Goal: Task Accomplishment & Management: Manage account settings

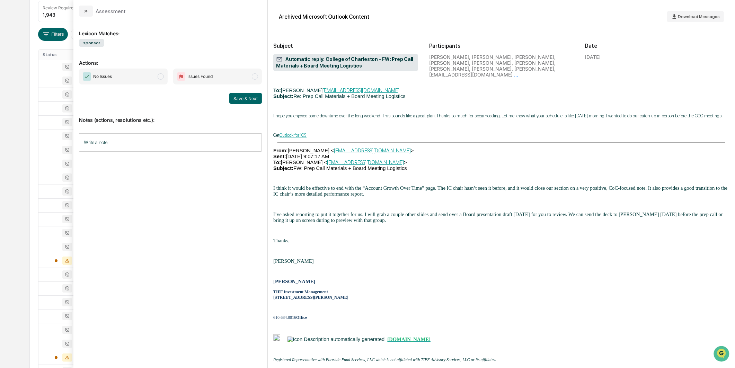
scroll to position [1638, 0]
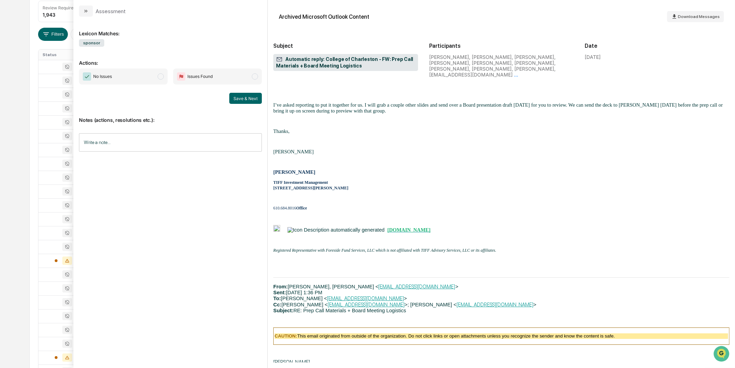
click at [114, 70] on span "No Issues" at bounding box center [123, 77] width 89 height 16
click at [249, 95] on button "Save & Next" at bounding box center [245, 98] width 33 height 11
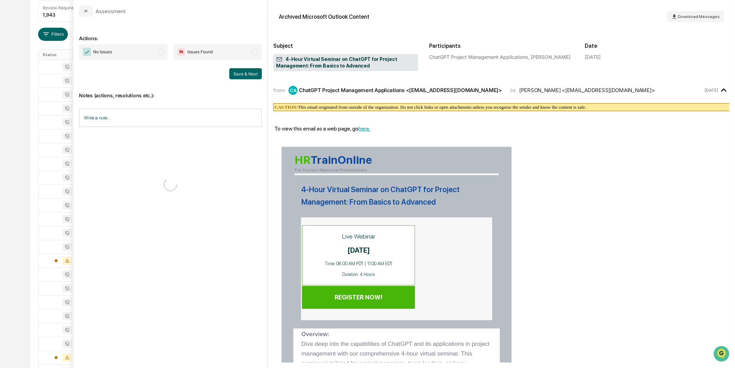
click at [144, 57] on span "No Issues" at bounding box center [123, 52] width 89 height 16
click at [234, 73] on button "Save & Next" at bounding box center [245, 73] width 33 height 11
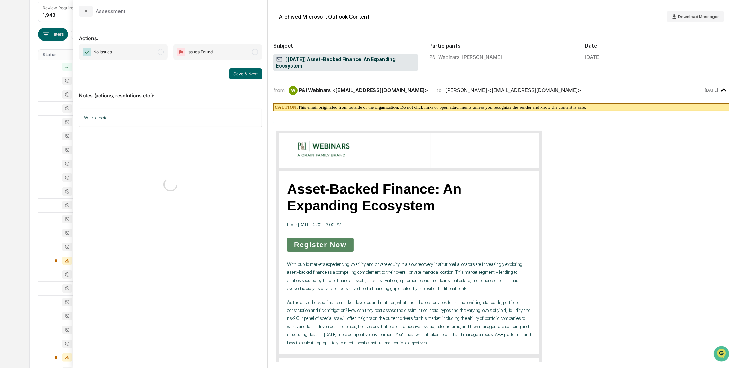
click at [131, 57] on span "No Issues" at bounding box center [123, 52] width 89 height 16
click at [248, 78] on button "Save & Next" at bounding box center [245, 73] width 33 height 11
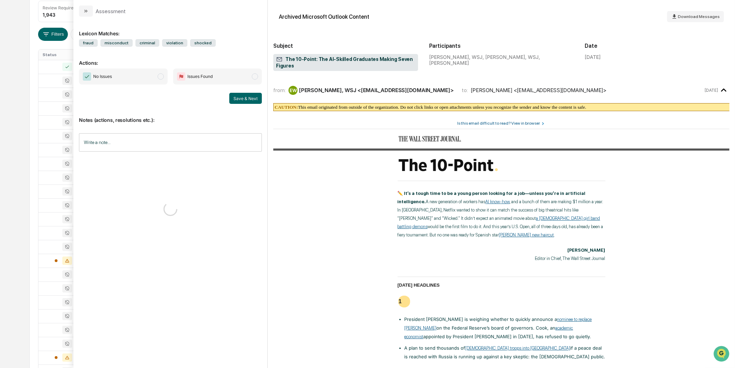
click at [147, 71] on span "No Issues" at bounding box center [123, 77] width 89 height 16
click at [255, 102] on button "Save & Next" at bounding box center [245, 98] width 33 height 11
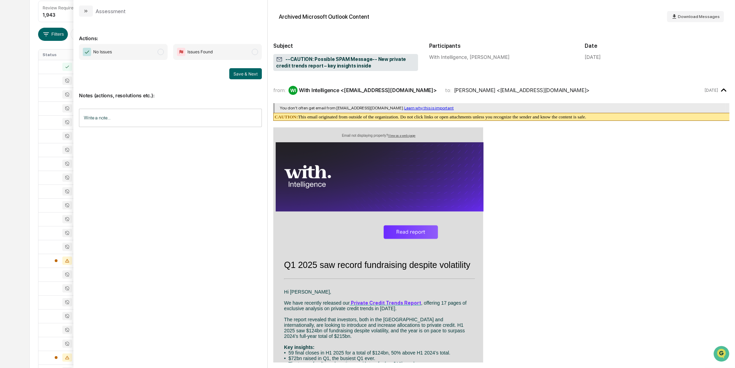
click at [144, 60] on div "No Issues Issues Found Save & Next" at bounding box center [170, 61] width 183 height 35
click at [158, 52] on span "modal" at bounding box center [161, 52] width 6 height 6
click at [252, 75] on button "Save & Next" at bounding box center [245, 73] width 33 height 11
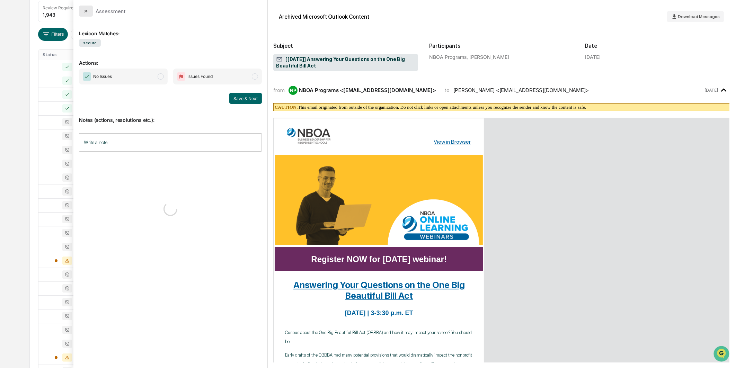
click at [89, 10] on button "modal" at bounding box center [86, 11] width 14 height 11
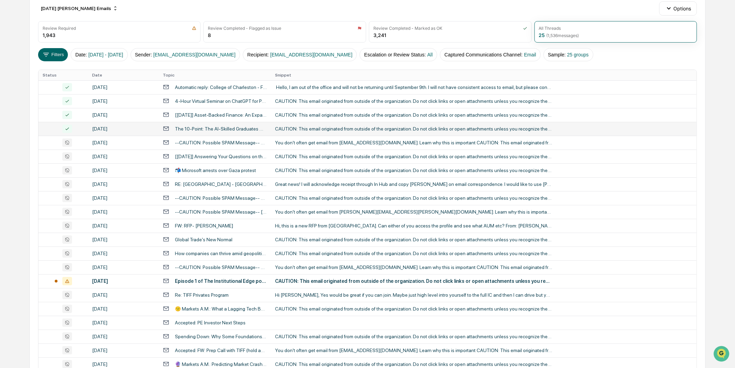
scroll to position [61, 0]
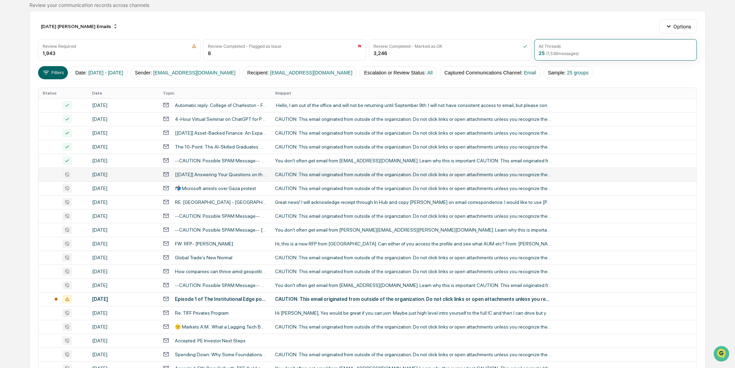
click at [132, 176] on div "[DATE]" at bounding box center [123, 175] width 62 height 6
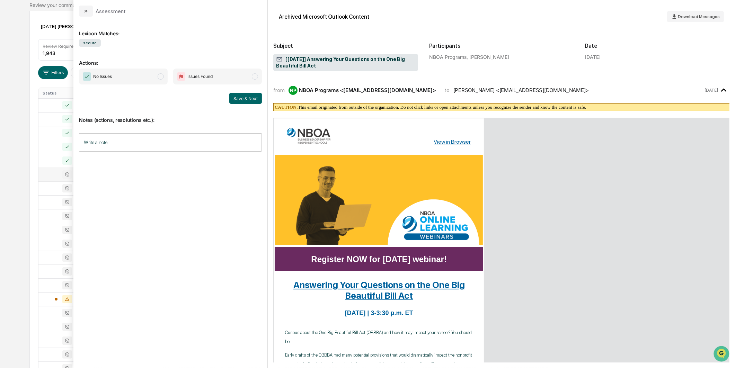
click at [143, 78] on span "No Issues" at bounding box center [123, 77] width 89 height 16
click at [238, 99] on button "Save & Next" at bounding box center [245, 98] width 33 height 11
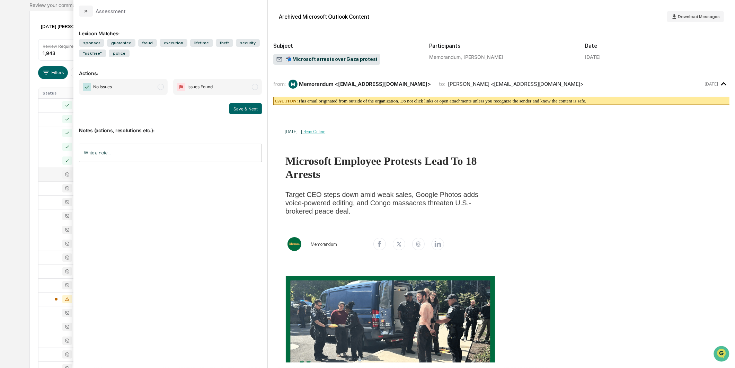
click at [144, 81] on span "No Issues" at bounding box center [123, 87] width 89 height 16
click at [252, 103] on button "Save & Next" at bounding box center [245, 108] width 33 height 11
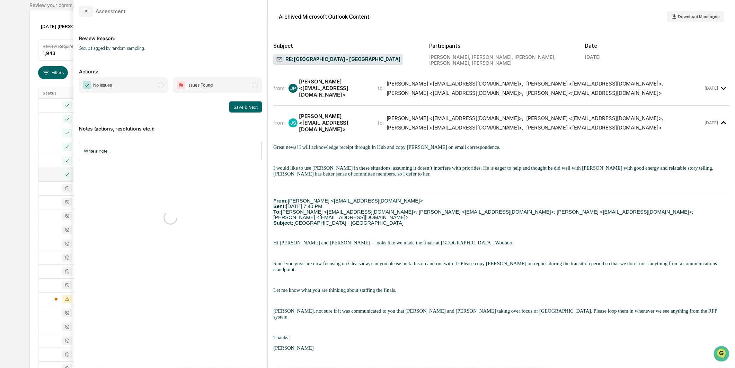
click at [156, 86] on span "No Issues" at bounding box center [123, 85] width 89 height 16
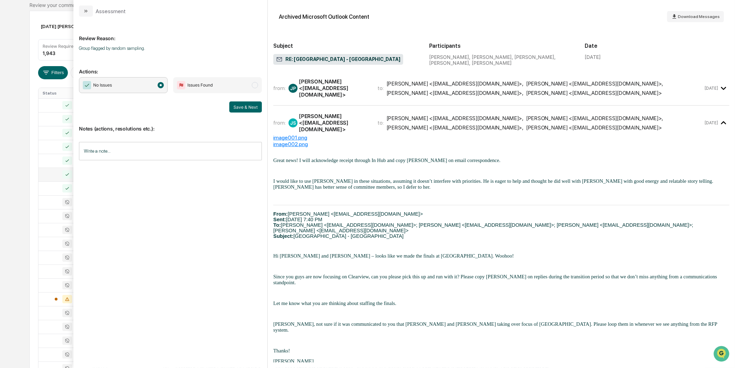
click at [143, 83] on span "No Issues" at bounding box center [123, 85] width 89 height 16
click at [235, 103] on button "Save & Next" at bounding box center [245, 107] width 33 height 11
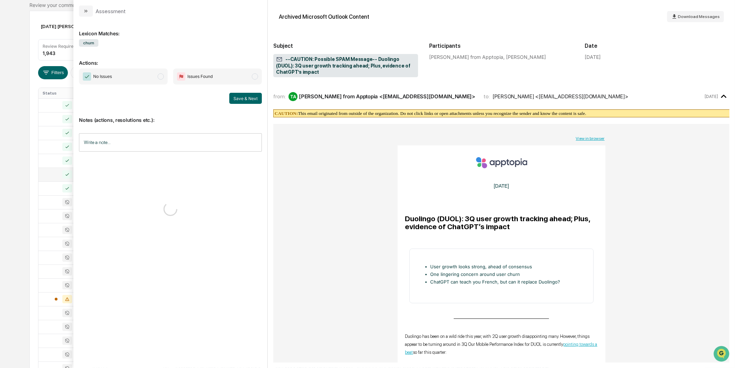
click at [157, 79] on span "No Issues" at bounding box center [123, 77] width 89 height 16
click at [237, 95] on button "Save & Next" at bounding box center [245, 98] width 33 height 11
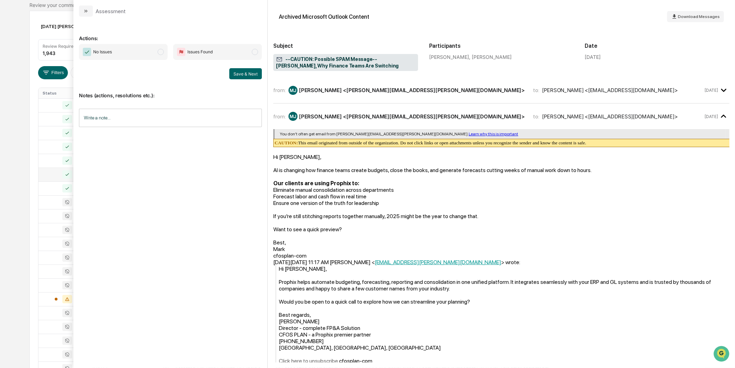
click at [149, 59] on span "No Issues" at bounding box center [123, 52] width 89 height 16
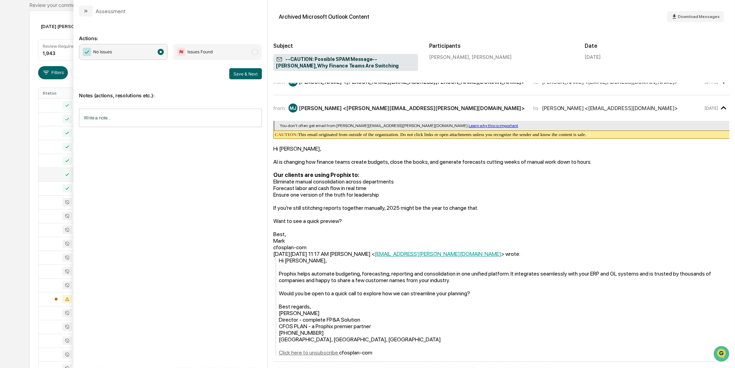
scroll to position [15, 0]
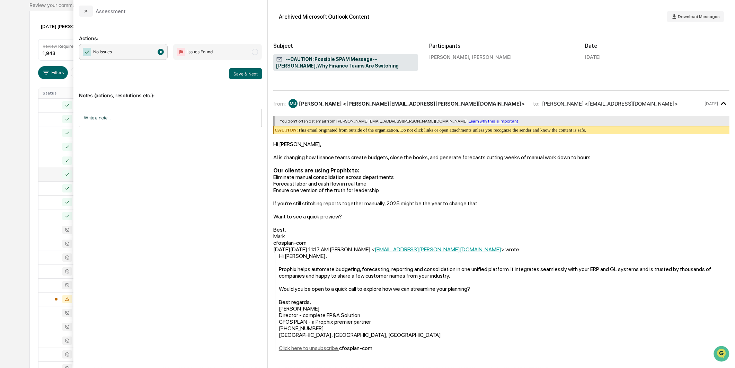
click at [248, 81] on div "Notes (actions, resolutions etc.): Write a note... Write a note..." at bounding box center [170, 107] width 183 height 56
click at [249, 73] on button "Save & Next" at bounding box center [245, 73] width 33 height 11
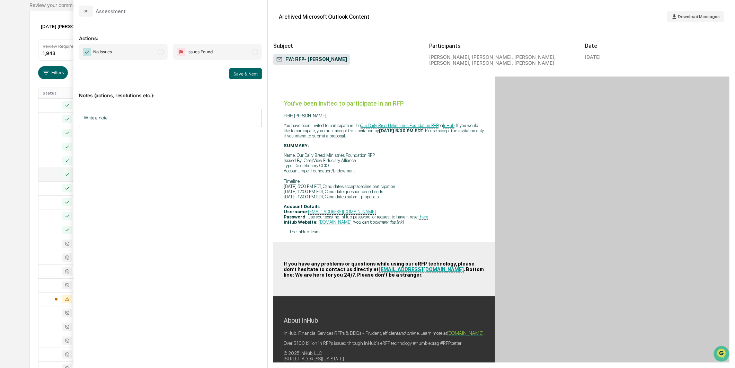
scroll to position [784, 0]
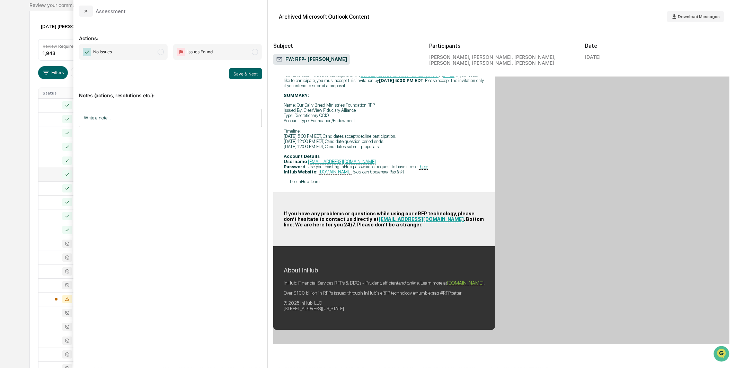
click at [160, 49] on span "modal" at bounding box center [161, 52] width 6 height 6
click at [250, 73] on button "Save & Next" at bounding box center [245, 73] width 33 height 11
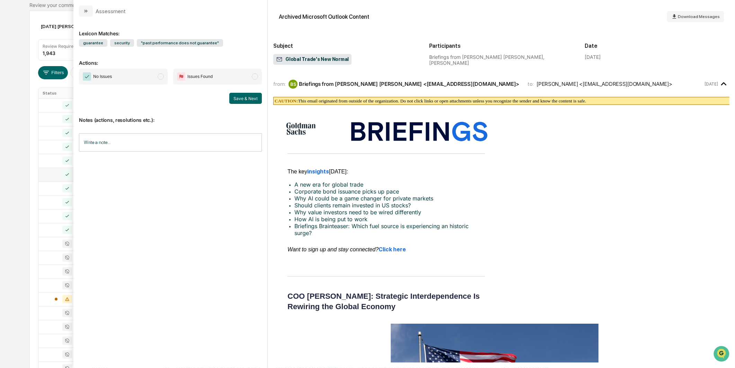
click at [141, 54] on p "Actions:" at bounding box center [170, 59] width 183 height 14
click at [143, 76] on span "No Issues" at bounding box center [123, 77] width 89 height 16
click at [244, 89] on div "No Issues Issues Found Save & Next" at bounding box center [170, 86] width 183 height 35
click at [244, 98] on button "Save & Next" at bounding box center [245, 98] width 33 height 11
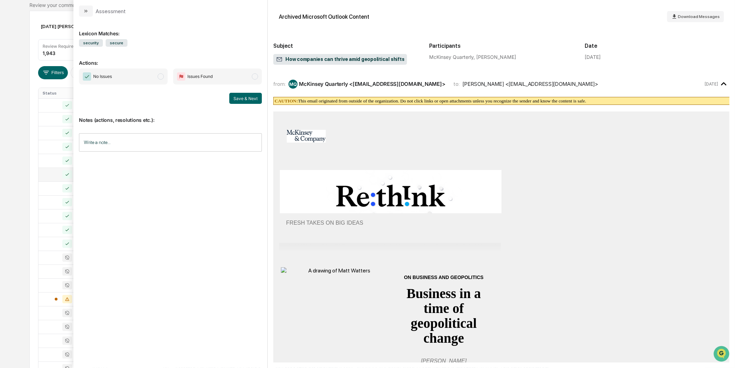
click at [148, 77] on span "No Issues" at bounding box center [123, 77] width 89 height 16
click at [247, 98] on button "Save & Next" at bounding box center [245, 98] width 33 height 11
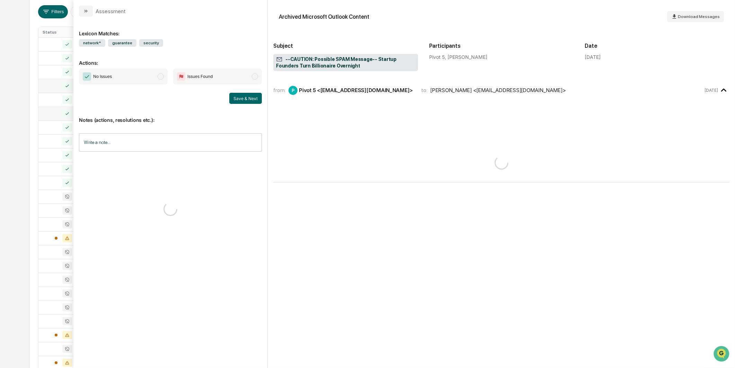
scroll to position [176, 0]
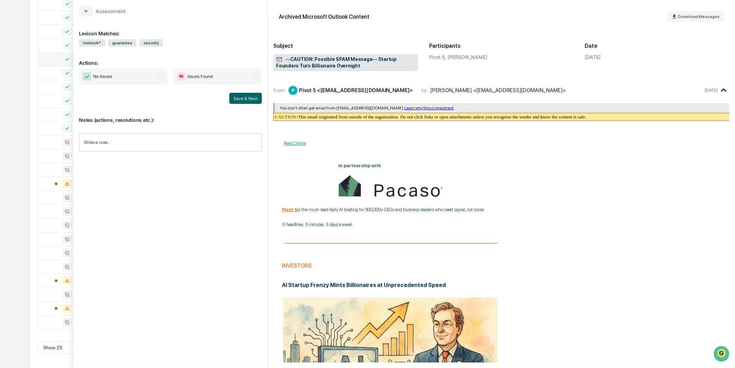
click at [136, 78] on span "No Issues" at bounding box center [123, 77] width 89 height 16
click at [249, 102] on button "Save & Next" at bounding box center [245, 98] width 33 height 11
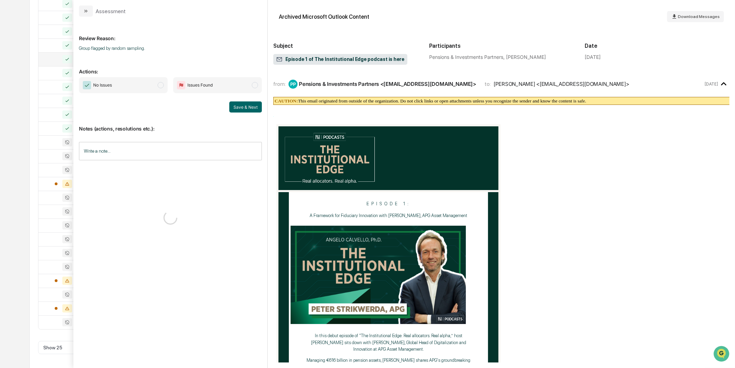
click at [153, 82] on span "No Issues" at bounding box center [123, 85] width 89 height 16
click at [235, 107] on button "Save & Next" at bounding box center [245, 107] width 33 height 11
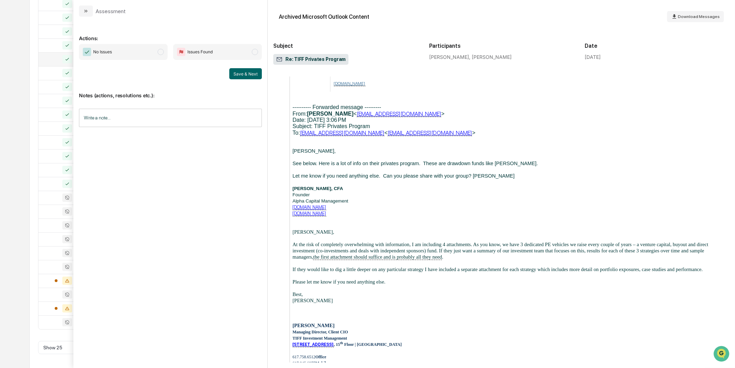
scroll to position [1463, 0]
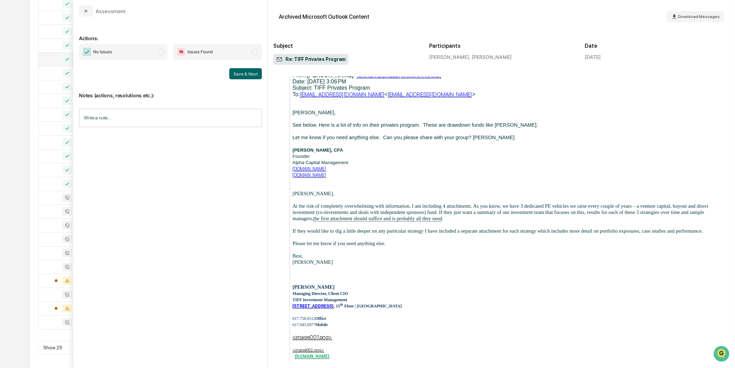
click at [157, 52] on span "No Issues" at bounding box center [123, 52] width 89 height 16
click at [241, 69] on button "Save & Next" at bounding box center [245, 73] width 33 height 11
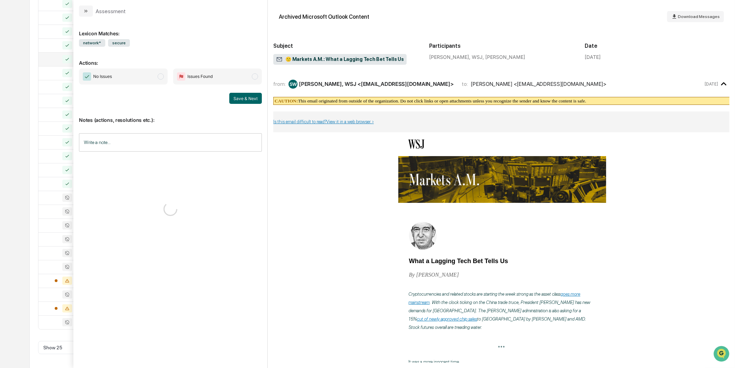
click at [141, 78] on span "No Issues" at bounding box center [123, 77] width 89 height 16
click at [234, 87] on div "No Issues Issues Found Save & Next" at bounding box center [170, 86] width 183 height 35
click at [237, 101] on button "Save & Next" at bounding box center [245, 98] width 33 height 11
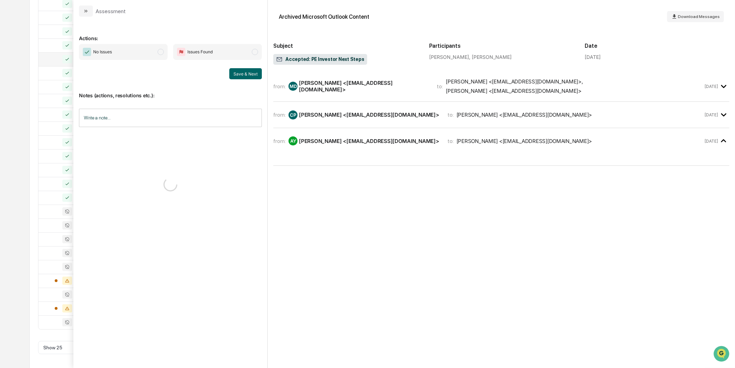
click at [158, 54] on span "No Issues" at bounding box center [123, 52] width 89 height 16
click at [249, 73] on button "Save & Next" at bounding box center [245, 73] width 33 height 11
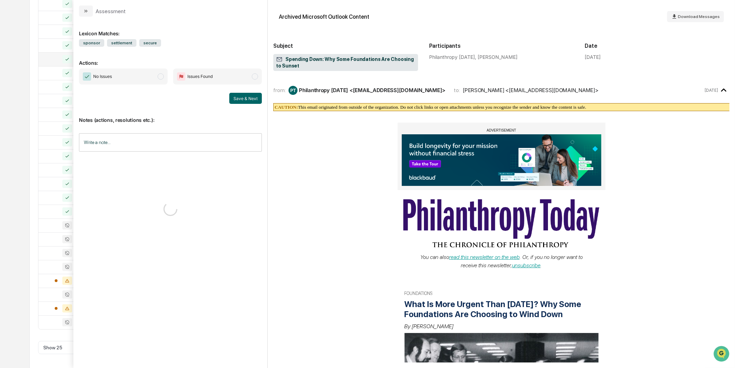
click at [143, 75] on span "No Issues" at bounding box center [123, 77] width 89 height 16
click at [249, 97] on button "Save & Next" at bounding box center [245, 98] width 33 height 11
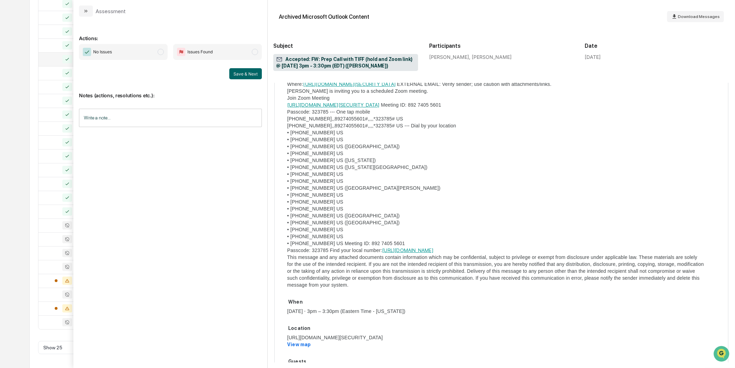
scroll to position [486, 0]
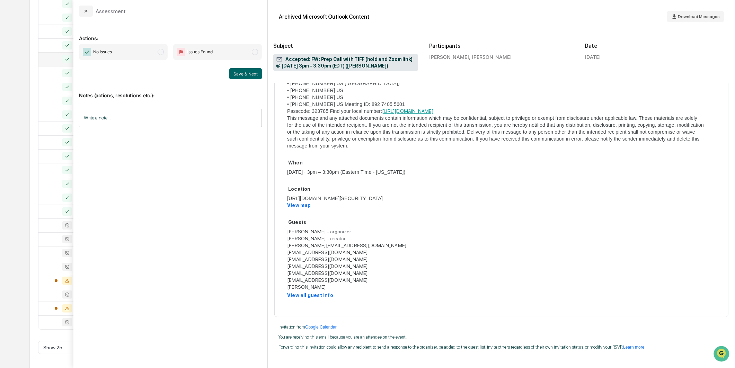
click at [123, 57] on span "No Issues" at bounding box center [123, 52] width 89 height 16
click at [254, 74] on button "Save & Next" at bounding box center [245, 73] width 33 height 11
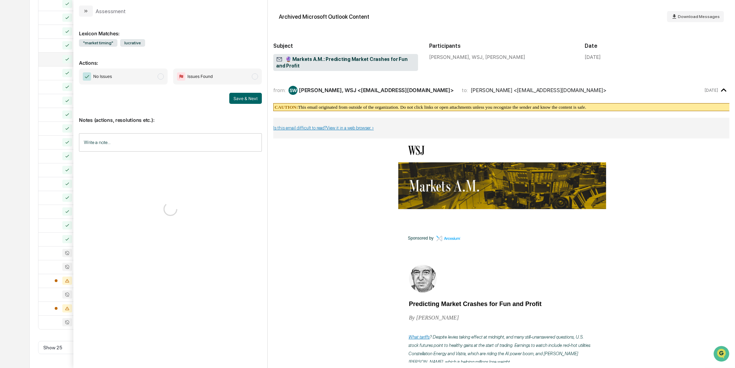
click at [143, 77] on span "No Issues" at bounding box center [123, 77] width 89 height 16
click at [236, 90] on div "No Issues Issues Found Save & Next" at bounding box center [170, 86] width 183 height 35
click at [236, 98] on button "Save & Next" at bounding box center [245, 98] width 33 height 11
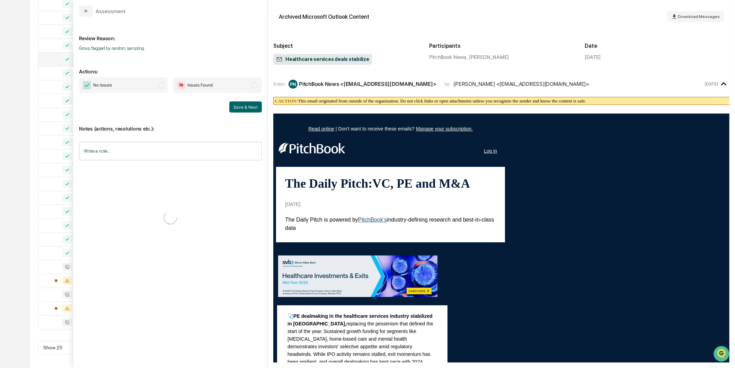
click at [153, 88] on span "No Issues" at bounding box center [123, 85] width 89 height 16
click at [244, 110] on button "Save & Next" at bounding box center [245, 107] width 33 height 11
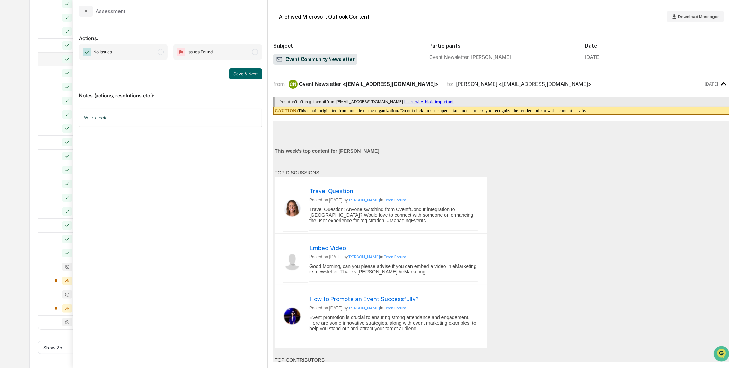
click at [160, 56] on span "No Issues" at bounding box center [123, 52] width 89 height 16
click at [282, 89] on div "from: CN Cvent Newsletter <[EMAIL_ADDRESS][DOMAIN_NAME]> to: [PERSON_NAME] <[EM…" at bounding box center [501, 84] width 456 height 15
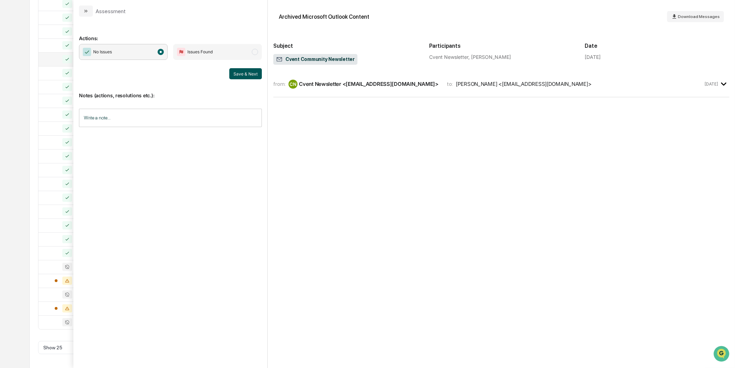
click at [248, 75] on button "Save & Next" at bounding box center [245, 73] width 33 height 11
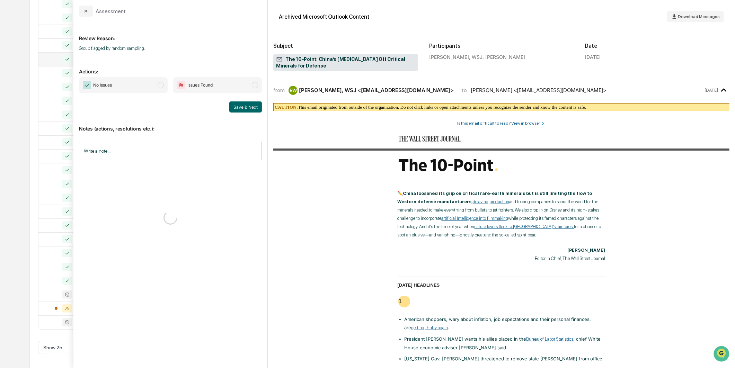
click at [152, 81] on span "No Issues" at bounding box center [123, 85] width 89 height 16
click at [234, 104] on button "Save & Next" at bounding box center [245, 107] width 33 height 11
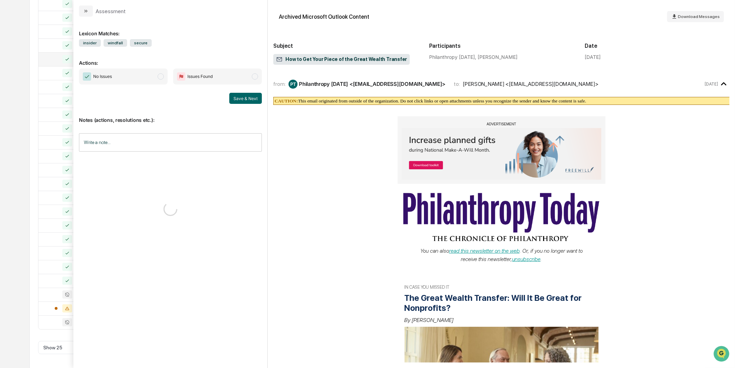
click at [151, 84] on span "No Issues" at bounding box center [123, 77] width 89 height 16
click at [237, 95] on button "Save & Next" at bounding box center [245, 98] width 33 height 11
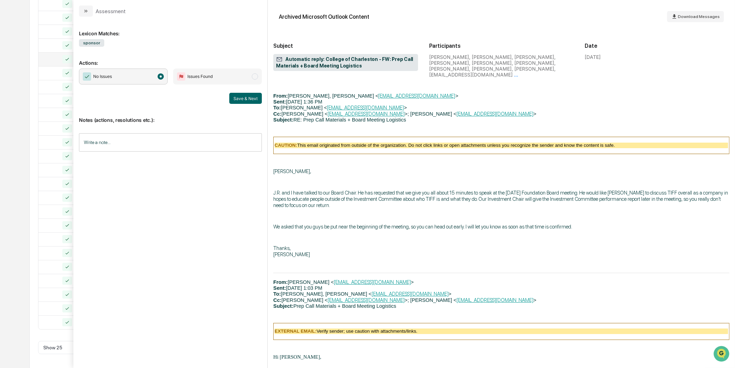
scroll to position [1983, 0]
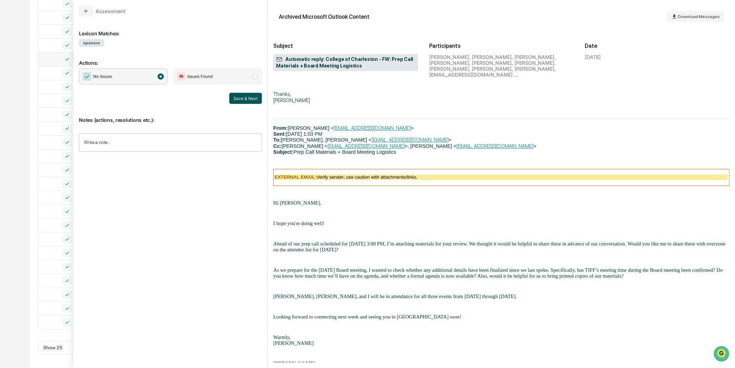
click at [237, 102] on button "Save & Next" at bounding box center [245, 98] width 33 height 11
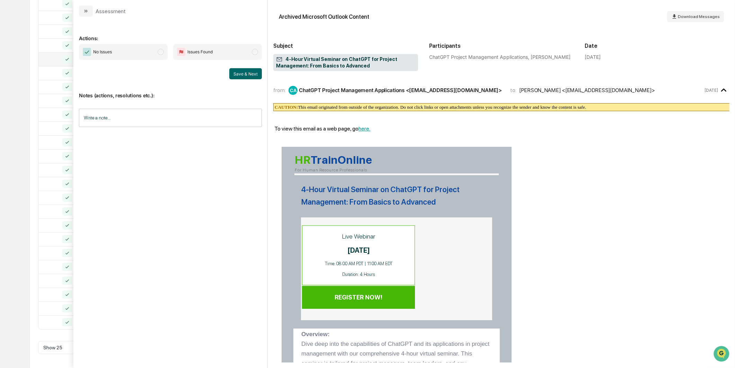
click at [11, 172] on div "Calendar Manage Tasks Reviews Approval Management Company People, Data, Setting…" at bounding box center [367, 96] width 735 height 545
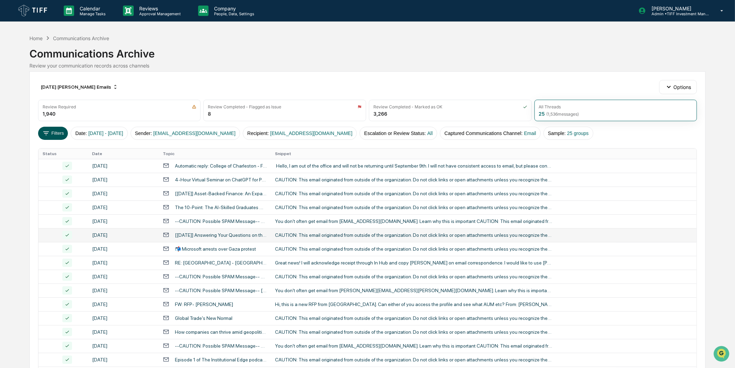
drag, startPoint x: 61, startPoint y: 124, endPoint x: 58, endPoint y: 132, distance: 8.2
click at [61, 124] on div "[DATE] [PERSON_NAME] Emails Options Review Required 1,940 Review Completed - Fl…" at bounding box center [367, 308] width 676 height 474
click at [58, 132] on button "Filters" at bounding box center [53, 133] width 30 height 13
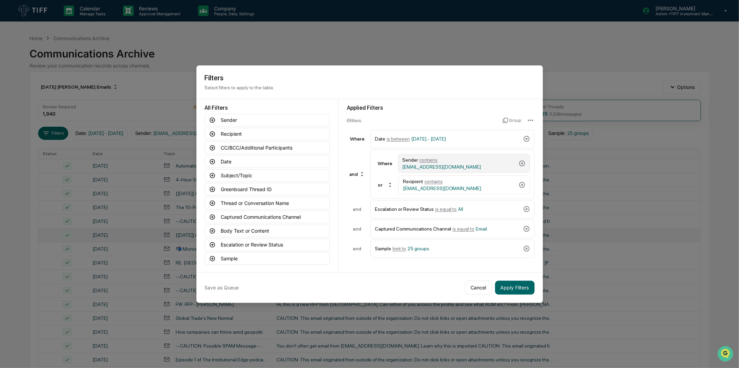
click at [475, 161] on div "Sender contains [EMAIL_ADDRESS][DOMAIN_NAME]" at bounding box center [459, 163] width 113 height 12
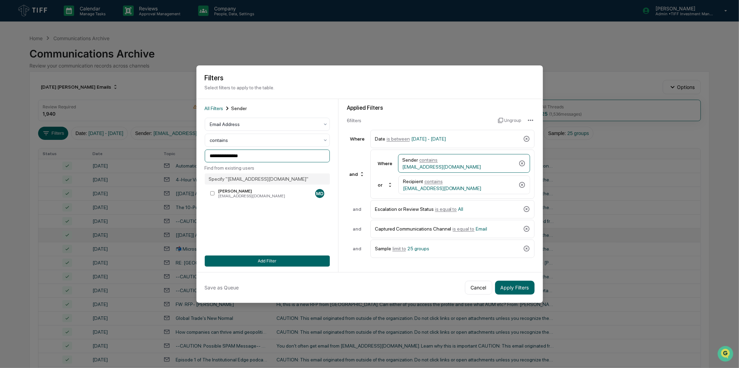
drag, startPoint x: 259, startPoint y: 154, endPoint x: 60, endPoint y: 168, distance: 199.4
click at [60, 168] on body "Calendar Manage Tasks Reviews Approval Management Company People, Data, Setting…" at bounding box center [369, 272] width 739 height 545
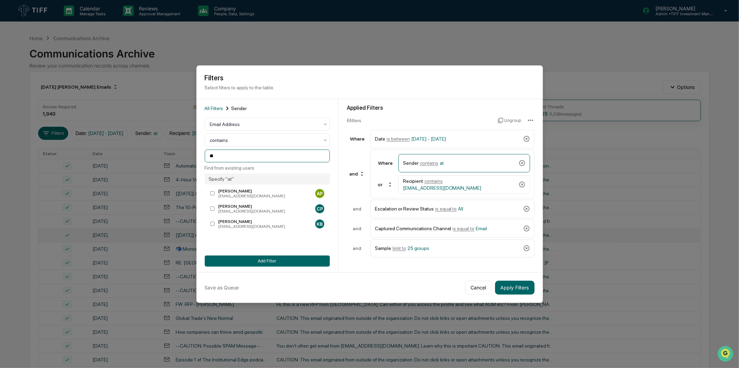
type input "*"
click at [266, 191] on div "[PERSON_NAME]" at bounding box center [265, 191] width 94 height 5
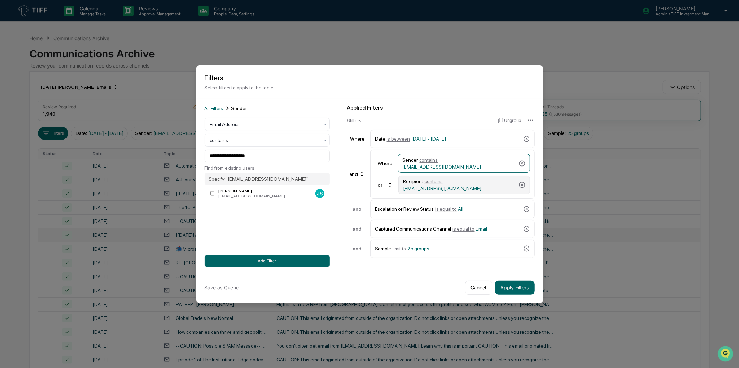
click at [491, 192] on div "Recipient contains [EMAIL_ADDRESS][DOMAIN_NAME]" at bounding box center [464, 185] width 132 height 19
click at [293, 158] on input "**********" at bounding box center [267, 156] width 125 height 13
drag, startPoint x: 293, startPoint y: 158, endPoint x: 163, endPoint y: 157, distance: 130.6
click at [163, 157] on body "Calendar Manage Tasks Reviews Approval Management Company People, Data, Setting…" at bounding box center [369, 272] width 739 height 545
click at [238, 190] on div "[PERSON_NAME]" at bounding box center [265, 191] width 94 height 5
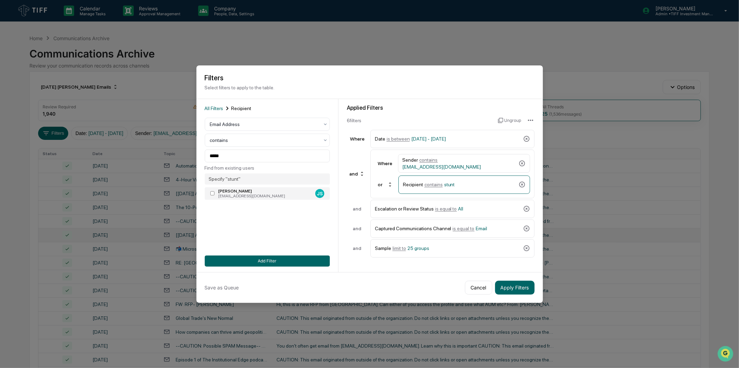
type input "**********"
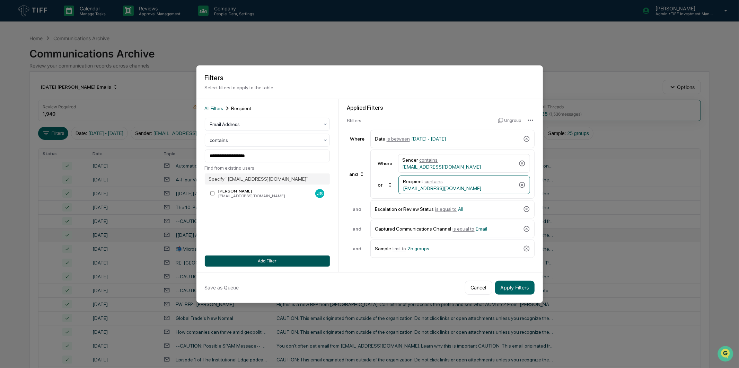
click at [287, 257] on button "Add Filter" at bounding box center [267, 261] width 125 height 11
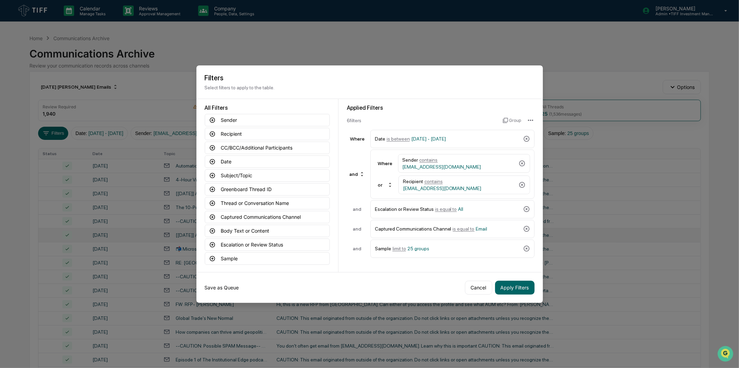
click at [227, 287] on button "Save as Queue" at bounding box center [222, 288] width 34 height 14
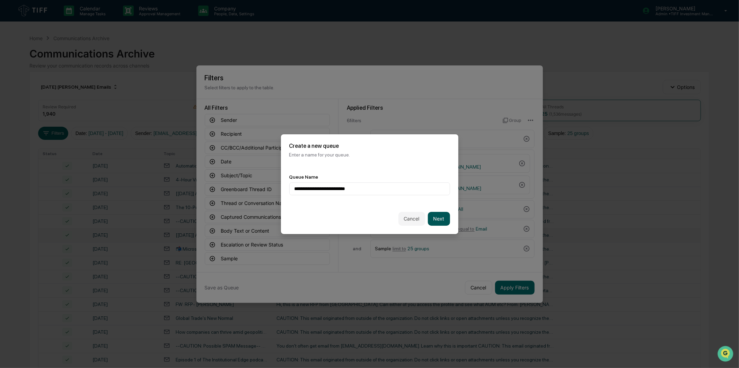
type input "**********"
click at [444, 223] on button "Next" at bounding box center [439, 219] width 22 height 14
click at [397, 195] on div "Select..." at bounding box center [369, 188] width 161 height 13
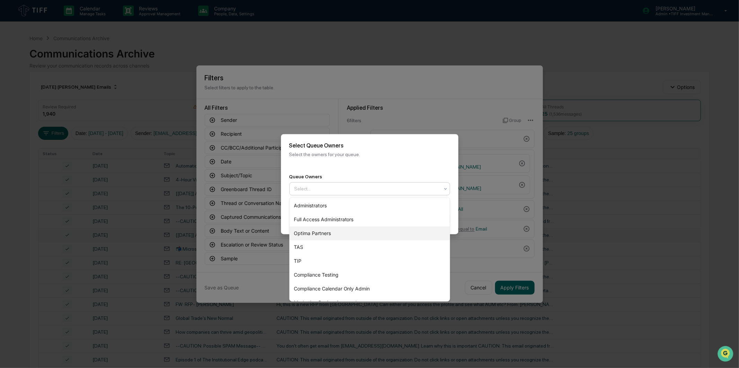
click at [366, 229] on div "Optima Partners" at bounding box center [370, 234] width 160 height 14
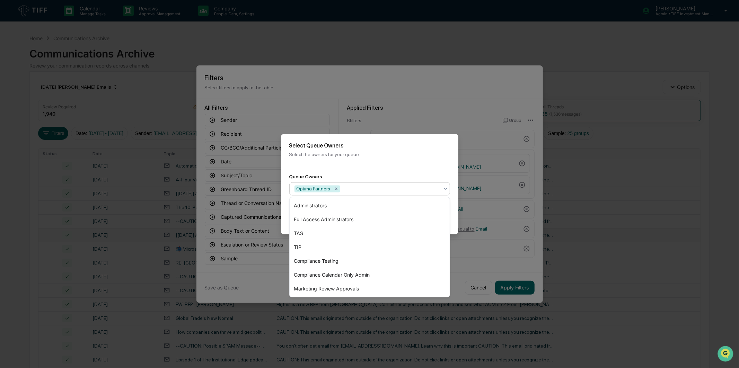
click at [412, 168] on div "Queue Owners option Optima Partners, selected. 7 results available. Use Up and …" at bounding box center [369, 185] width 177 height 38
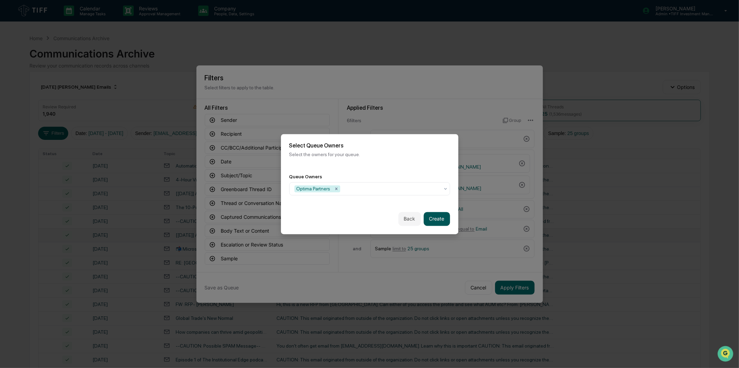
click at [437, 218] on button "Create" at bounding box center [437, 219] width 26 height 14
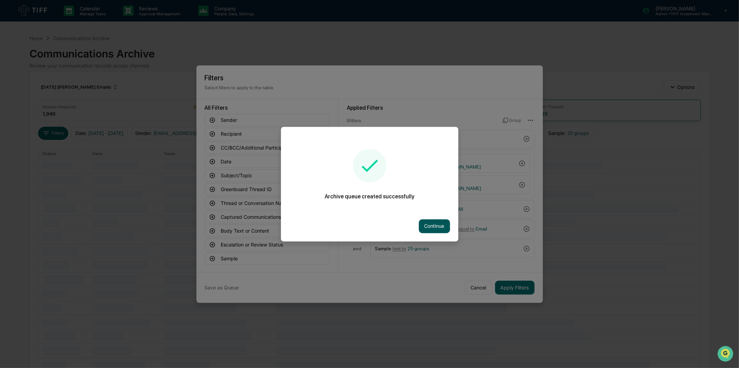
click at [439, 223] on button "Continue" at bounding box center [434, 226] width 31 height 14
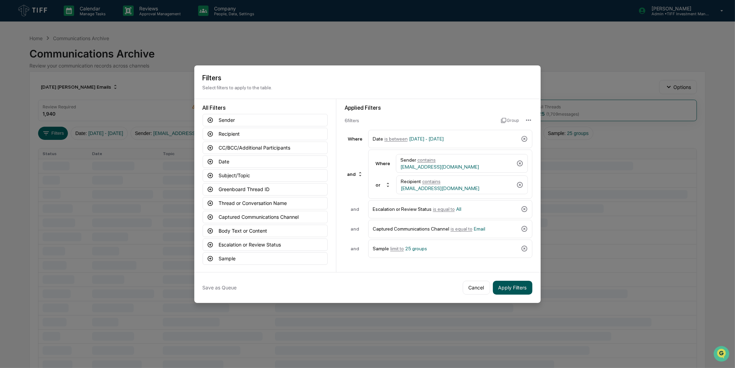
click at [509, 284] on button "Apply Filters" at bounding box center [513, 288] width 40 height 14
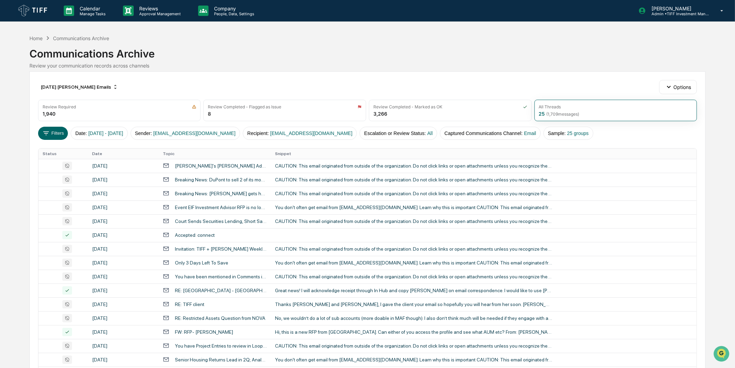
click at [370, 55] on div "Communications Archive" at bounding box center [367, 51] width 676 height 18
click at [122, 167] on div "[DATE]" at bounding box center [123, 166] width 62 height 6
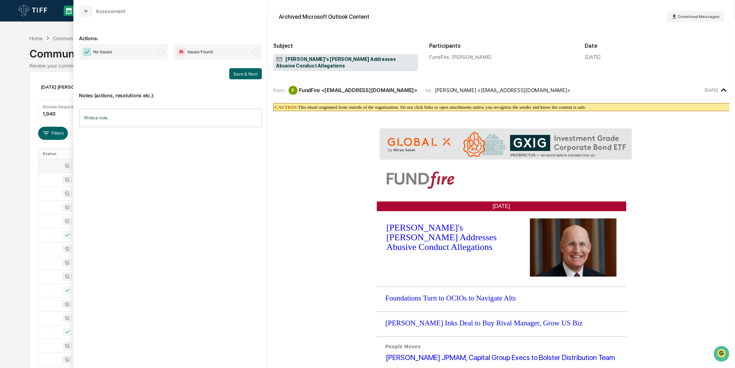
click at [254, 81] on div "Notes (actions, resolutions etc.): Write a note... Write a note..." at bounding box center [170, 107] width 183 height 56
click at [151, 52] on span "No Issues" at bounding box center [123, 52] width 89 height 16
click at [251, 73] on button "Save & Next" at bounding box center [245, 73] width 33 height 11
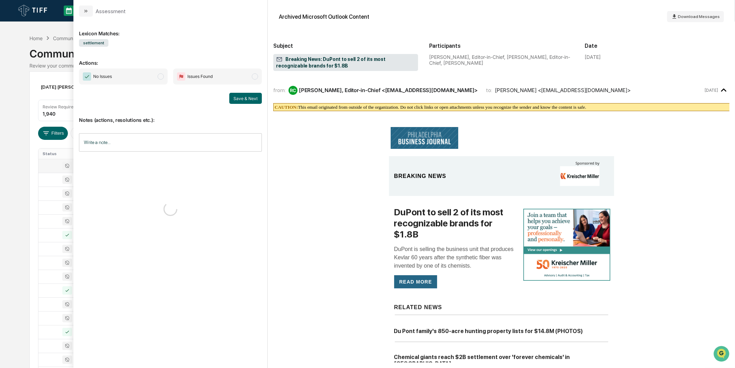
click at [149, 73] on span "No Issues" at bounding box center [123, 77] width 89 height 16
click at [238, 98] on button "Save & Next" at bounding box center [245, 98] width 33 height 11
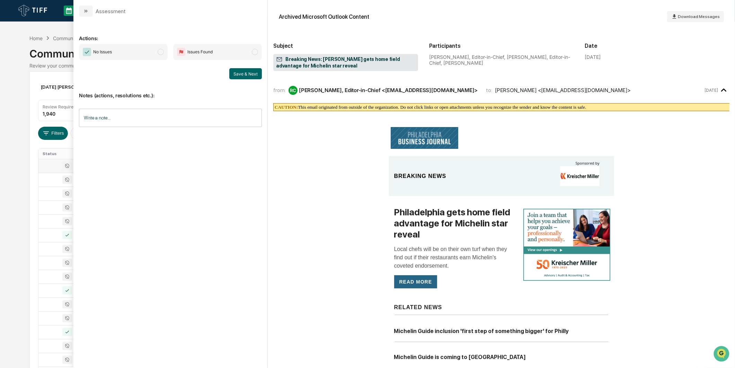
click at [156, 49] on span "No Issues" at bounding box center [123, 52] width 89 height 16
click at [230, 75] on button "Save & Next" at bounding box center [245, 73] width 33 height 11
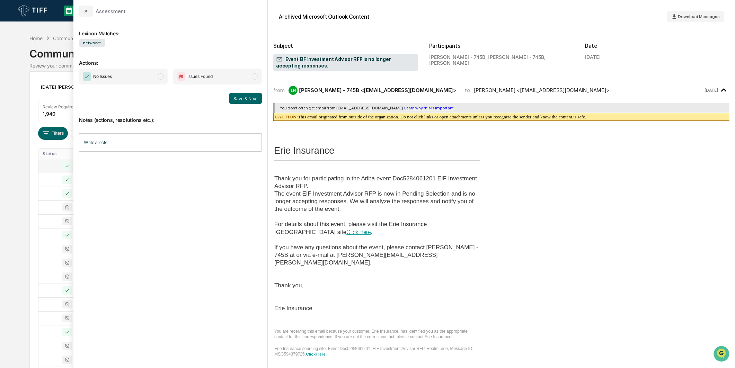
click at [114, 73] on span "No Issues" at bounding box center [123, 77] width 89 height 16
click at [227, 95] on div "Save & Next" at bounding box center [170, 98] width 183 height 11
click at [244, 101] on button "Save & Next" at bounding box center [245, 98] width 33 height 11
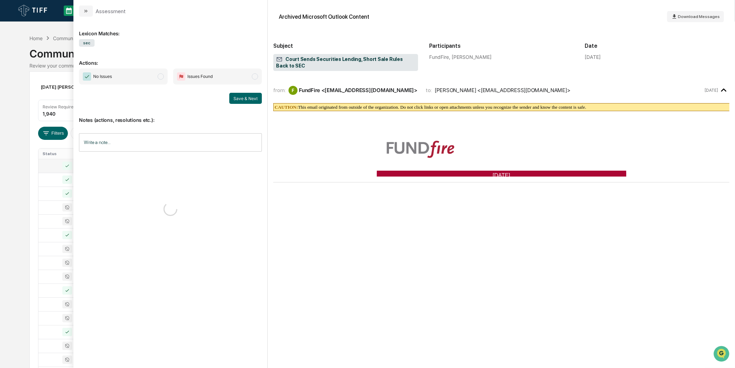
click at [139, 80] on span "No Issues" at bounding box center [123, 77] width 89 height 16
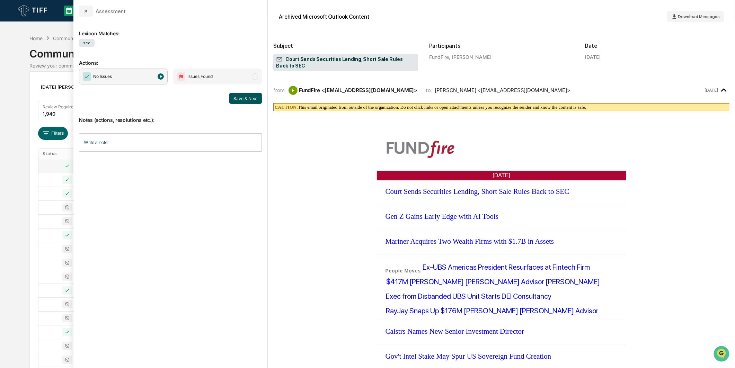
click at [246, 96] on button "Save & Next" at bounding box center [245, 98] width 33 height 11
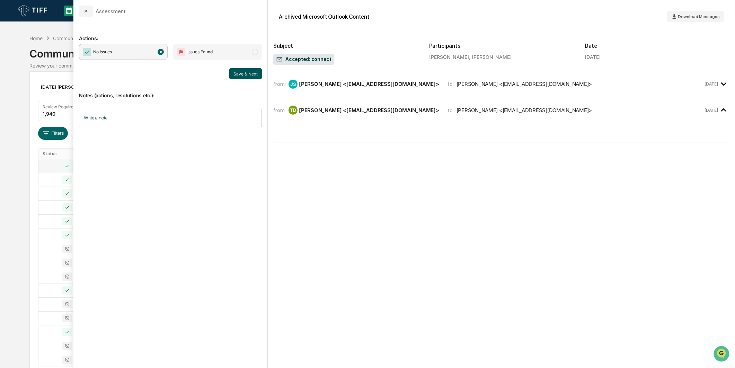
click at [236, 70] on button "Save & Next" at bounding box center [245, 73] width 33 height 11
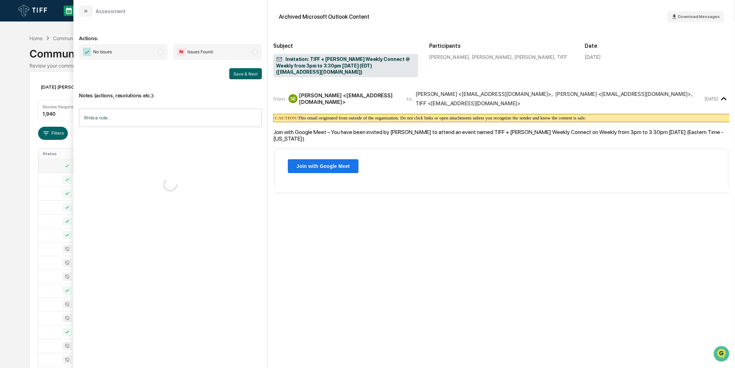
click at [144, 59] on span "No Issues" at bounding box center [123, 52] width 89 height 16
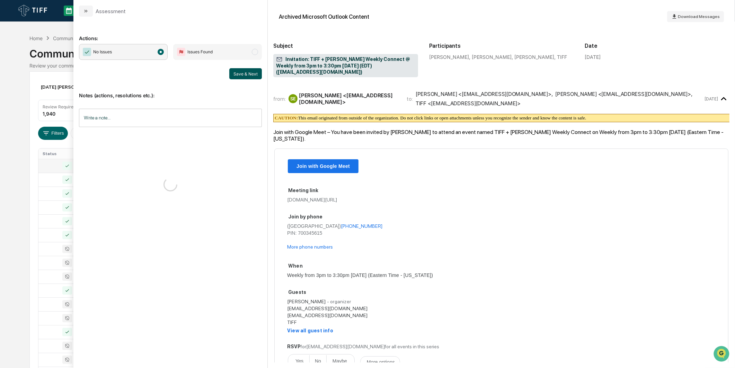
click at [251, 67] on div "No Issues Issues Found Save & Next" at bounding box center [170, 61] width 183 height 35
click at [250, 72] on button "Save & Next" at bounding box center [245, 73] width 33 height 11
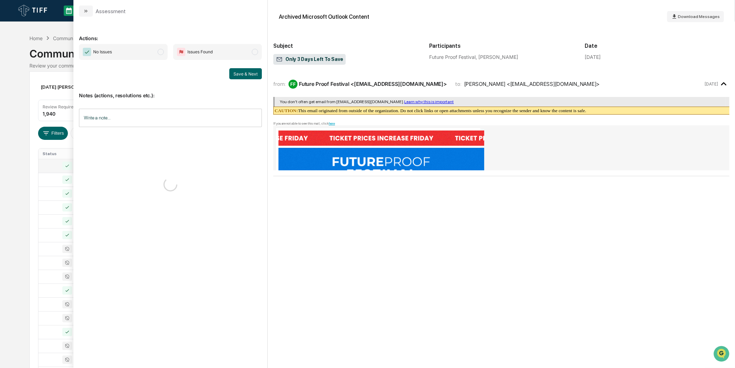
click at [156, 58] on span "No Issues" at bounding box center [123, 52] width 89 height 16
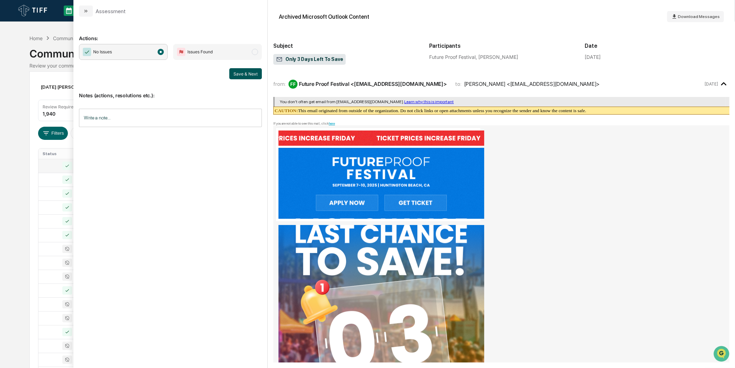
click at [250, 77] on button "Save & Next" at bounding box center [245, 73] width 33 height 11
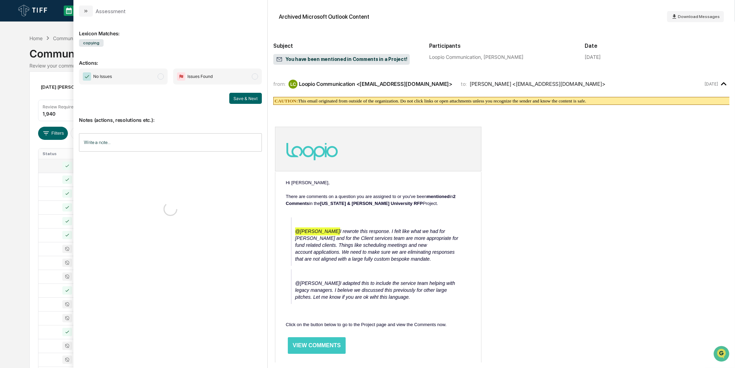
click at [145, 80] on span "No Issues" at bounding box center [123, 77] width 89 height 16
click at [242, 91] on div "No Issues Issues Found Save & Next" at bounding box center [170, 86] width 183 height 35
click at [241, 99] on button "Save & Next" at bounding box center [245, 98] width 33 height 11
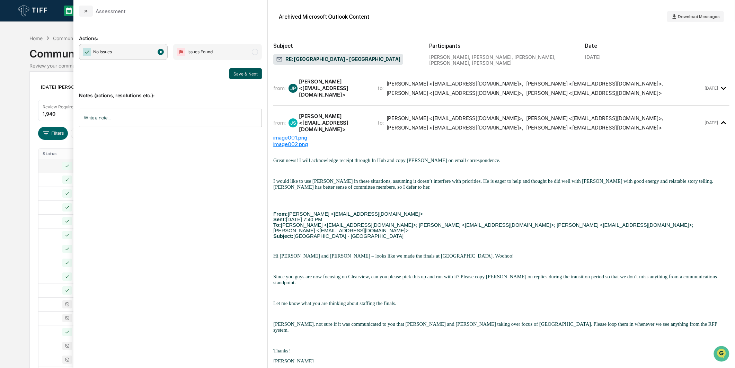
click at [249, 71] on button "Save & Next" at bounding box center [245, 73] width 33 height 11
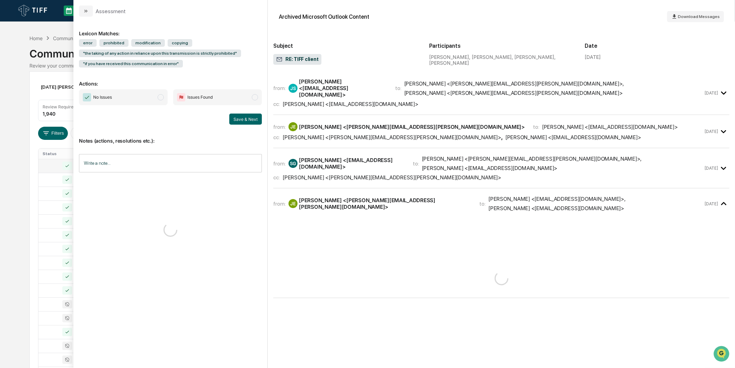
click at [139, 98] on span "No Issues" at bounding box center [123, 97] width 89 height 16
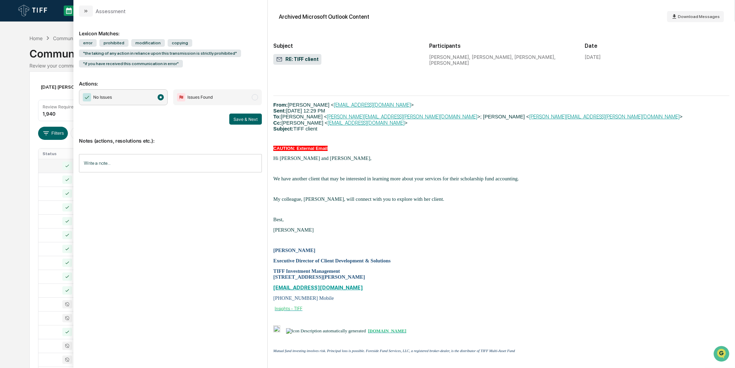
scroll to position [825, 0]
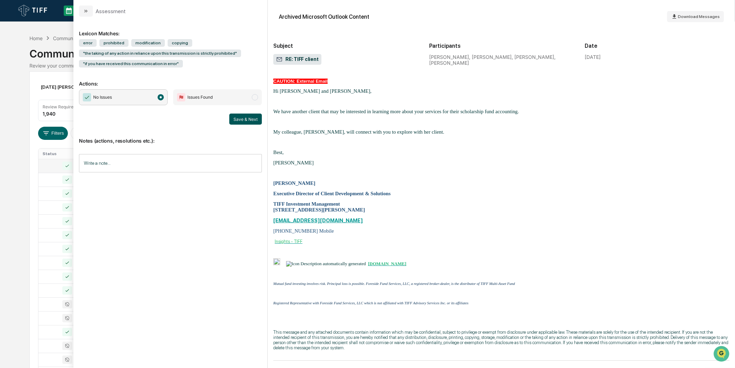
click at [258, 121] on button "Save & Next" at bounding box center [245, 119] width 33 height 11
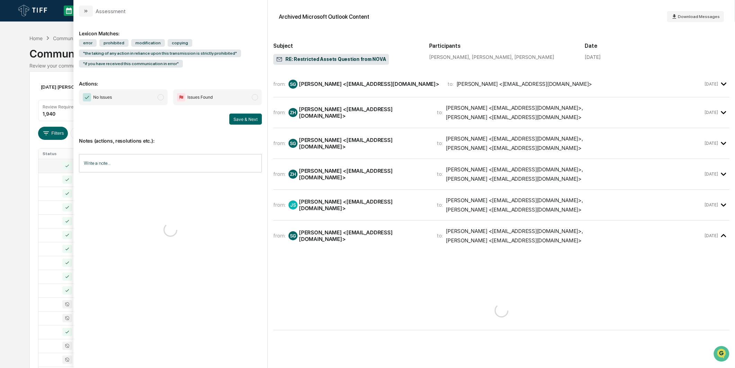
click at [167, 100] on span "No Issues" at bounding box center [123, 97] width 89 height 16
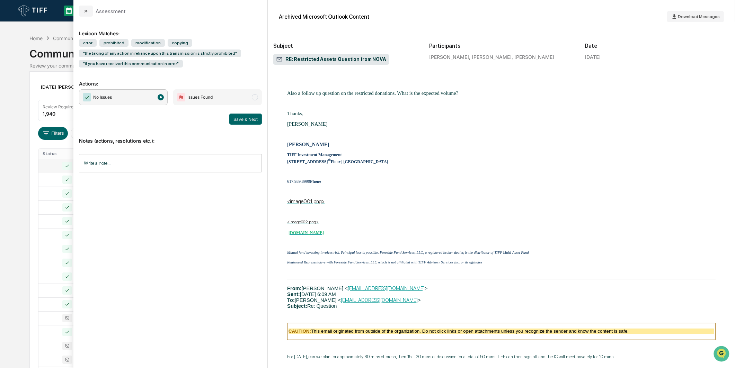
scroll to position [1630, 0]
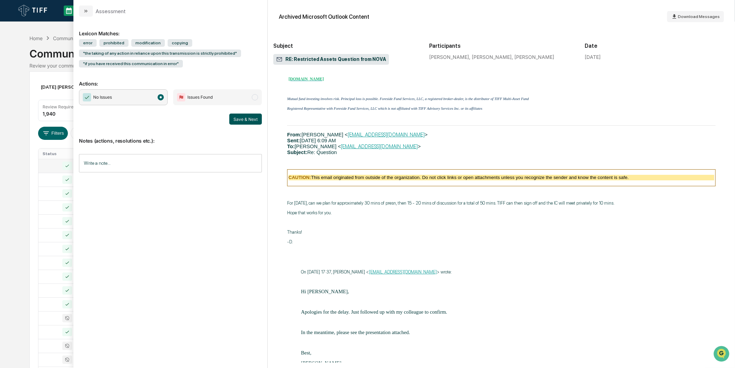
click at [239, 119] on button "Save & Next" at bounding box center [245, 119] width 33 height 11
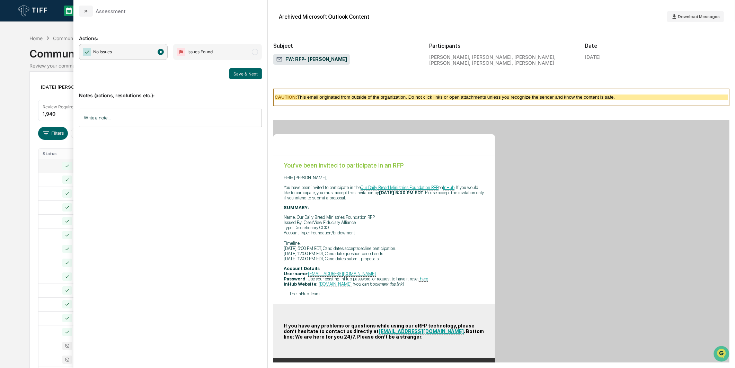
scroll to position [731, 0]
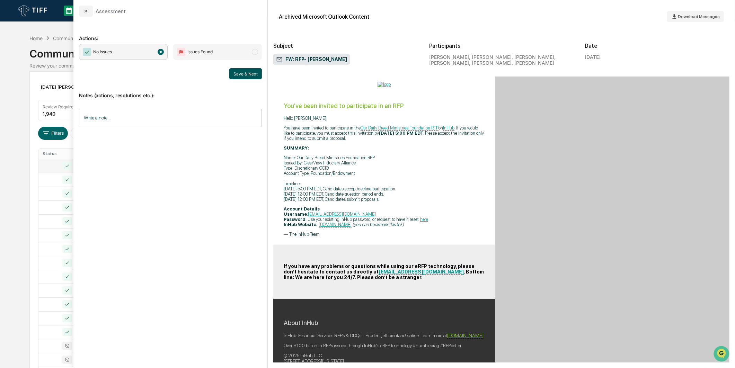
click at [245, 72] on button "Save & Next" at bounding box center [245, 73] width 33 height 11
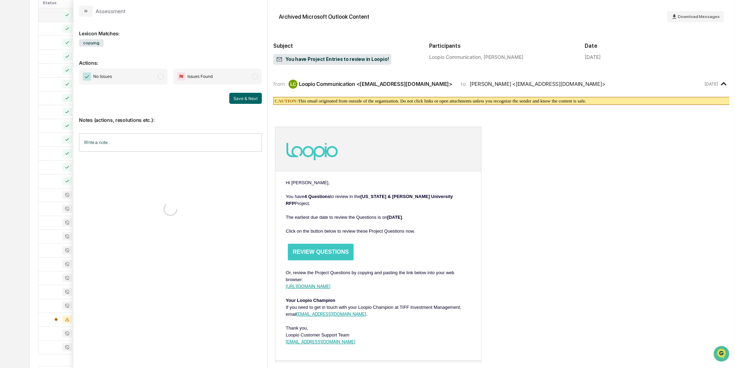
scroll to position [154, 0]
click at [131, 75] on span "No Issues" at bounding box center [123, 77] width 89 height 16
click at [243, 98] on button "Save & Next" at bounding box center [245, 98] width 33 height 11
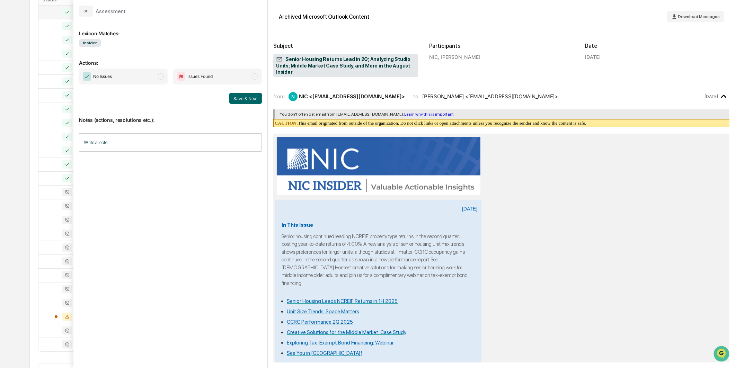
click at [161, 78] on span "modal" at bounding box center [161, 76] width 6 height 6
click at [239, 101] on button "Save & Next" at bounding box center [245, 98] width 33 height 11
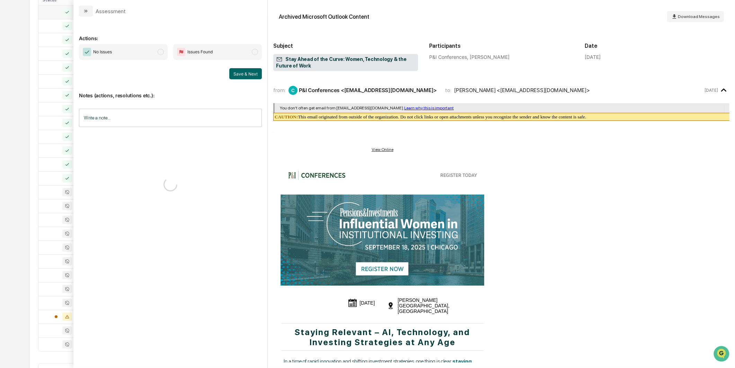
click at [157, 63] on div "No Issues Issues Found Save & Next" at bounding box center [170, 61] width 183 height 35
click at [157, 60] on div "No Issues Issues Found Save & Next" at bounding box center [170, 61] width 183 height 35
click at [158, 58] on span "No Issues" at bounding box center [123, 52] width 89 height 16
click at [236, 73] on button "Save & Next" at bounding box center [245, 73] width 33 height 11
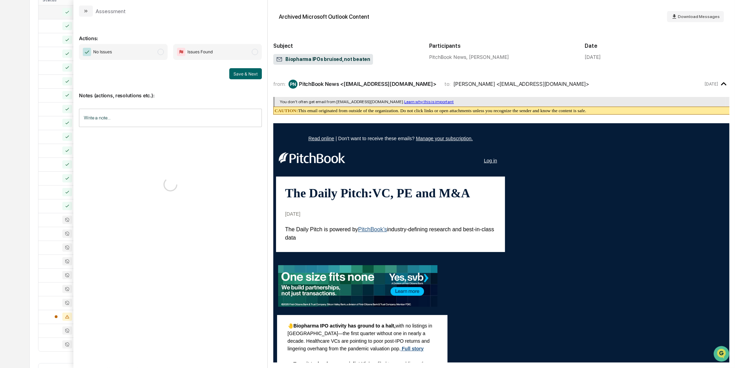
click at [147, 53] on span "No Issues" at bounding box center [123, 52] width 89 height 16
click at [251, 78] on button "Save & Next" at bounding box center [245, 73] width 33 height 11
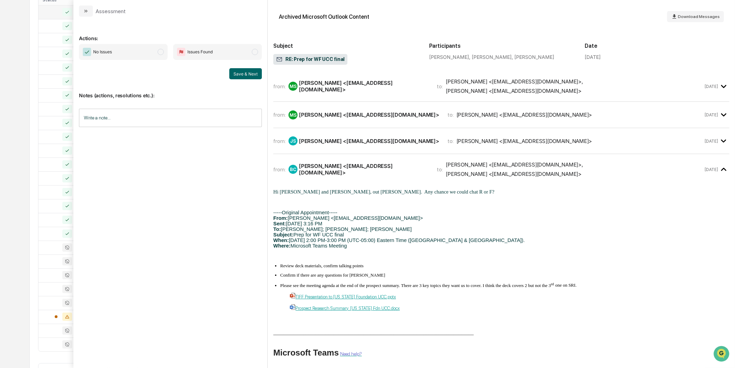
click at [155, 52] on span "No Issues" at bounding box center [123, 52] width 89 height 16
click at [245, 76] on button "Save & Next" at bounding box center [245, 73] width 33 height 11
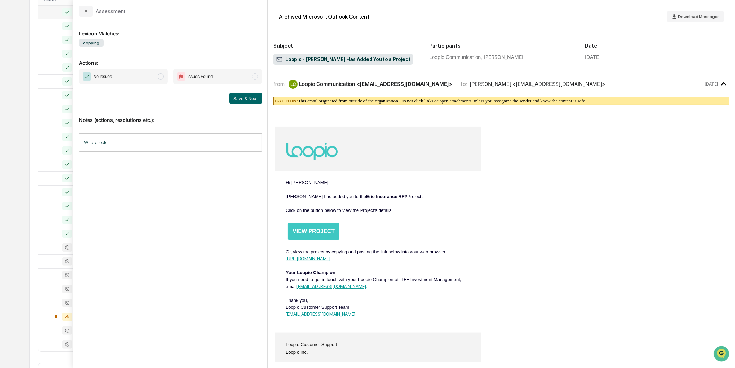
click at [130, 82] on span "No Issues" at bounding box center [123, 77] width 89 height 16
click at [243, 100] on button "Save & Next" at bounding box center [245, 98] width 33 height 11
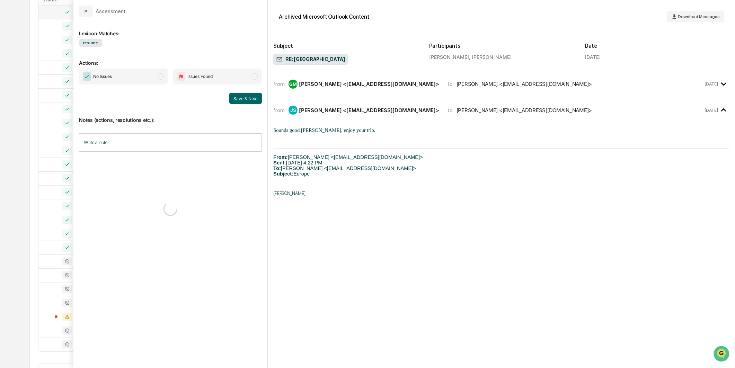
click at [166, 78] on span "No Issues" at bounding box center [123, 77] width 89 height 16
click at [251, 98] on button "Save & Next" at bounding box center [245, 98] width 33 height 11
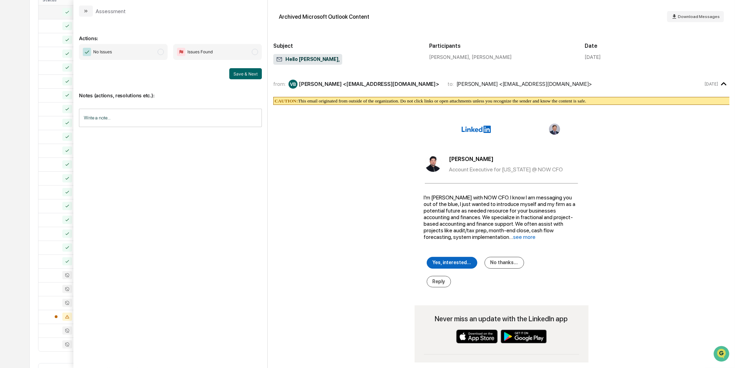
click at [146, 55] on span "No Issues" at bounding box center [123, 52] width 89 height 16
click at [238, 80] on div "Notes (actions, resolutions etc.): Write a note... Write a note..." at bounding box center [170, 107] width 183 height 56
click at [246, 77] on button "Save & Next" at bounding box center [245, 73] width 33 height 11
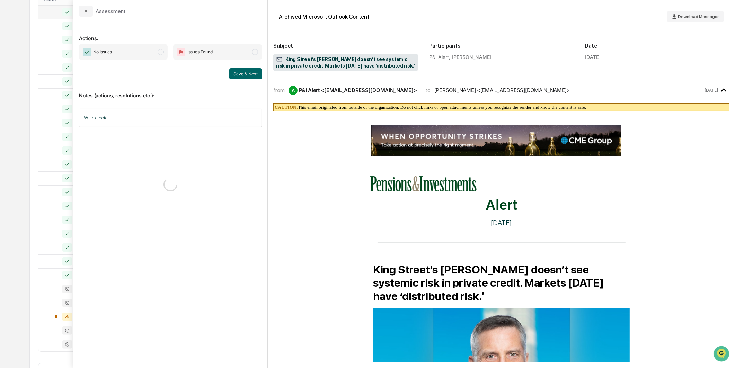
click at [159, 53] on span "modal" at bounding box center [161, 52] width 6 height 6
click at [239, 75] on button "Save & Next" at bounding box center [245, 73] width 33 height 11
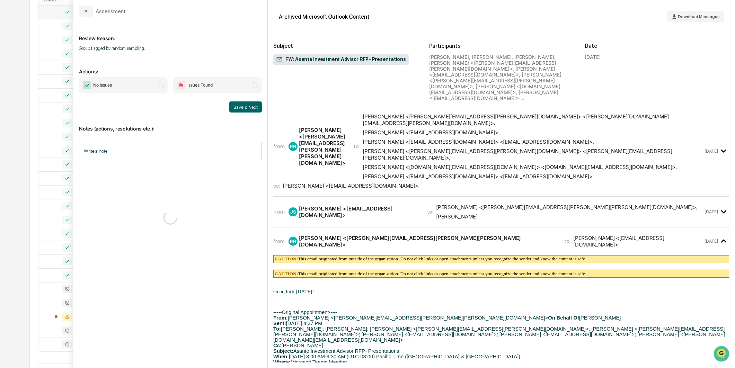
click at [140, 93] on span "No Issues" at bounding box center [123, 85] width 89 height 16
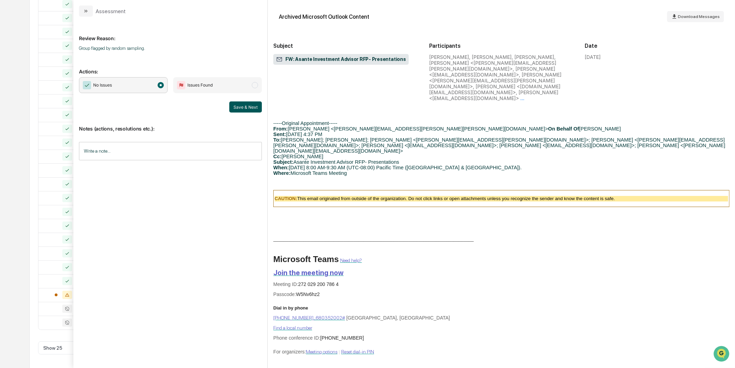
scroll to position [176, 0]
click at [238, 103] on button "Save & Next" at bounding box center [245, 107] width 33 height 11
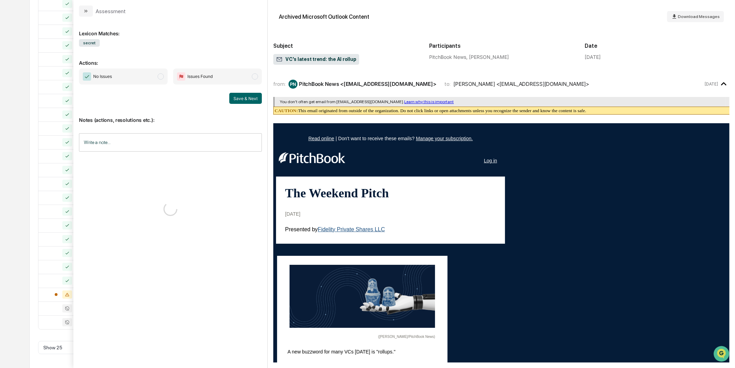
click at [161, 80] on span "No Issues" at bounding box center [123, 77] width 89 height 16
click at [256, 96] on button "Save & Next" at bounding box center [245, 98] width 33 height 11
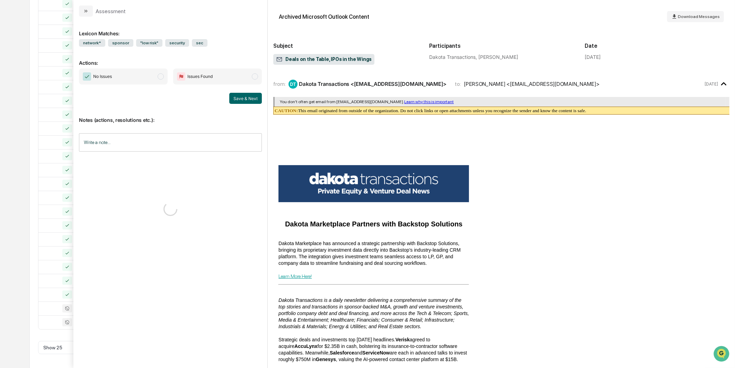
click at [165, 82] on span "No Issues" at bounding box center [123, 77] width 89 height 16
click at [228, 98] on div "Save & Next" at bounding box center [170, 98] width 183 height 11
click at [233, 98] on button "Save & Next" at bounding box center [245, 98] width 33 height 11
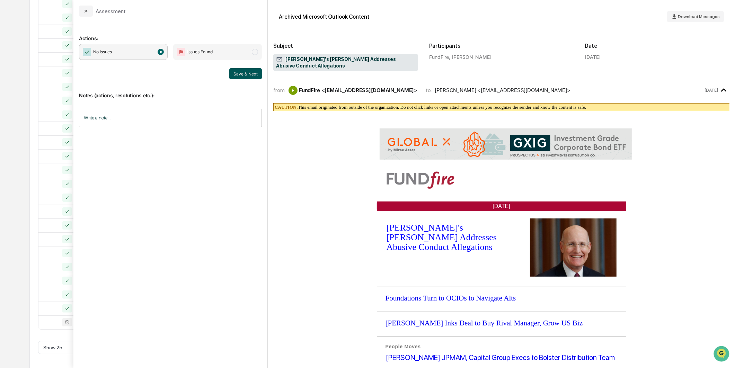
click at [255, 77] on button "Save & Next" at bounding box center [245, 73] width 33 height 11
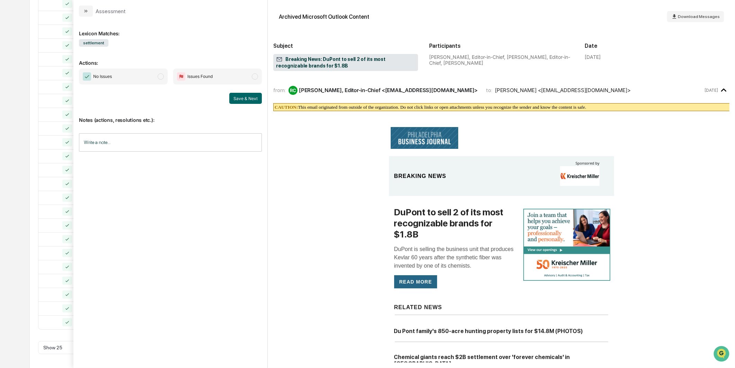
click at [161, 77] on span "modal" at bounding box center [161, 76] width 6 height 6
click at [241, 108] on div "Notes (actions, resolutions etc.): Write a note... Write a note..." at bounding box center [170, 132] width 183 height 56
click at [245, 97] on button "Save & Next" at bounding box center [245, 98] width 33 height 11
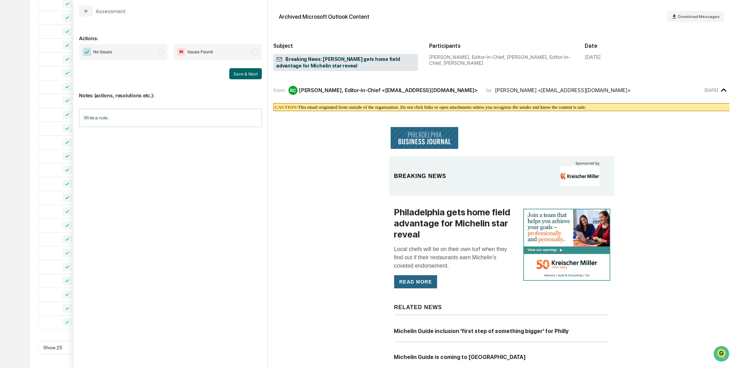
click at [22, 111] on div "Calendar Manage Tasks Reviews Approval Management Company People, Data, Setting…" at bounding box center [367, 96] width 735 height 545
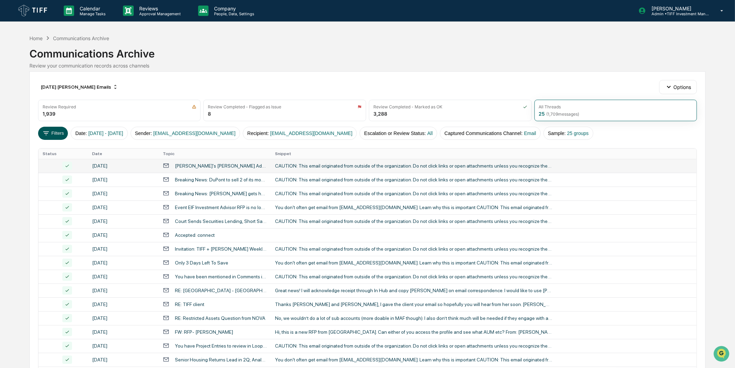
click at [45, 131] on icon at bounding box center [46, 134] width 8 height 8
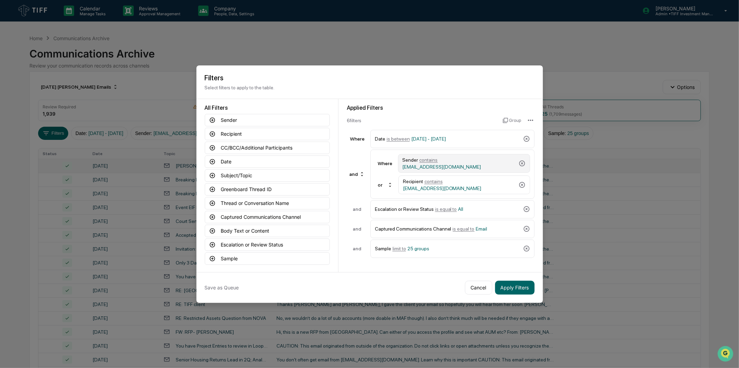
click at [463, 157] on div "Sender contains [EMAIL_ADDRESS][DOMAIN_NAME]" at bounding box center [459, 163] width 113 height 12
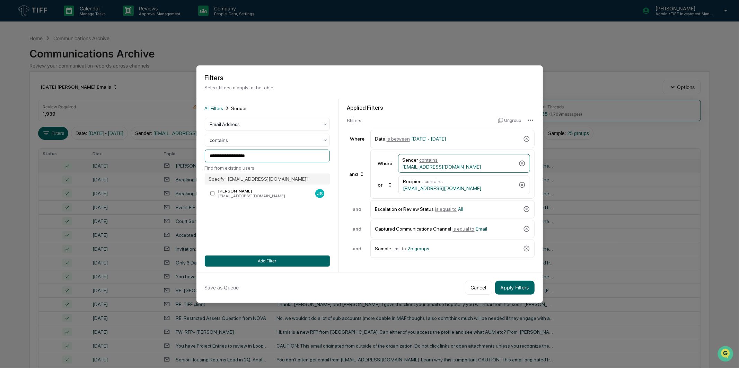
drag, startPoint x: 275, startPoint y: 151, endPoint x: 69, endPoint y: 165, distance: 206.6
click at [69, 165] on body "Calendar Manage Tasks Reviews Approval Management Company People, Data, Setting…" at bounding box center [369, 272] width 739 height 545
click at [277, 194] on div "[PERSON_NAME]" at bounding box center [265, 191] width 94 height 5
click at [474, 186] on span "[EMAIL_ADDRESS][DOMAIN_NAME]" at bounding box center [442, 189] width 79 height 6
drag, startPoint x: 262, startPoint y: 155, endPoint x: 118, endPoint y: 169, distance: 145.2
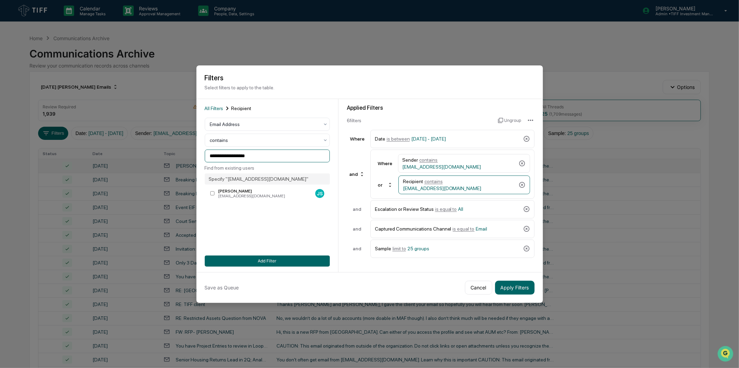
click at [118, 169] on body "Calendar Manage Tasks Reviews Approval Management Company People, Data, Setting…" at bounding box center [369, 272] width 739 height 545
click at [244, 195] on div "[EMAIL_ADDRESS][DOMAIN_NAME]" at bounding box center [265, 196] width 94 height 5
type input "**********"
click at [289, 258] on button "Add Filter" at bounding box center [267, 261] width 125 height 11
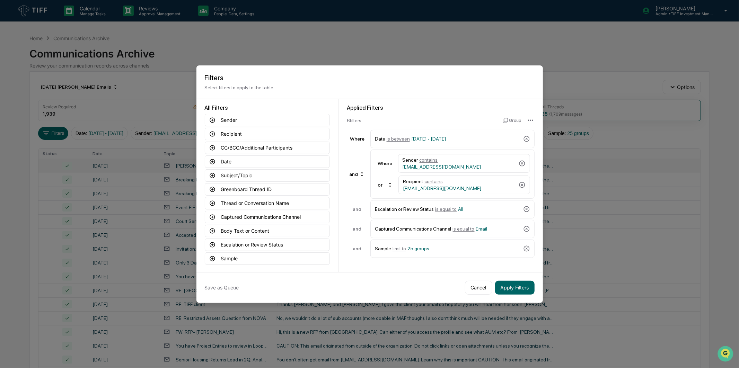
click at [239, 282] on div "Save as Queue" at bounding box center [333, 288] width 257 height 14
click at [238, 286] on button "Save as Queue" at bounding box center [222, 288] width 34 height 14
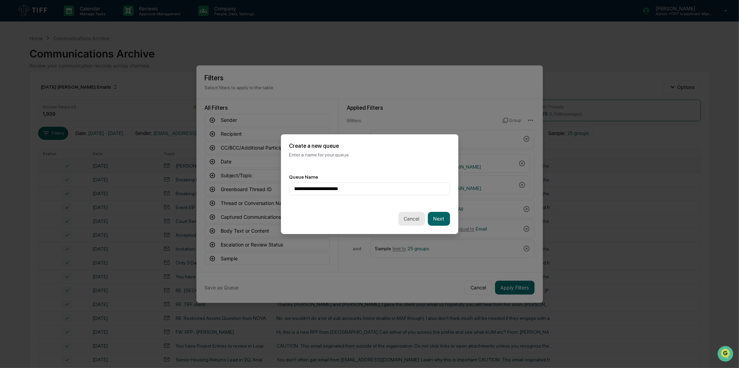
type input "**********"
click at [425, 214] on button "Cancel" at bounding box center [411, 219] width 27 height 14
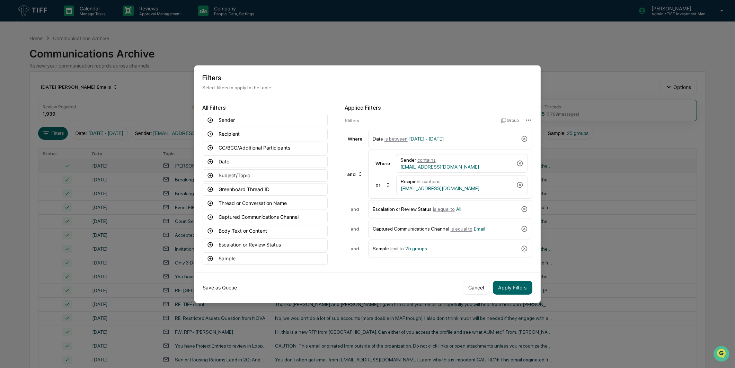
click at [226, 288] on button "Save as Queue" at bounding box center [220, 288] width 34 height 14
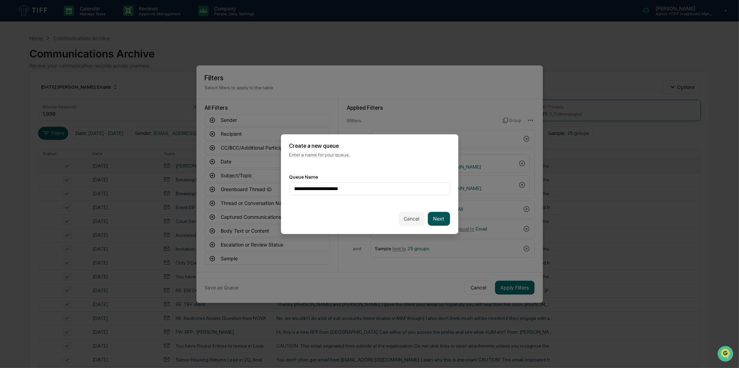
type input "**********"
click at [439, 222] on button "Next" at bounding box center [439, 219] width 22 height 14
click at [403, 185] on div at bounding box center [367, 188] width 145 height 7
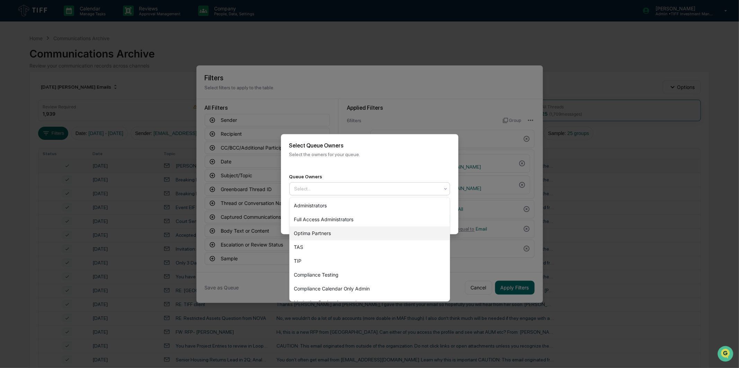
click at [368, 228] on div "Optima Partners" at bounding box center [370, 234] width 160 height 14
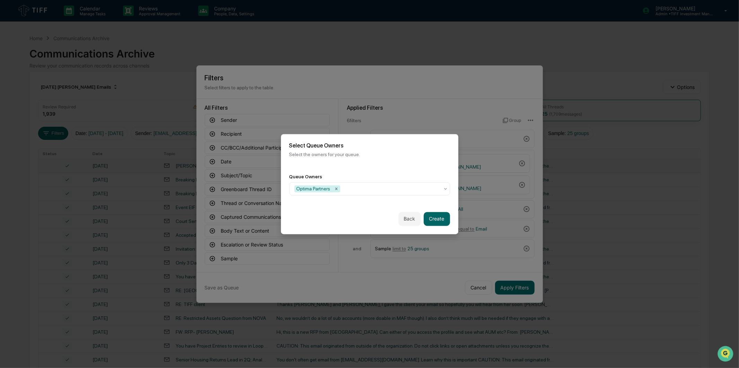
click at [390, 161] on div "Select Queue Owners Select the owners for your queue." at bounding box center [369, 150] width 177 height 32
click at [436, 219] on button "Create" at bounding box center [437, 219] width 26 height 14
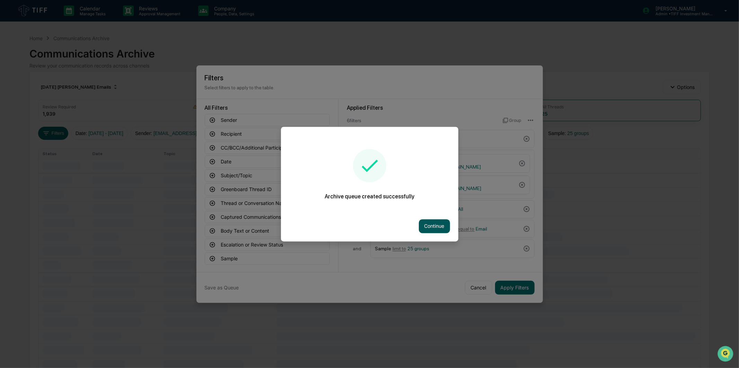
click at [442, 228] on button "Continue" at bounding box center [434, 226] width 31 height 14
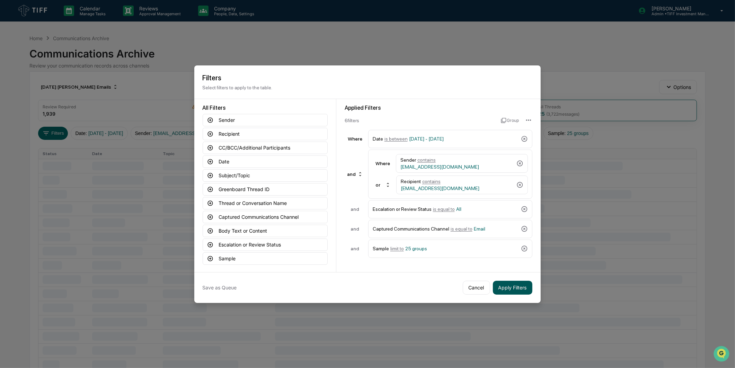
click at [518, 283] on button "Apply Filters" at bounding box center [513, 288] width 40 height 14
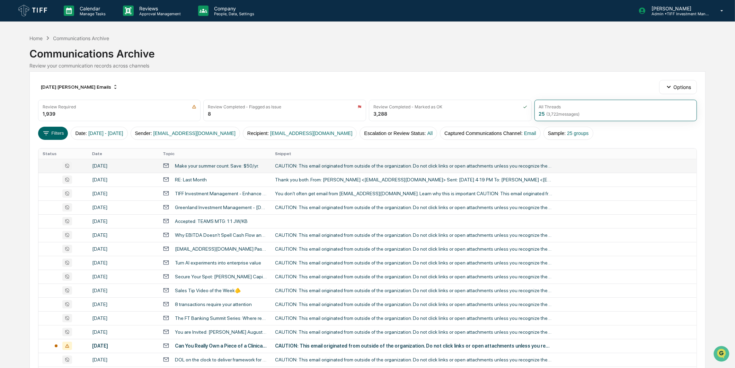
click at [362, 160] on td "CAUTION: This email originated from outside of the organization. Do not click l…" at bounding box center [484, 166] width 426 height 14
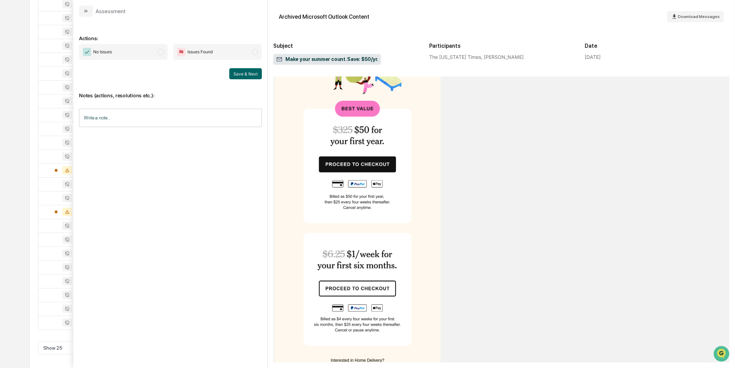
scroll to position [176, 0]
click at [151, 56] on span "No Issues" at bounding box center [123, 52] width 89 height 16
click at [247, 72] on button "Save & Next" at bounding box center [245, 73] width 33 height 11
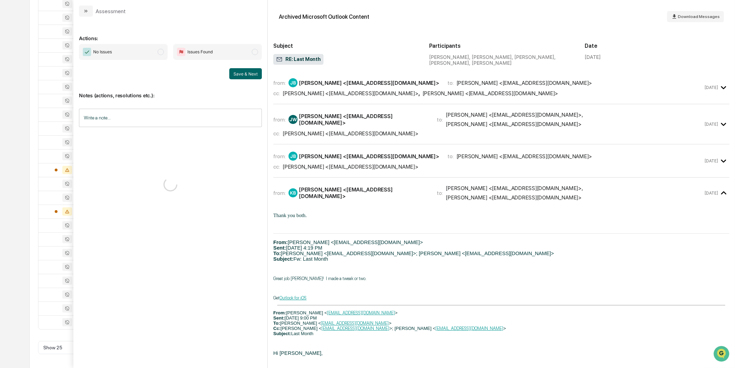
click at [155, 47] on span "No Issues" at bounding box center [123, 52] width 89 height 16
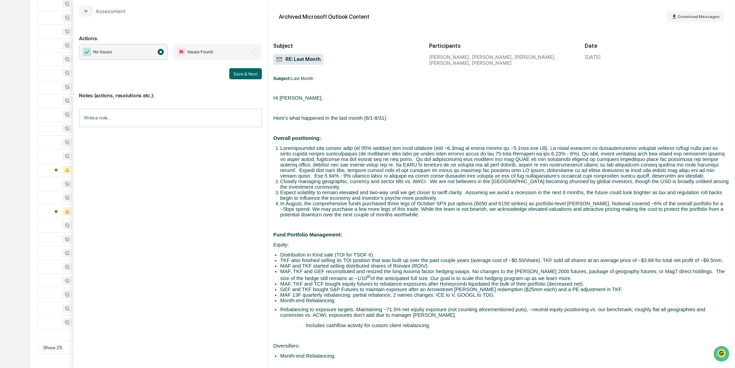
scroll to position [269, 0]
click at [238, 72] on button "Save & Next" at bounding box center [245, 73] width 33 height 11
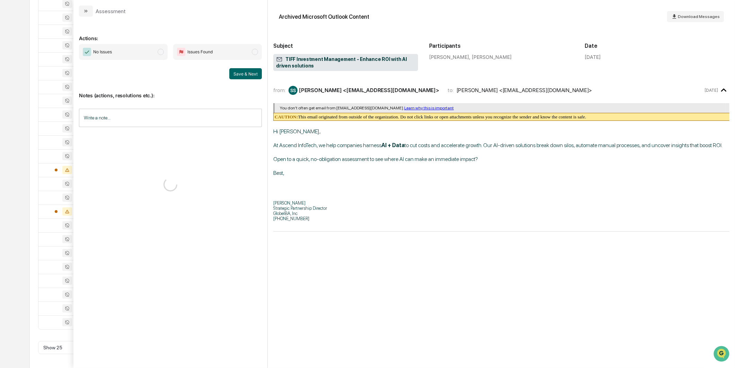
click at [160, 55] on span "No Issues" at bounding box center [123, 52] width 89 height 16
click at [235, 73] on button "Save & Next" at bounding box center [245, 73] width 33 height 11
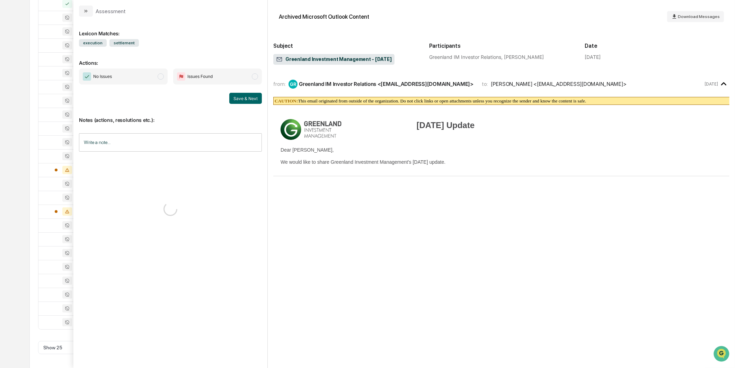
click at [149, 73] on span "No Issues" at bounding box center [123, 77] width 89 height 16
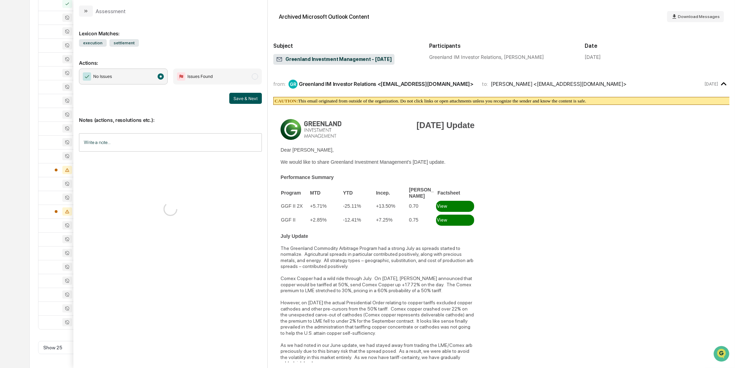
click at [241, 93] on button "Save & Next" at bounding box center [245, 98] width 33 height 11
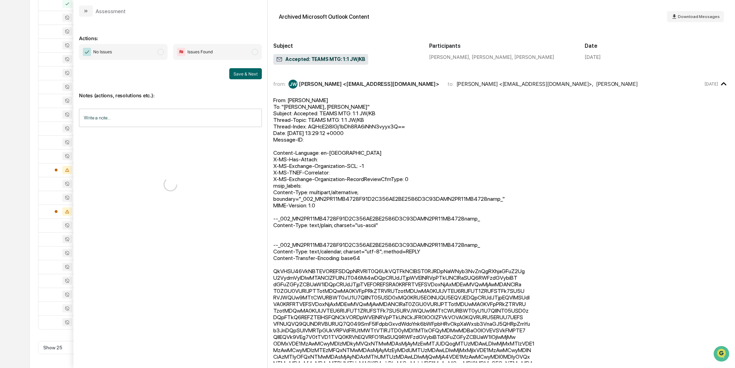
click at [158, 54] on span "modal" at bounding box center [161, 52] width 6 height 6
click at [236, 75] on button "Save & Next" at bounding box center [245, 73] width 33 height 11
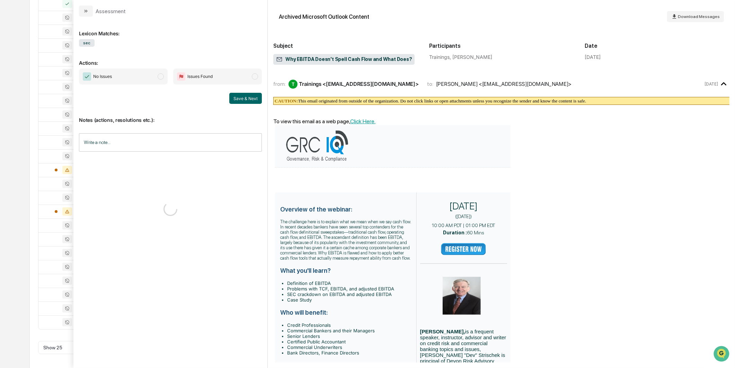
click at [152, 74] on span "No Issues" at bounding box center [123, 77] width 89 height 16
click at [251, 98] on button "Save & Next" at bounding box center [245, 98] width 33 height 11
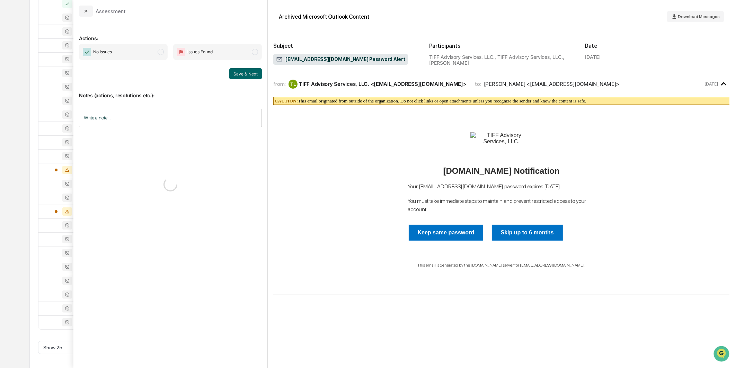
click at [157, 48] on span "No Issues" at bounding box center [123, 52] width 89 height 16
click at [241, 72] on button "Save & Next" at bounding box center [245, 73] width 33 height 11
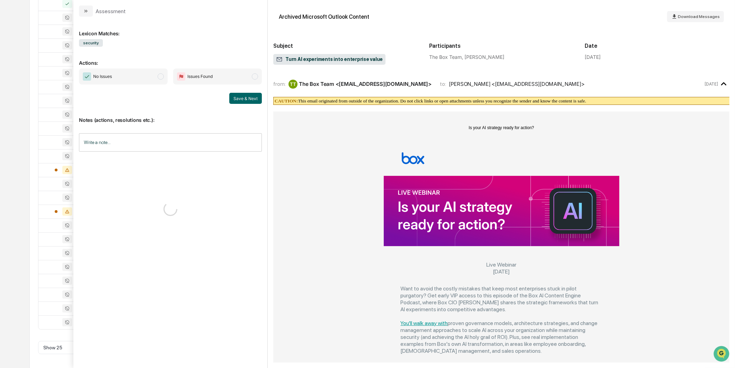
click at [143, 80] on span "No Issues" at bounding box center [123, 77] width 89 height 16
click at [248, 99] on button "Save & Next" at bounding box center [245, 98] width 33 height 11
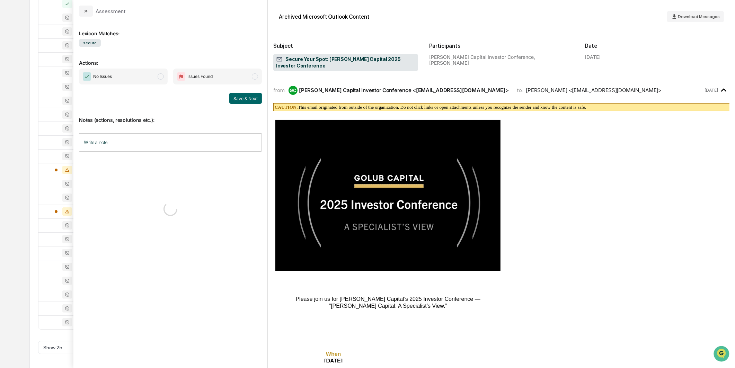
click at [160, 74] on span "modal" at bounding box center [161, 76] width 6 height 6
click at [252, 107] on div "Notes (actions, resolutions etc.): Write a note... Write a note..." at bounding box center [170, 132] width 183 height 56
click at [252, 102] on button "Save & Next" at bounding box center [245, 98] width 33 height 11
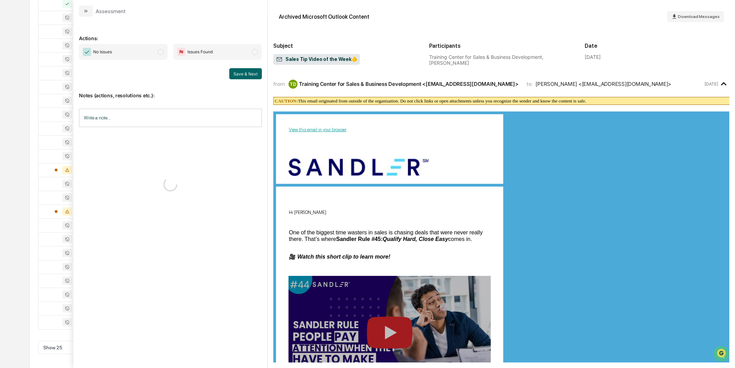
click at [159, 51] on span "modal" at bounding box center [161, 52] width 6 height 6
click at [252, 78] on button "Save & Next" at bounding box center [245, 73] width 33 height 11
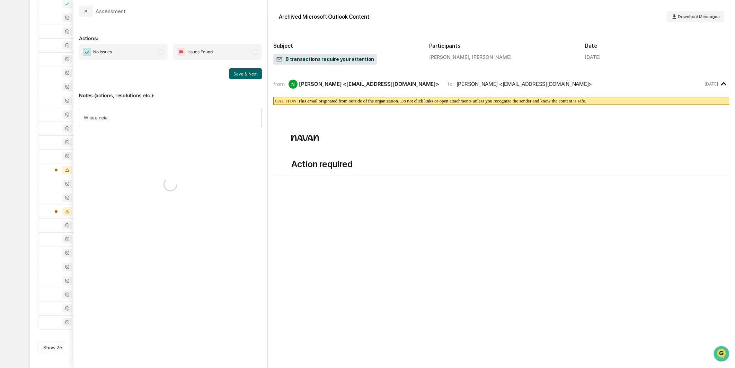
click at [144, 53] on span "No Issues" at bounding box center [123, 52] width 89 height 16
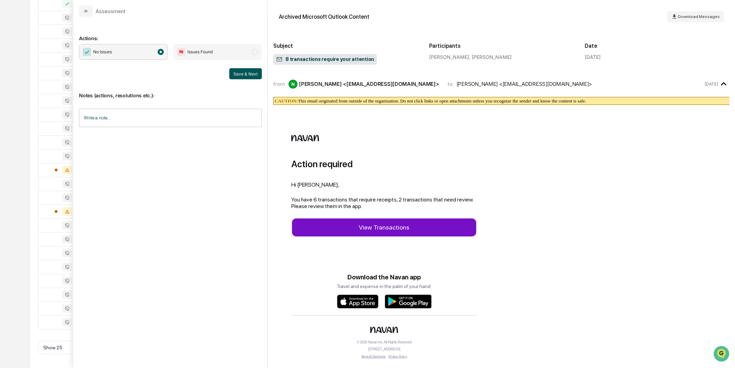
click at [244, 77] on button "Save & Next" at bounding box center [245, 73] width 33 height 11
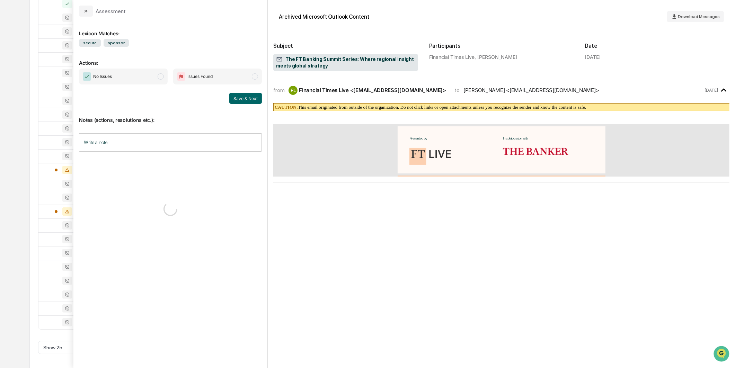
click at [149, 66] on div "Lexicon Matches: secure sponsor Actions: No Issues Issues Found Save & Next Not…" at bounding box center [170, 189] width 183 height 334
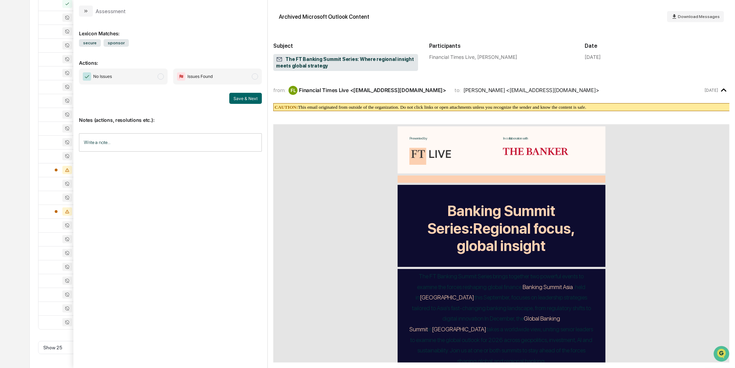
click at [149, 70] on span "No Issues" at bounding box center [123, 77] width 89 height 16
click at [237, 92] on div "No Issues Issues Found Save & Next" at bounding box center [170, 86] width 183 height 35
click at [238, 96] on button "Save & Next" at bounding box center [245, 98] width 33 height 11
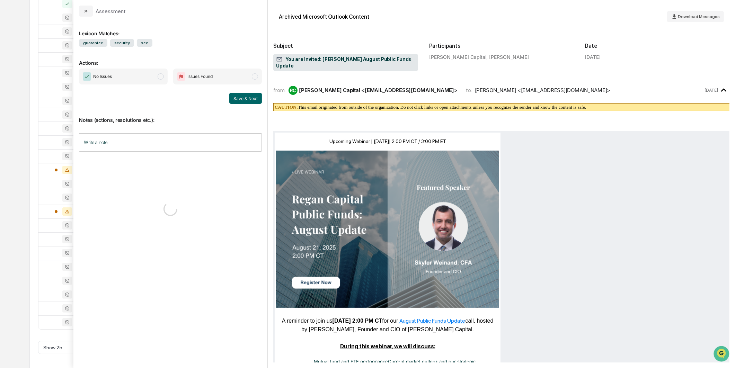
click at [146, 77] on span "No Issues" at bounding box center [123, 77] width 89 height 16
click at [241, 98] on button "Save & Next" at bounding box center [245, 98] width 33 height 11
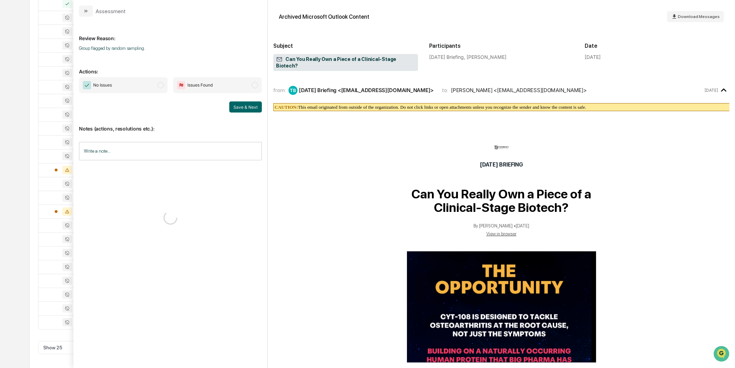
click at [147, 84] on span "No Issues" at bounding box center [123, 85] width 89 height 16
click at [251, 107] on button "Save & Next" at bounding box center [245, 107] width 33 height 11
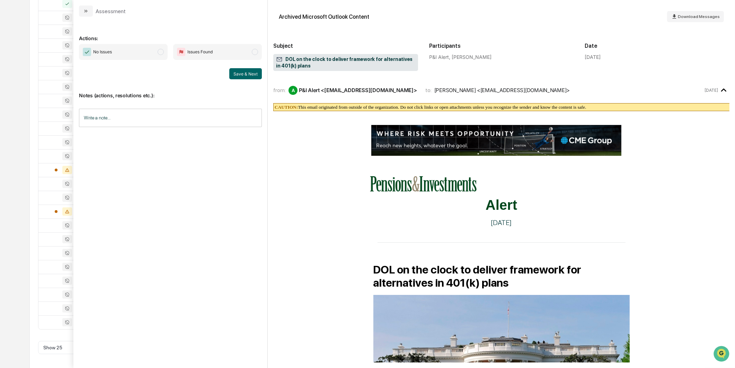
click at [159, 54] on span "modal" at bounding box center [161, 52] width 6 height 6
click at [247, 84] on p "Notes (actions, resolutions etc.):" at bounding box center [170, 91] width 183 height 14
click at [247, 77] on button "Save & Next" at bounding box center [245, 73] width 33 height 11
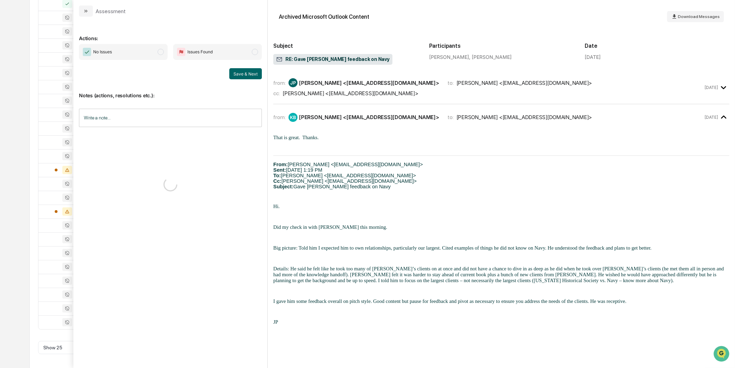
click at [158, 55] on span "No Issues" at bounding box center [123, 52] width 89 height 16
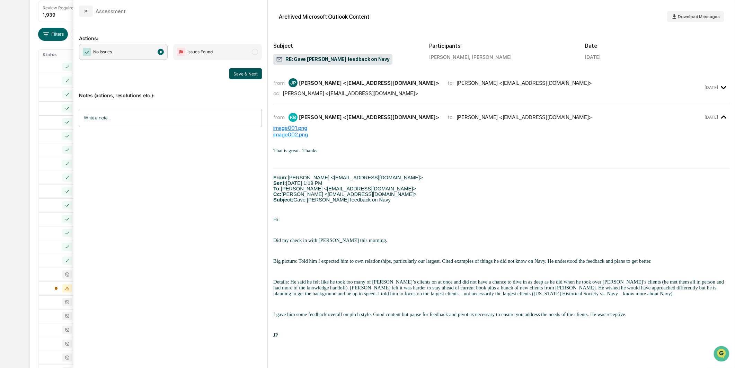
click at [236, 77] on button "Save & Next" at bounding box center [245, 73] width 33 height 11
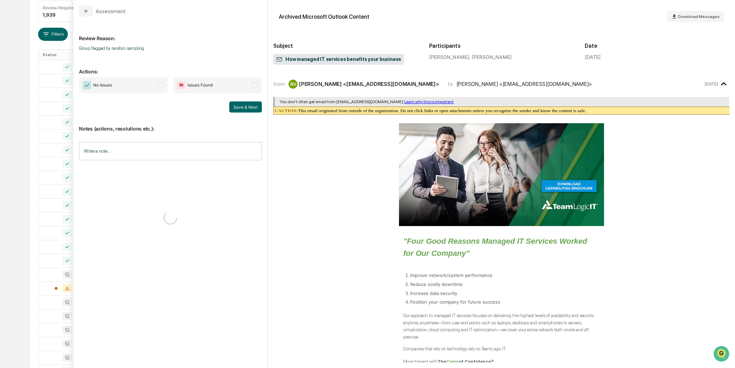
click at [161, 82] on span "modal" at bounding box center [161, 85] width 6 height 6
click at [245, 105] on button "Save & Next" at bounding box center [245, 107] width 33 height 11
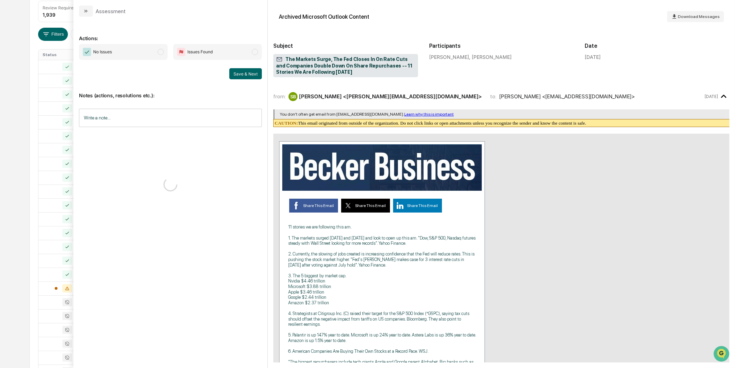
click at [160, 58] on span "No Issues" at bounding box center [123, 52] width 89 height 16
click at [259, 73] on button "Save & Next" at bounding box center [245, 73] width 33 height 11
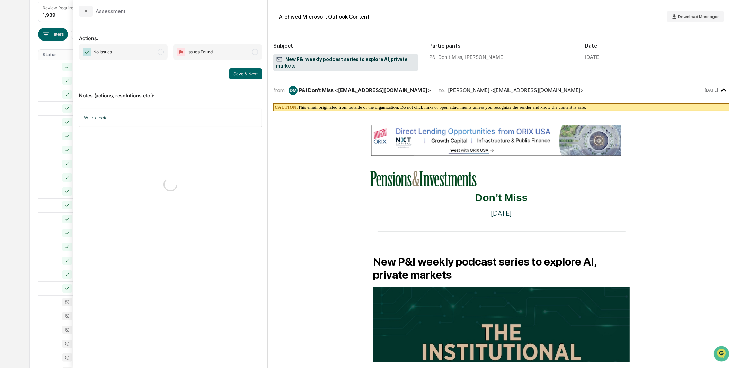
click at [158, 50] on span "modal" at bounding box center [161, 52] width 6 height 6
click at [234, 74] on button "Save & Next" at bounding box center [245, 73] width 33 height 11
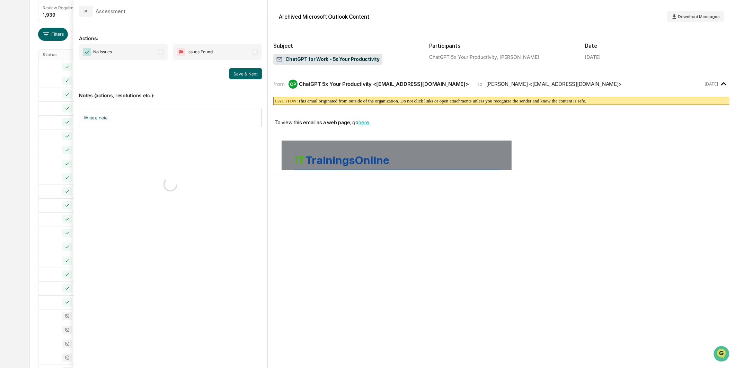
click at [132, 57] on span "No Issues" at bounding box center [123, 52] width 89 height 16
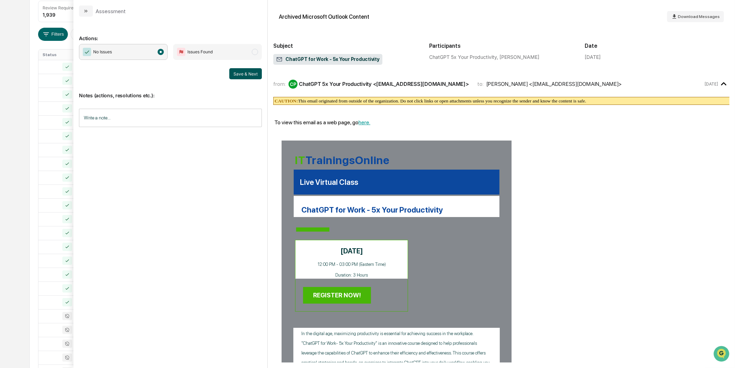
click at [243, 74] on button "Save & Next" at bounding box center [245, 73] width 33 height 11
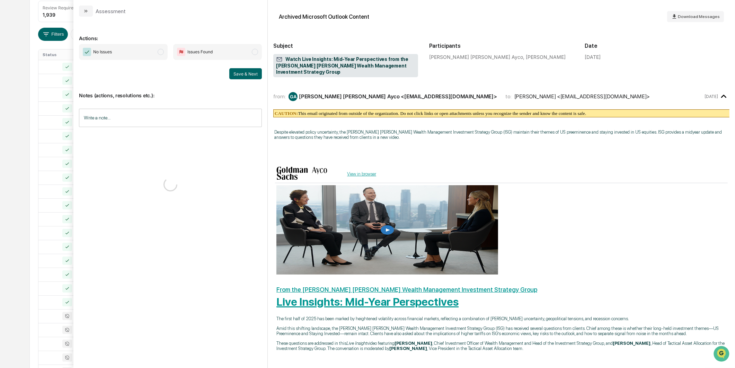
click at [148, 58] on span "No Issues" at bounding box center [123, 52] width 89 height 16
click at [256, 75] on button "Save & Next" at bounding box center [245, 73] width 33 height 11
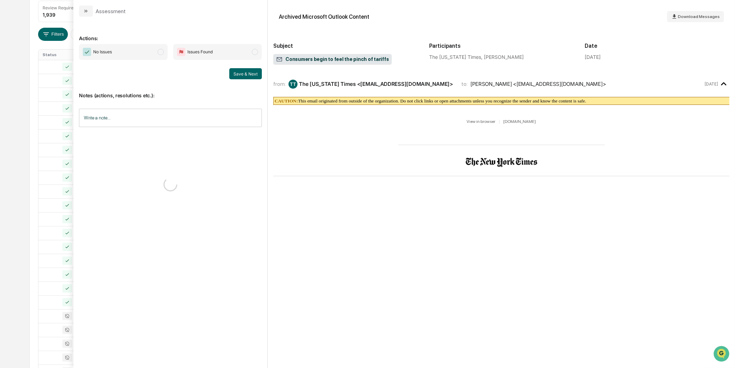
click at [146, 55] on span "No Issues" at bounding box center [123, 52] width 89 height 16
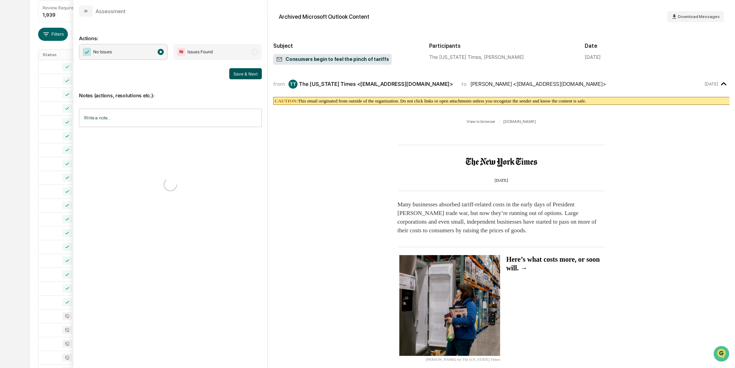
click at [236, 74] on button "Save & Next" at bounding box center [245, 73] width 33 height 11
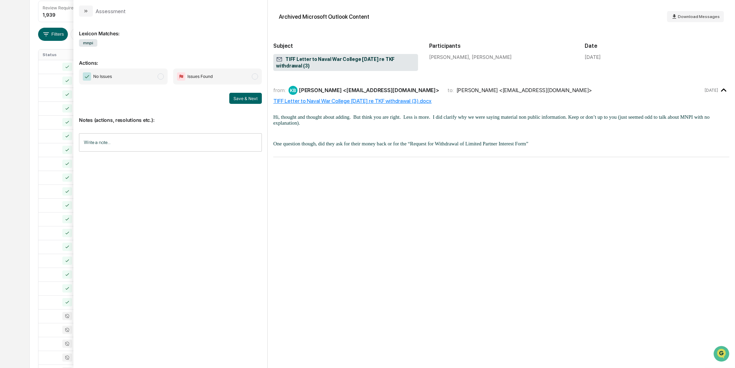
click at [137, 82] on span "No Issues" at bounding box center [123, 77] width 89 height 16
click at [228, 95] on div "Save & Next" at bounding box center [170, 98] width 183 height 11
click at [238, 101] on button "Save & Next" at bounding box center [245, 98] width 33 height 11
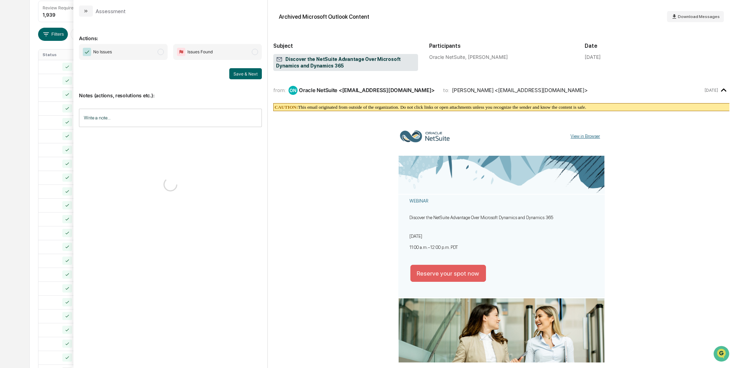
click at [144, 44] on span "No Issues" at bounding box center [123, 52] width 89 height 16
click at [236, 73] on button "Save & Next" at bounding box center [245, 73] width 33 height 11
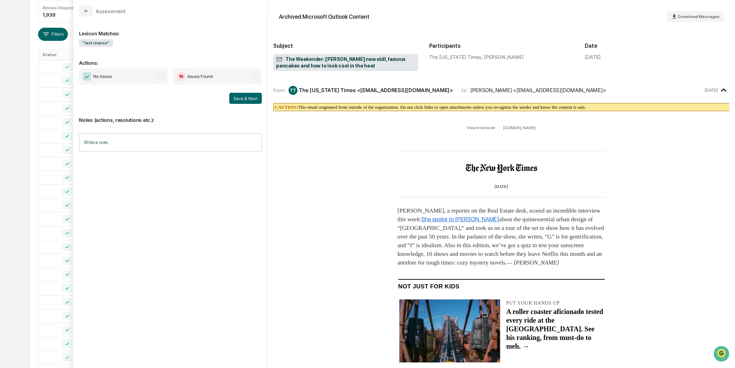
click at [157, 73] on span "No Issues" at bounding box center [123, 77] width 89 height 16
click at [231, 96] on button "Save & Next" at bounding box center [245, 98] width 33 height 11
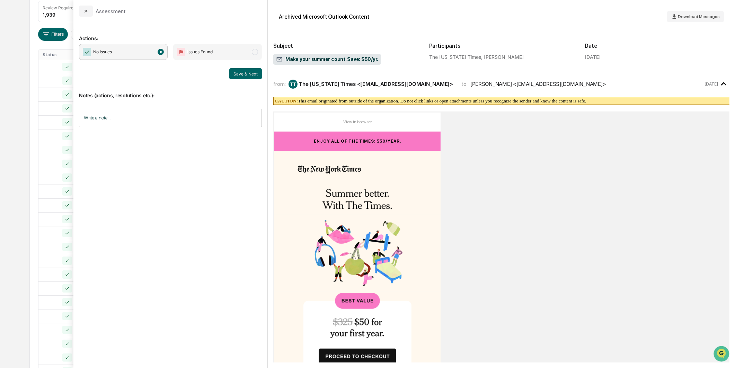
click at [264, 73] on div "Actions: No Issues Issues Found Save & Next Notes (actions, resolutions etc.): …" at bounding box center [170, 193] width 194 height 352
click at [257, 74] on button "Save & Next" at bounding box center [245, 73] width 33 height 11
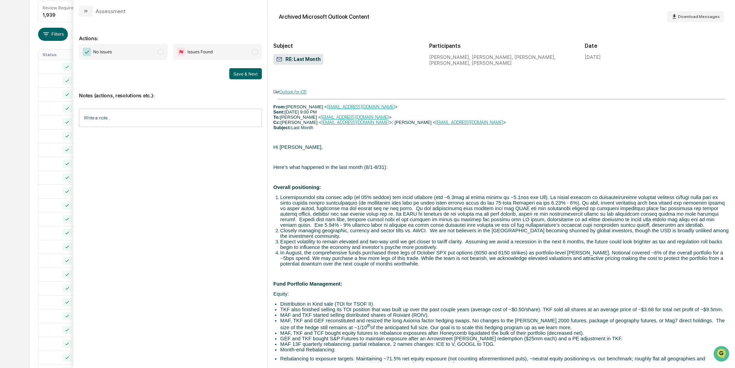
scroll to position [151, 0]
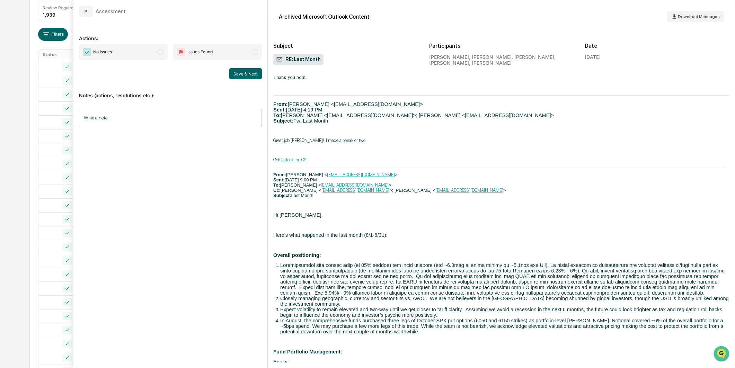
click at [158, 58] on span "No Issues" at bounding box center [123, 52] width 89 height 16
click at [233, 70] on button "Save & Next" at bounding box center [245, 73] width 33 height 11
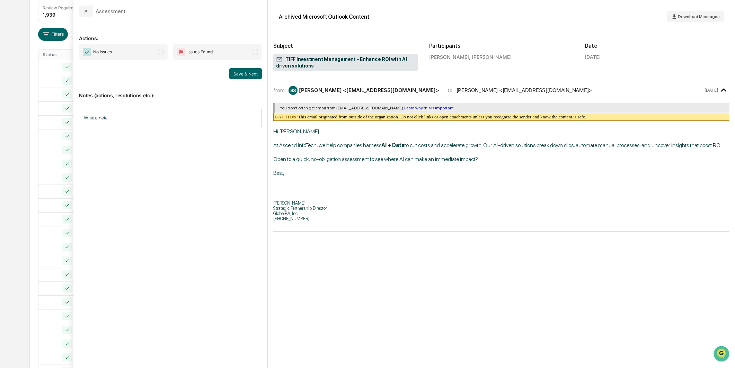
click at [154, 52] on span "No Issues" at bounding box center [123, 52] width 89 height 16
click at [232, 80] on div "Notes (actions, resolutions etc.): Write a note... Write a note..." at bounding box center [170, 107] width 183 height 56
click at [242, 79] on div "Notes (actions, resolutions etc.): Write a note... Write a note..." at bounding box center [170, 107] width 183 height 56
click at [242, 75] on button "Save & Next" at bounding box center [245, 73] width 33 height 11
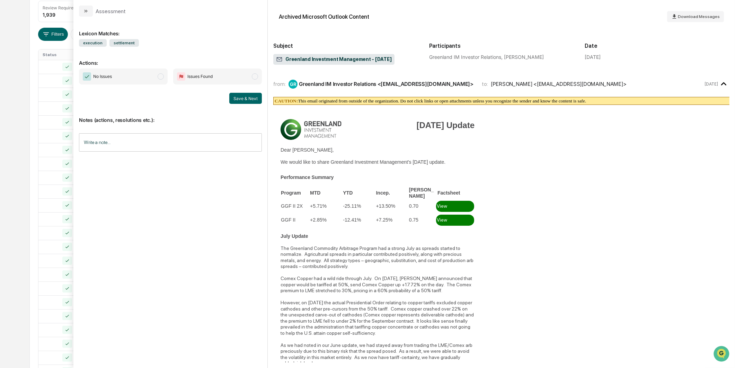
click at [144, 70] on span "No Issues" at bounding box center [123, 77] width 89 height 16
click at [242, 91] on div "No Issues Issues Found Save & Next" at bounding box center [170, 86] width 183 height 35
click at [242, 96] on button "Save & Next" at bounding box center [245, 98] width 33 height 11
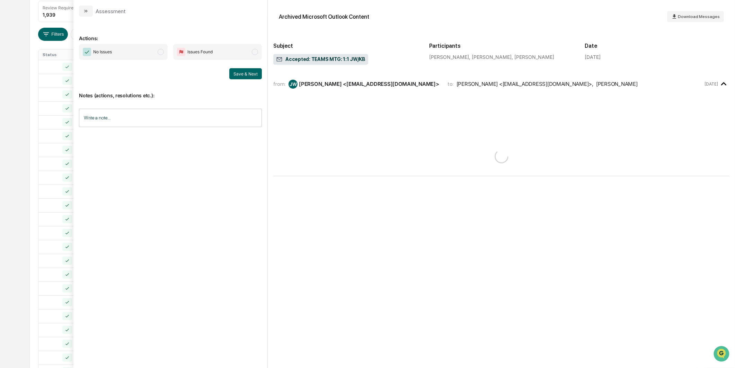
click at [161, 53] on span "modal" at bounding box center [161, 52] width 6 height 6
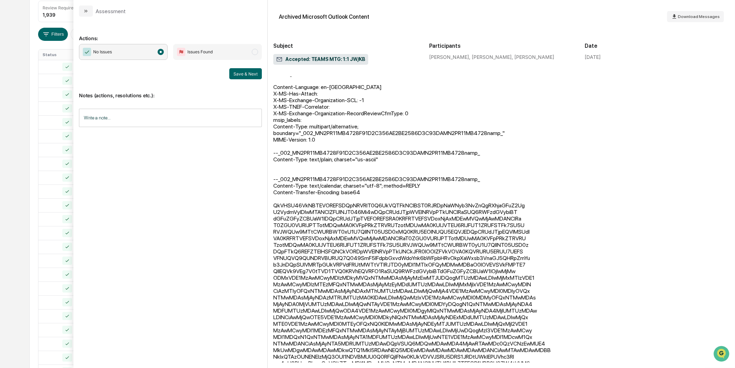
scroll to position [154, 0]
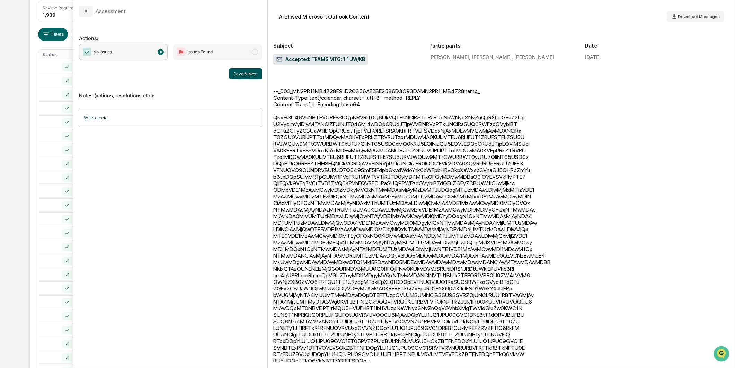
click at [244, 74] on button "Save & Next" at bounding box center [245, 73] width 33 height 11
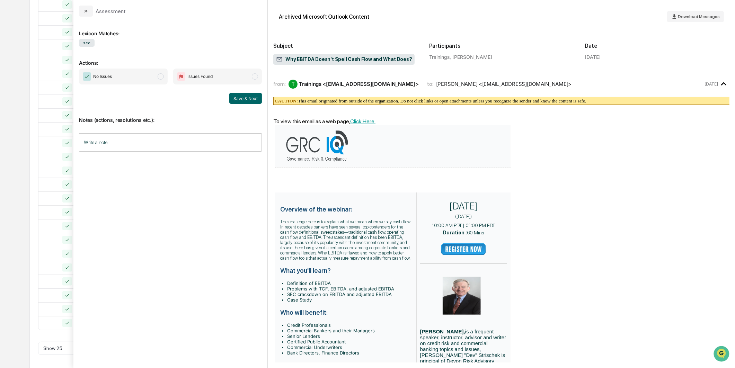
scroll to position [176, 0]
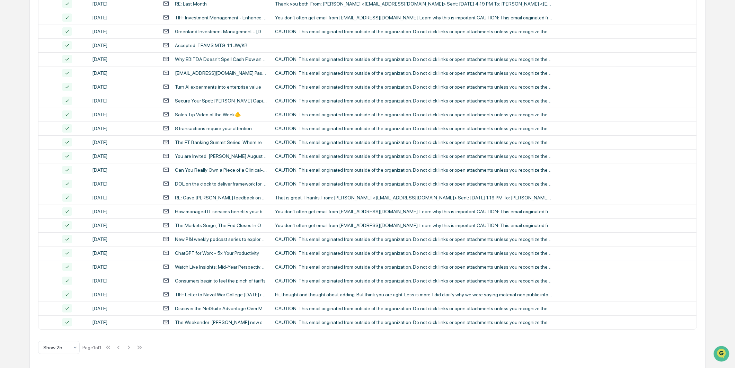
click at [29, 75] on div "[DATE] [PERSON_NAME] Emails Options Review Required 1,939 Review Completed - Fl…" at bounding box center [367, 132] width 676 height 474
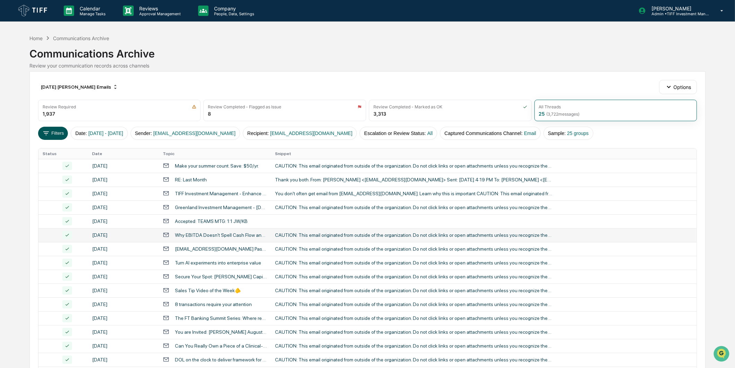
click at [60, 134] on button "Filters" at bounding box center [53, 133] width 30 height 13
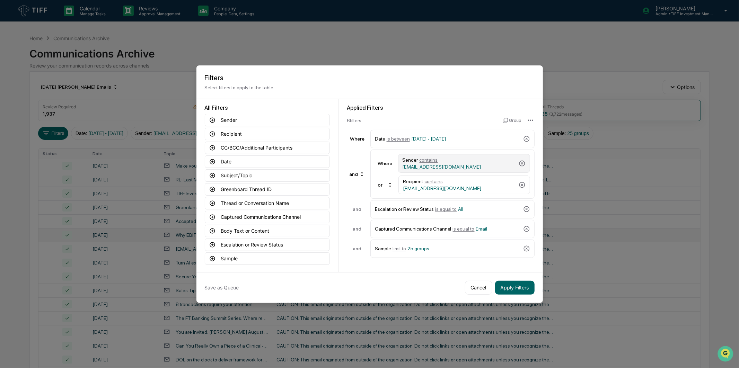
click at [464, 164] on span "[EMAIL_ADDRESS][DOMAIN_NAME]" at bounding box center [442, 167] width 79 height 6
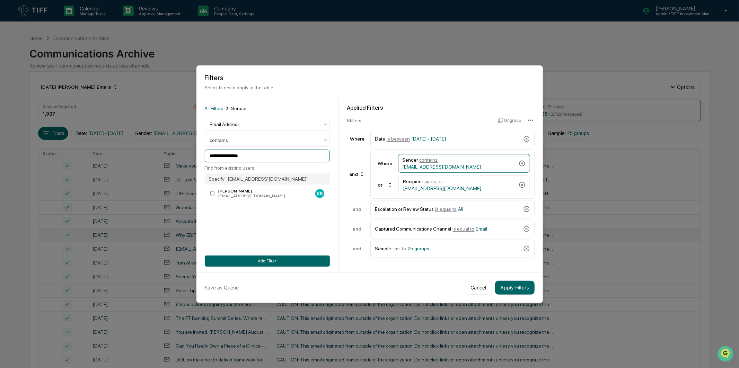
drag, startPoint x: 258, startPoint y: 155, endPoint x: 115, endPoint y: 155, distance: 142.8
click at [115, 155] on body "Calendar Manage Tasks Reviews Approval Management Company People, Data, Setting…" at bounding box center [369, 272] width 739 height 545
type input "*"
click at [240, 195] on div "[EMAIL_ADDRESS][DOMAIN_NAME]" at bounding box center [265, 196] width 94 height 5
click at [430, 181] on div "Recipient contains [EMAIL_ADDRESS][DOMAIN_NAME]" at bounding box center [459, 185] width 113 height 12
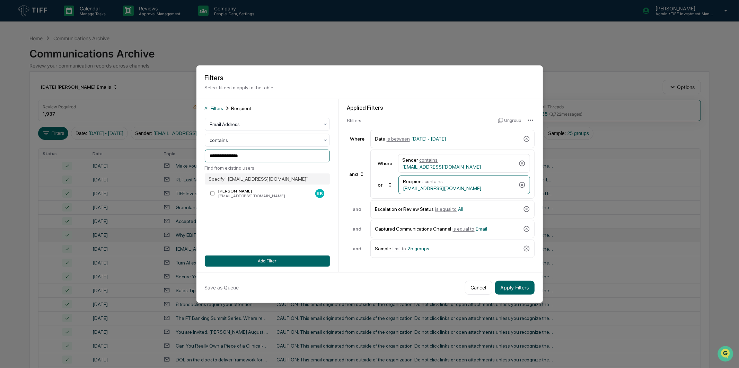
drag, startPoint x: 272, startPoint y: 155, endPoint x: 106, endPoint y: 148, distance: 166.5
click at [106, 148] on body "Calendar Manage Tasks Reviews Approval Management Company People, Data, Setting…" at bounding box center [369, 272] width 739 height 545
click at [248, 188] on label "[PERSON_NAME] [PERSON_NAME][EMAIL_ADDRESS][DOMAIN_NAME] KS" at bounding box center [267, 193] width 125 height 12
type input "**********"
click at [313, 260] on button "Add Filter" at bounding box center [267, 261] width 125 height 11
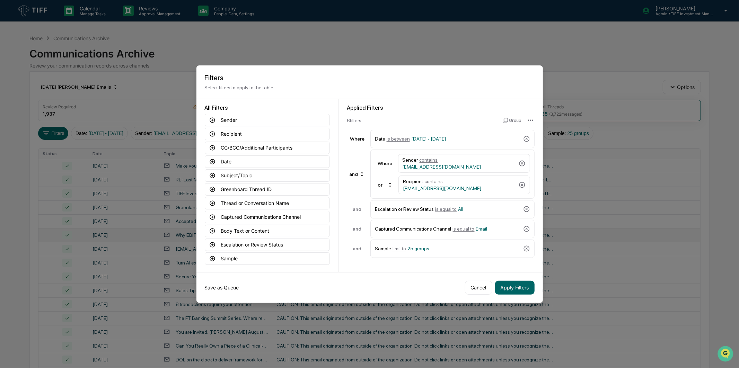
click at [227, 290] on button "Save as Queue" at bounding box center [222, 288] width 34 height 14
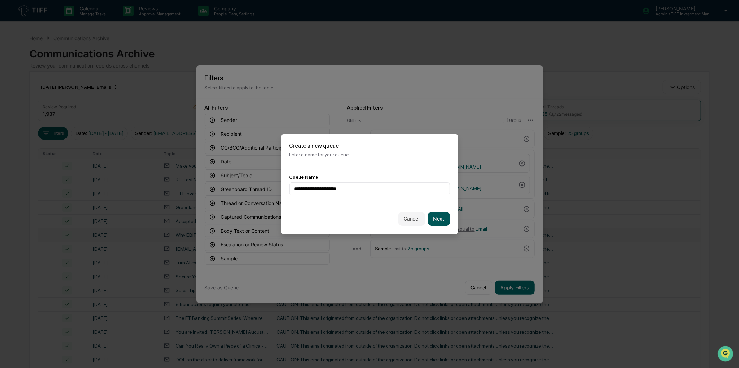
type input "**********"
click at [444, 214] on button "Next" at bounding box center [439, 219] width 22 height 14
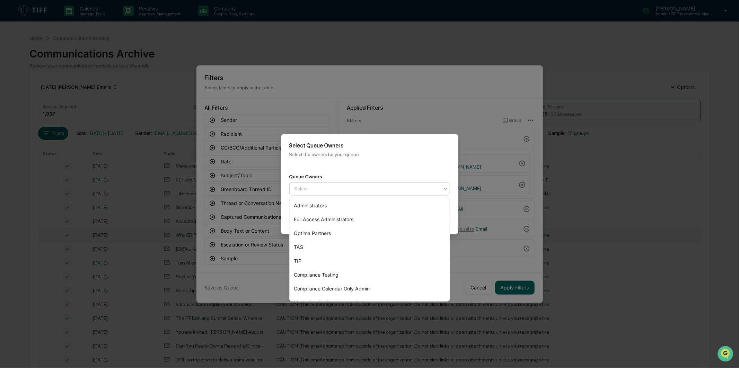
click at [393, 192] on div at bounding box center [367, 188] width 145 height 7
click at [353, 234] on div "Optima Partners" at bounding box center [370, 234] width 160 height 14
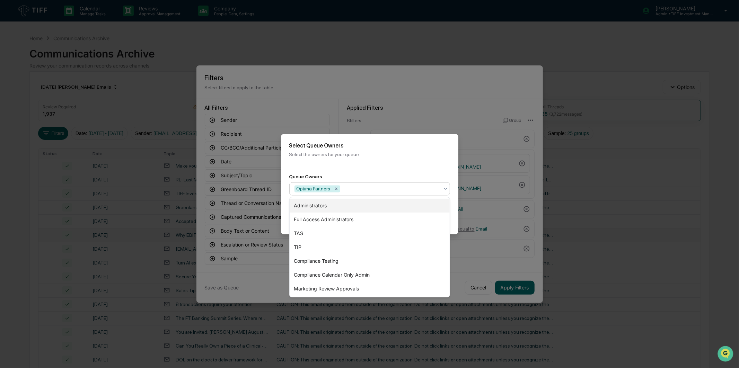
click at [385, 166] on div "Queue Owners option Optima Partners, selected. 7 results available. Use Up and …" at bounding box center [369, 185] width 177 height 38
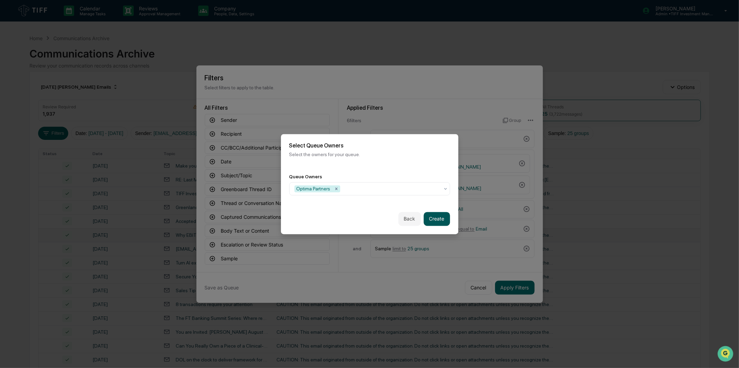
click at [444, 221] on button "Create" at bounding box center [437, 219] width 26 height 14
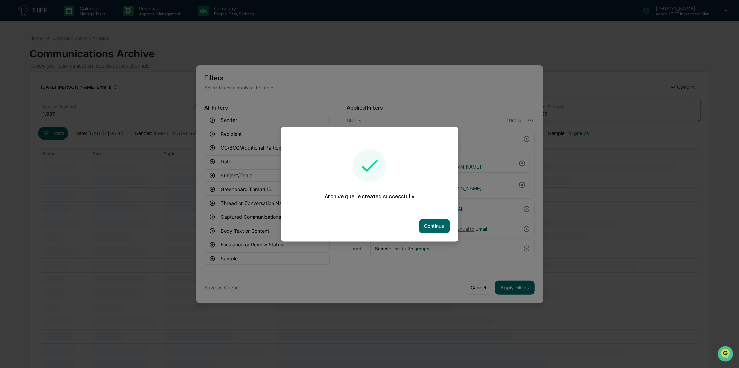
click at [450, 228] on div "Continue" at bounding box center [369, 226] width 177 height 30
click at [445, 227] on button "Continue" at bounding box center [434, 226] width 31 height 14
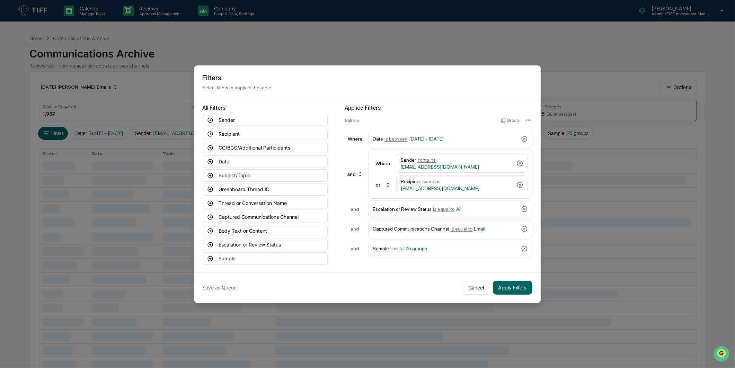
click at [514, 280] on div "Save as Queue Cancel Apply Filters" at bounding box center [367, 287] width 347 height 31
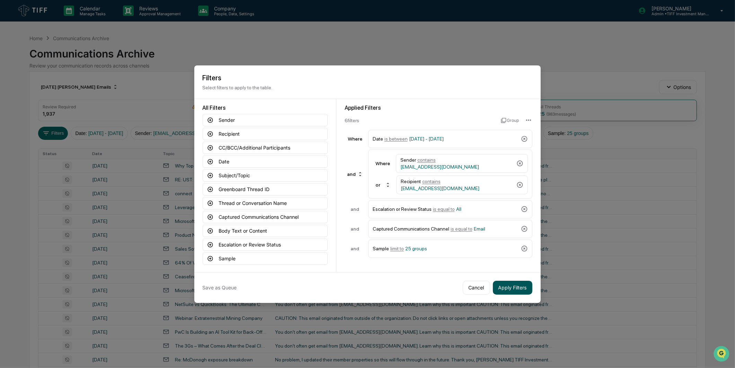
click at [512, 290] on button "Apply Filters" at bounding box center [513, 288] width 40 height 14
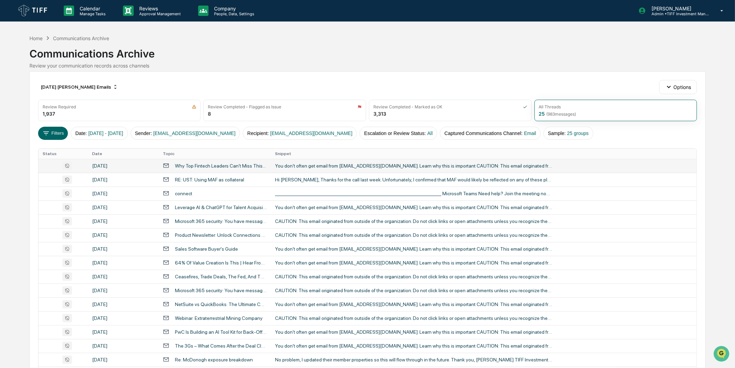
click at [326, 164] on div "You don't often get email from [EMAIL_ADDRESS][DOMAIN_NAME]. Learn why this is …" at bounding box center [413, 166] width 277 height 6
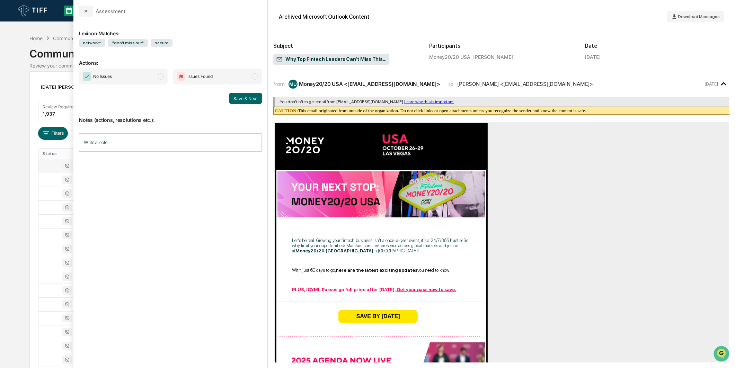
click at [128, 75] on span "No Issues" at bounding box center [123, 77] width 89 height 16
click at [251, 99] on button "Save & Next" at bounding box center [245, 98] width 33 height 11
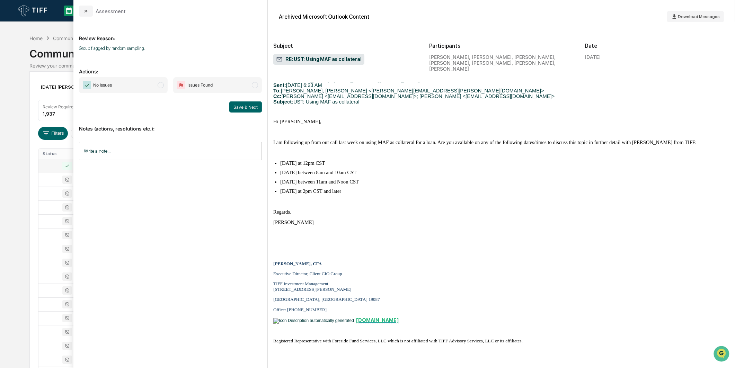
scroll to position [559, 0]
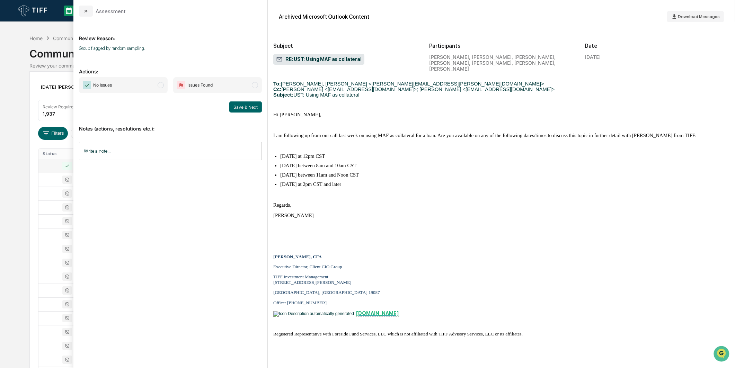
click at [161, 84] on span "modal" at bounding box center [161, 85] width 6 height 6
click at [236, 103] on button "Save & Next" at bounding box center [245, 107] width 33 height 11
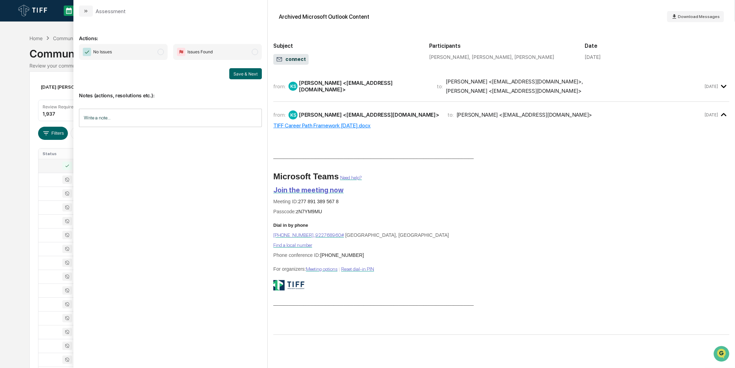
click at [143, 56] on span "No Issues" at bounding box center [123, 52] width 89 height 16
click at [238, 75] on button "Save & Next" at bounding box center [245, 73] width 33 height 11
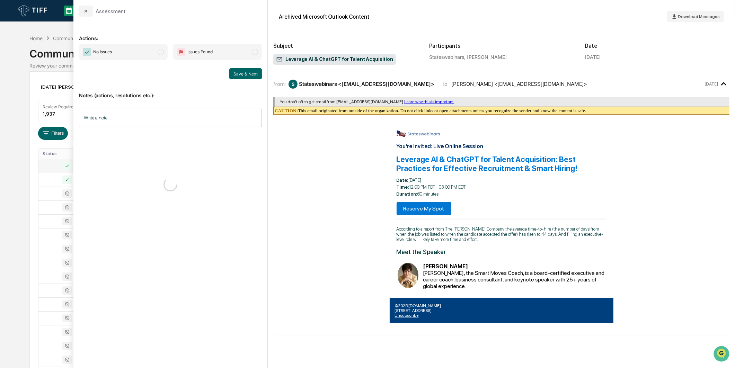
click at [160, 56] on span "No Issues" at bounding box center [123, 52] width 89 height 16
click at [238, 77] on button "Save & Next" at bounding box center [245, 73] width 33 height 11
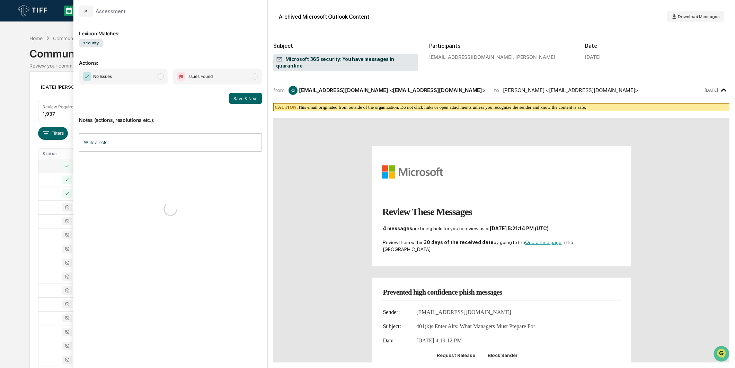
click at [150, 79] on span "No Issues" at bounding box center [123, 77] width 89 height 16
click at [229, 93] on div "Save & Next" at bounding box center [170, 98] width 183 height 11
click at [236, 95] on button "Save & Next" at bounding box center [245, 98] width 33 height 11
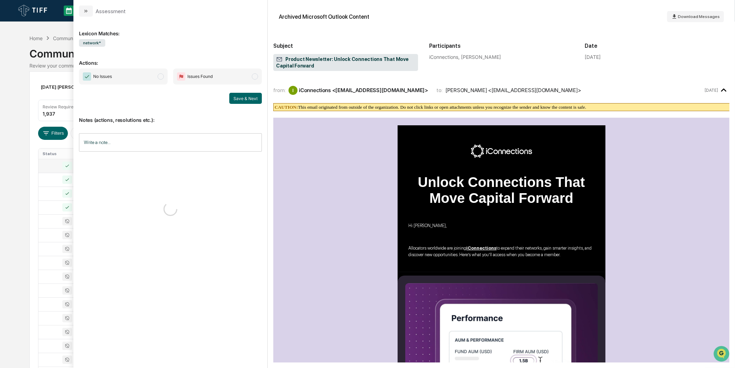
click at [154, 73] on span "No Issues" at bounding box center [123, 77] width 89 height 16
click at [234, 98] on button "Save & Next" at bounding box center [245, 98] width 33 height 11
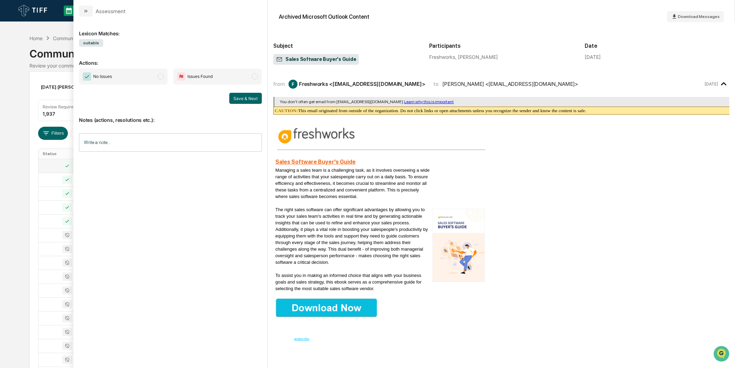
click at [156, 78] on span "No Issues" at bounding box center [123, 77] width 89 height 16
click at [242, 99] on button "Save & Next" at bounding box center [245, 98] width 33 height 11
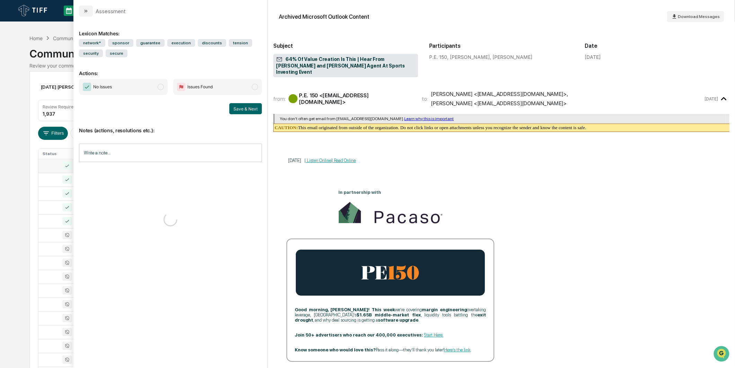
click at [158, 80] on span "No Issues" at bounding box center [123, 87] width 89 height 16
click at [243, 111] on button "Save & Next" at bounding box center [245, 108] width 33 height 11
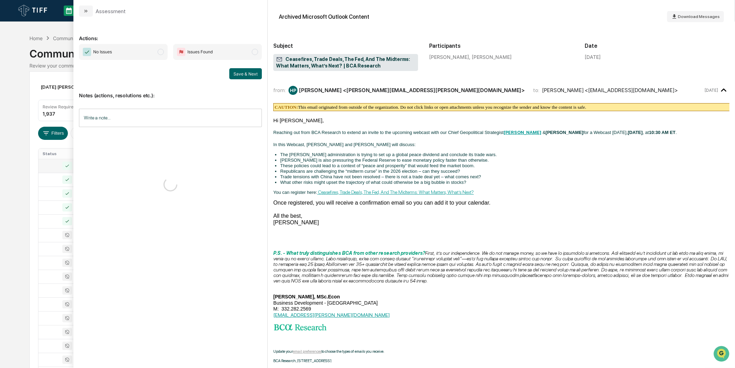
click at [158, 53] on span "modal" at bounding box center [161, 52] width 6 height 6
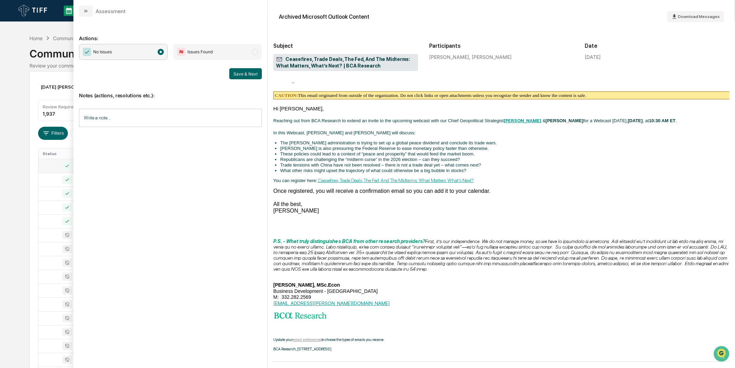
scroll to position [22, 0]
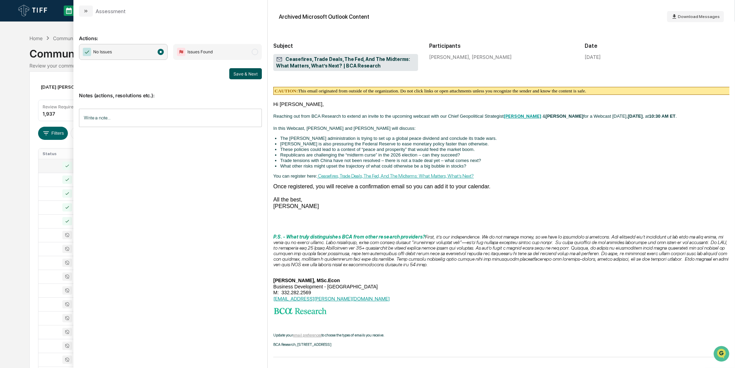
click at [254, 73] on button "Save & Next" at bounding box center [245, 73] width 33 height 11
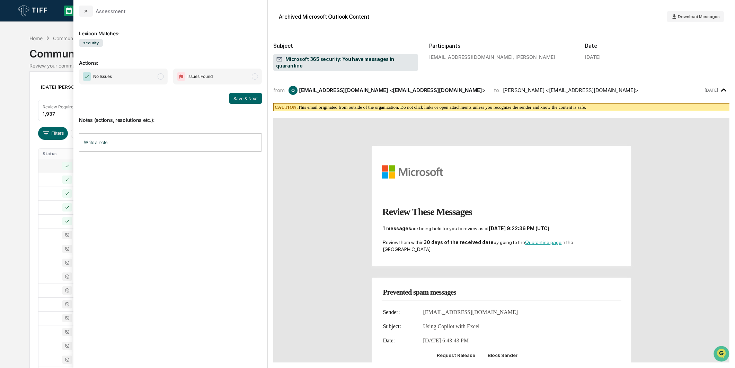
click at [157, 70] on span "No Issues" at bounding box center [123, 77] width 89 height 16
click at [243, 102] on button "Save & Next" at bounding box center [245, 98] width 33 height 11
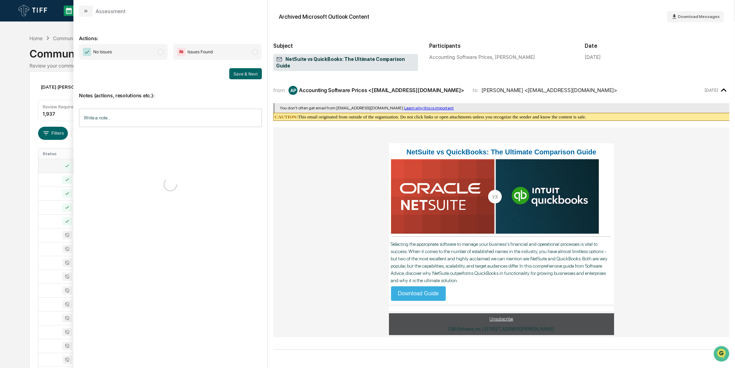
click at [156, 44] on span "No Issues" at bounding box center [123, 52] width 89 height 16
click at [250, 70] on button "Save & Next" at bounding box center [245, 73] width 33 height 11
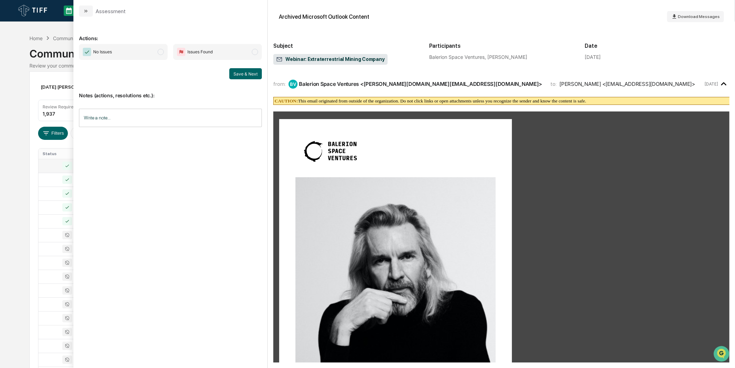
click at [157, 56] on span "No Issues" at bounding box center [123, 52] width 89 height 16
click at [242, 75] on button "Save & Next" at bounding box center [245, 73] width 33 height 11
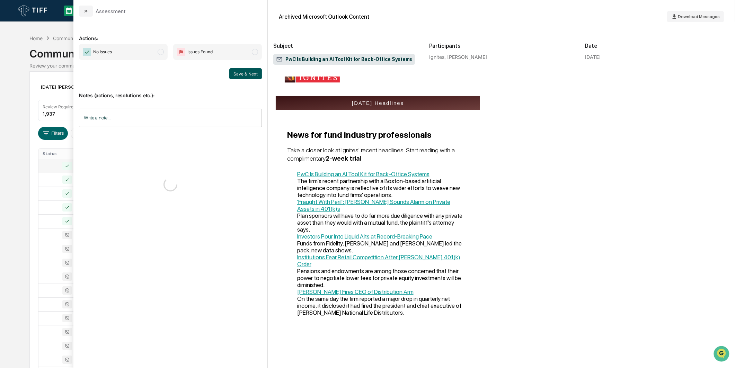
scroll to position [192, 0]
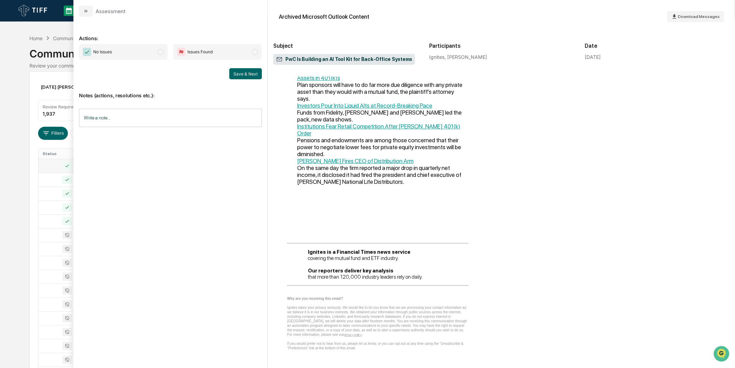
click at [153, 50] on span "No Issues" at bounding box center [123, 52] width 89 height 16
click at [239, 78] on button "Save & Next" at bounding box center [245, 73] width 33 height 11
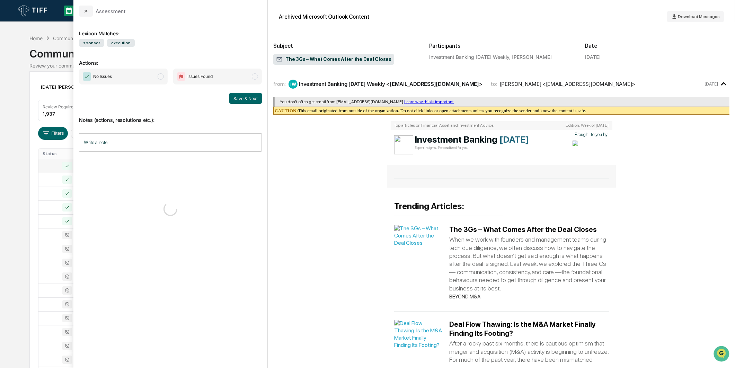
click at [142, 72] on span "No Issues" at bounding box center [123, 77] width 89 height 16
click at [244, 94] on button "Save & Next" at bounding box center [245, 98] width 33 height 11
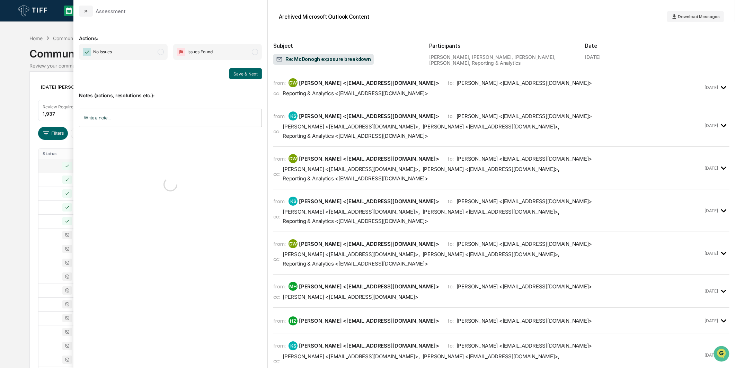
click at [157, 52] on span "No Issues" at bounding box center [123, 52] width 89 height 16
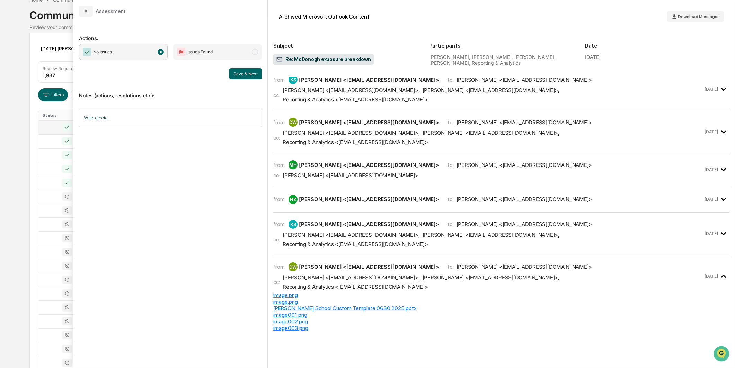
scroll to position [123, 0]
click at [240, 73] on button "Save & Next" at bounding box center [245, 73] width 33 height 11
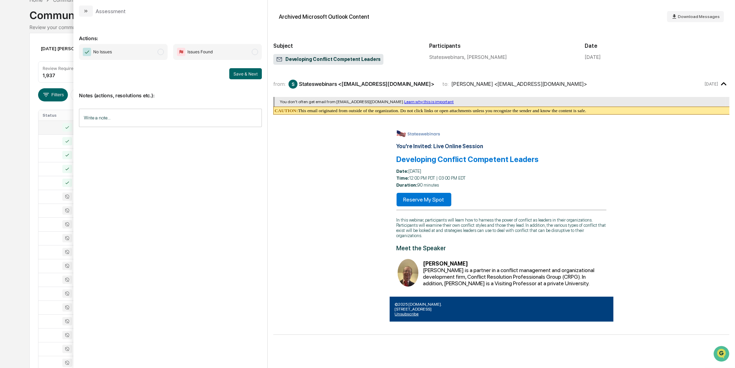
click at [152, 52] on span "No Issues" at bounding box center [123, 52] width 89 height 16
click at [255, 74] on button "Save & Next" at bounding box center [245, 73] width 33 height 11
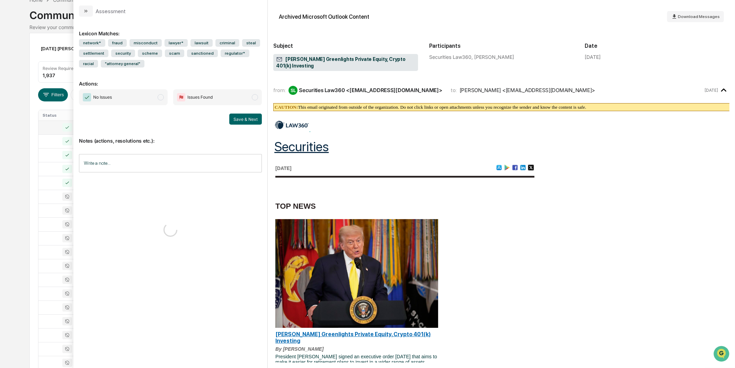
click at [143, 96] on span "No Issues" at bounding box center [123, 97] width 89 height 16
click at [237, 117] on button "Save & Next" at bounding box center [245, 119] width 33 height 11
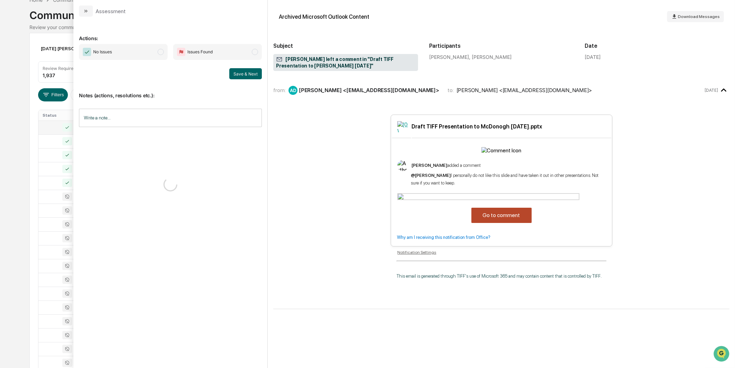
click at [152, 53] on span "No Issues" at bounding box center [123, 52] width 89 height 16
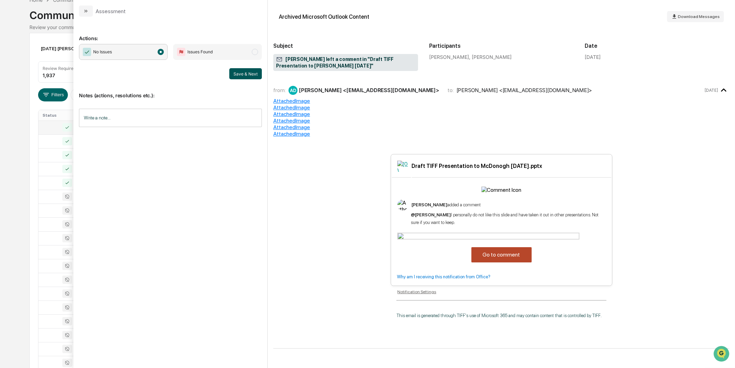
click at [234, 74] on button "Save & Next" at bounding box center [245, 73] width 33 height 11
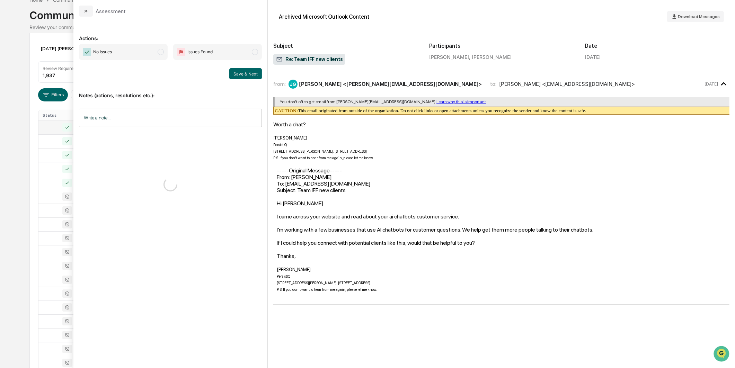
click at [142, 55] on span "No Issues" at bounding box center [123, 52] width 89 height 16
click at [247, 76] on button "Save & Next" at bounding box center [245, 73] width 33 height 11
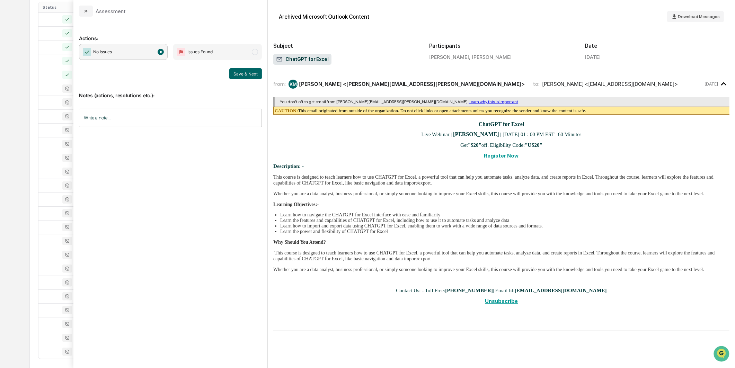
scroll to position [154, 0]
click at [249, 70] on button "Save & Next" at bounding box center [245, 73] width 33 height 11
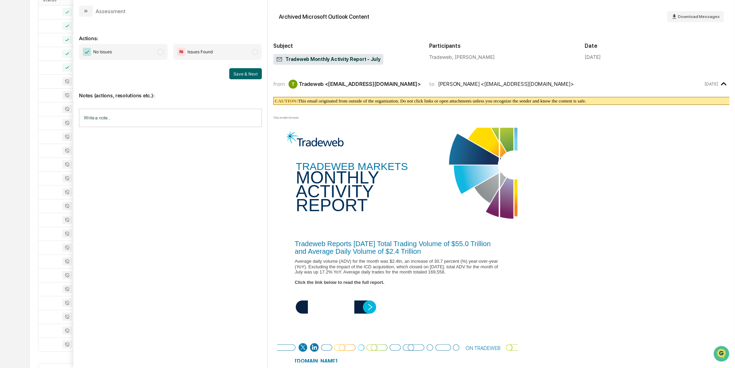
click at [155, 68] on div "Save & Next" at bounding box center [170, 73] width 183 height 11
click at [155, 56] on span "No Issues" at bounding box center [123, 52] width 89 height 16
click at [251, 76] on button "Save & Next" at bounding box center [245, 73] width 33 height 11
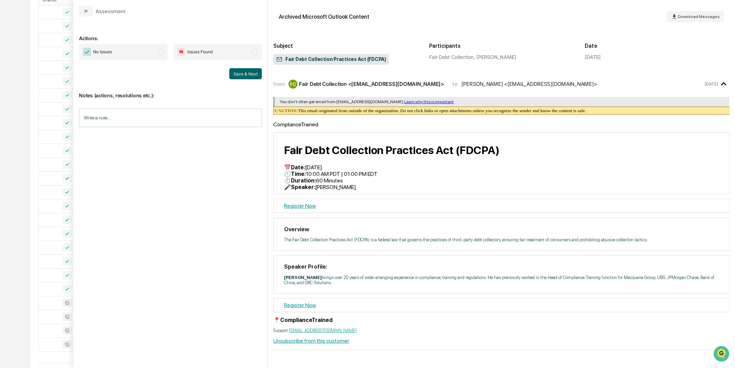
click at [136, 57] on span "No Issues" at bounding box center [123, 52] width 89 height 16
click at [237, 74] on button "Save & Next" at bounding box center [245, 73] width 33 height 11
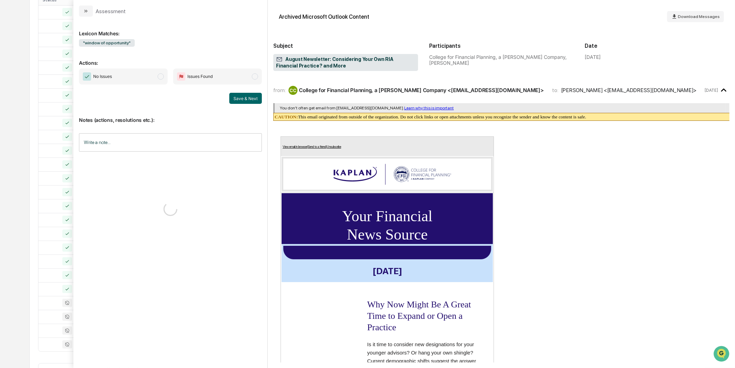
click at [147, 81] on span "No Issues" at bounding box center [123, 77] width 89 height 16
click at [229, 93] on div "Save & Next" at bounding box center [170, 98] width 183 height 11
click at [238, 98] on button "Save & Next" at bounding box center [245, 98] width 33 height 11
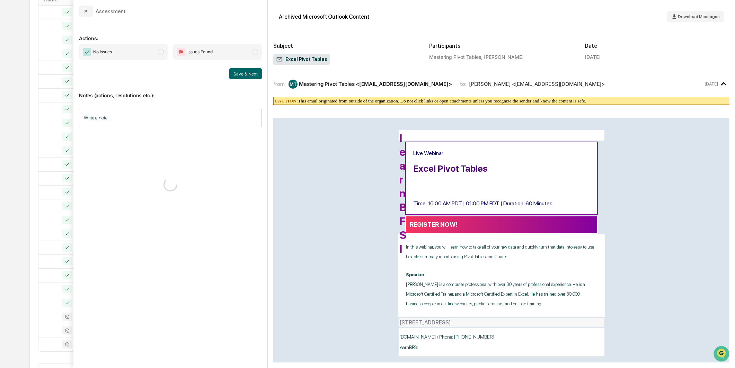
click at [154, 55] on span "No Issues" at bounding box center [123, 52] width 89 height 16
drag, startPoint x: 220, startPoint y: 77, endPoint x: 228, endPoint y: 77, distance: 7.6
click at [221, 77] on div "Save & Next" at bounding box center [170, 73] width 183 height 11
click at [234, 76] on button "Save & Next" at bounding box center [245, 73] width 33 height 11
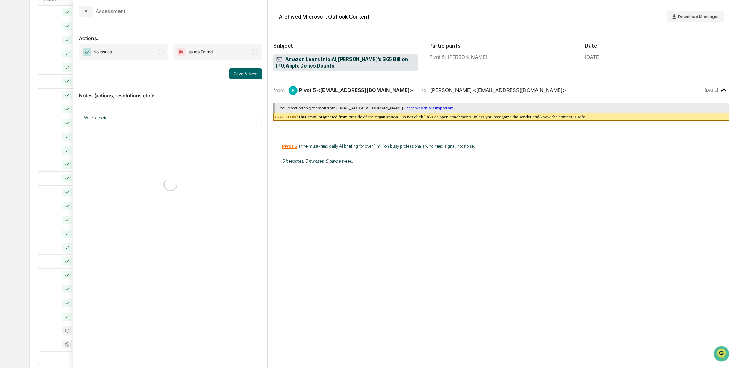
click at [152, 55] on span "No Issues" at bounding box center [123, 52] width 89 height 16
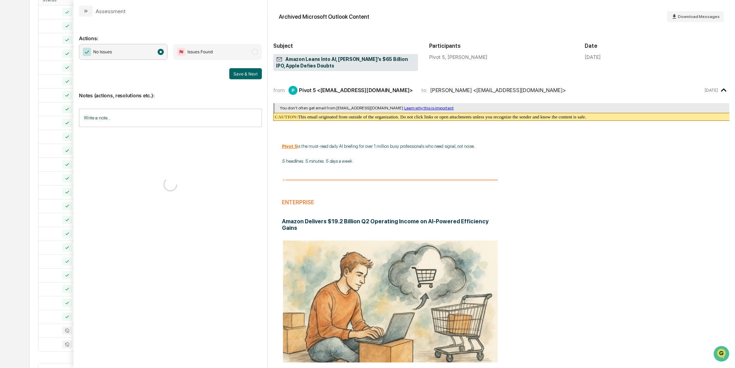
click at [225, 71] on div "Save & Next" at bounding box center [170, 73] width 183 height 11
click at [240, 74] on button "Save & Next" at bounding box center [245, 73] width 33 height 11
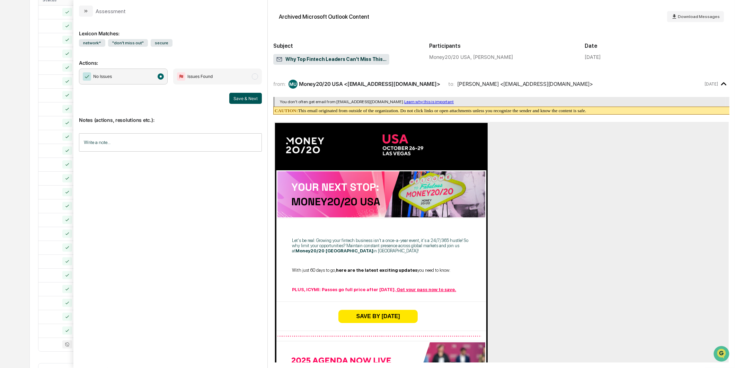
click at [253, 100] on button "Save & Next" at bounding box center [245, 98] width 33 height 11
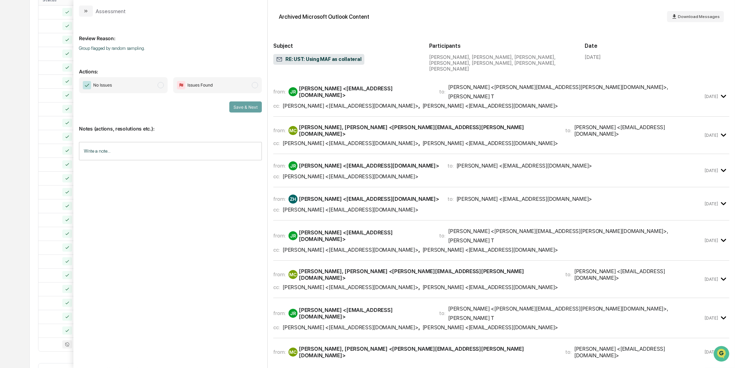
click at [149, 87] on span "No Issues" at bounding box center [123, 85] width 89 height 16
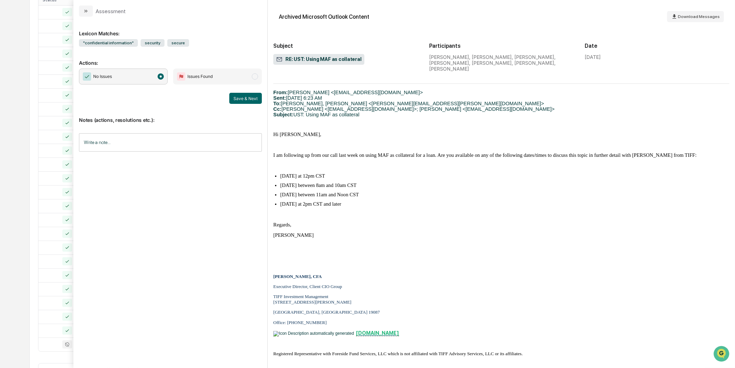
scroll to position [559, 0]
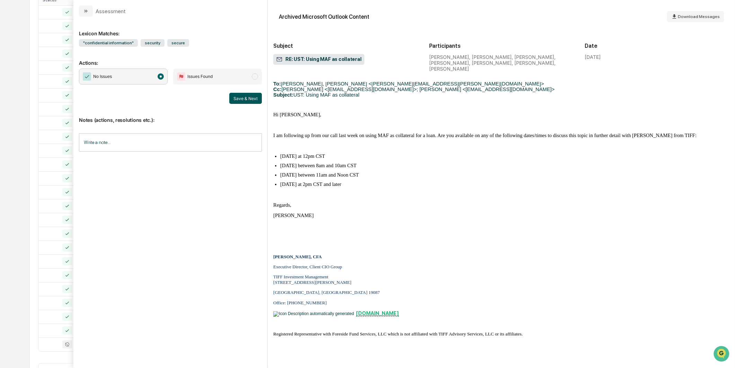
click at [235, 98] on button "Save & Next" at bounding box center [245, 98] width 33 height 11
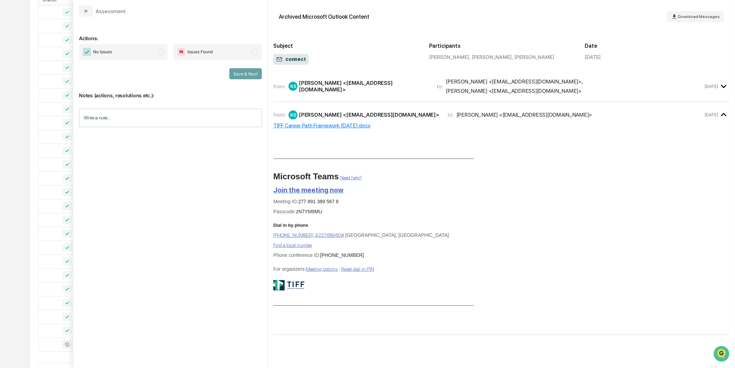
click at [144, 53] on span "No Issues" at bounding box center [123, 52] width 89 height 16
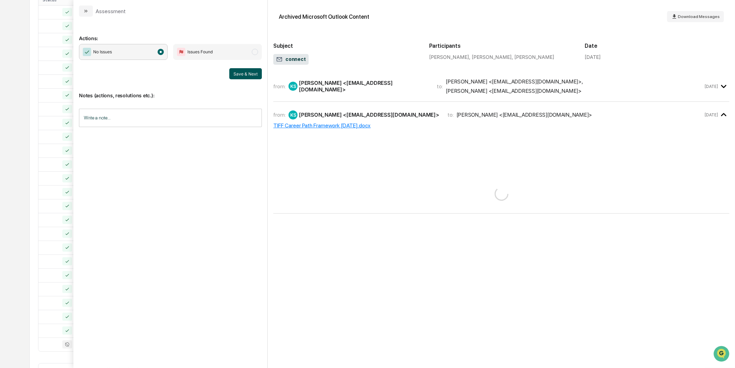
click at [253, 75] on button "Save & Next" at bounding box center [245, 73] width 33 height 11
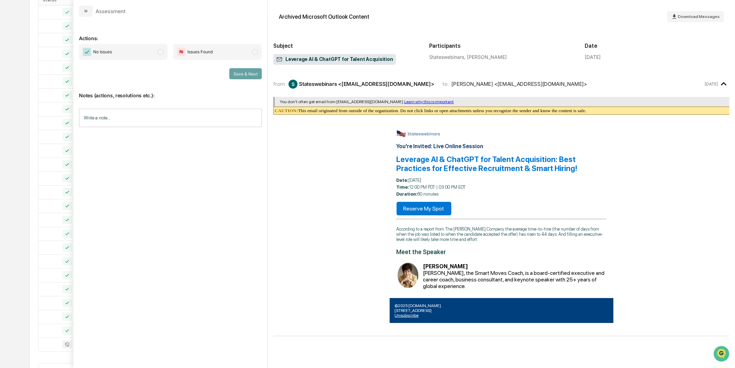
click at [153, 53] on span "No Issues" at bounding box center [123, 52] width 89 height 16
click at [240, 75] on button "Save & Next" at bounding box center [245, 73] width 33 height 11
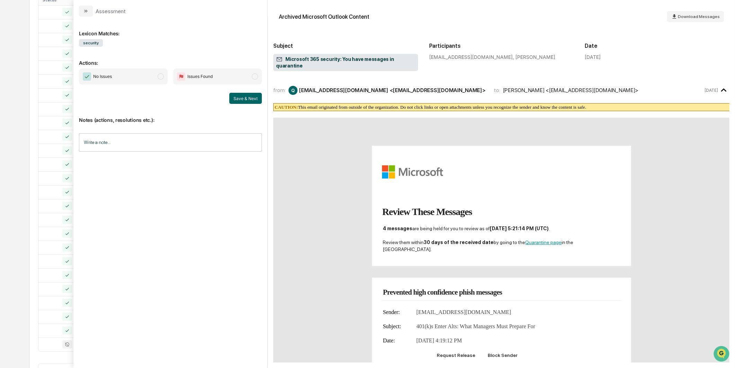
click at [154, 77] on span "No Issues" at bounding box center [123, 77] width 89 height 16
click at [256, 99] on button "Save & Next" at bounding box center [245, 98] width 33 height 11
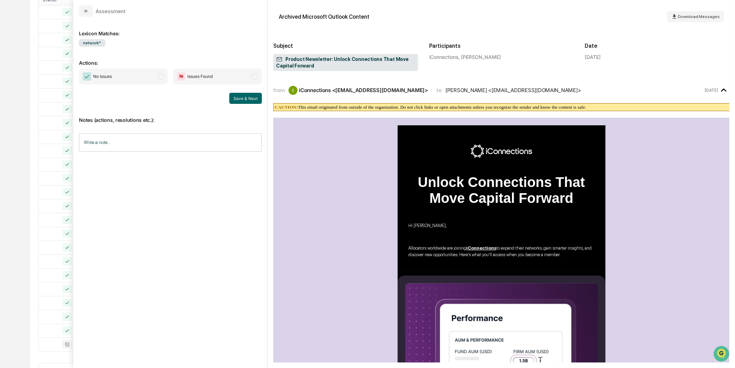
click at [157, 79] on span "No Issues" at bounding box center [123, 77] width 89 height 16
click at [237, 98] on button "Save & Next" at bounding box center [245, 98] width 33 height 11
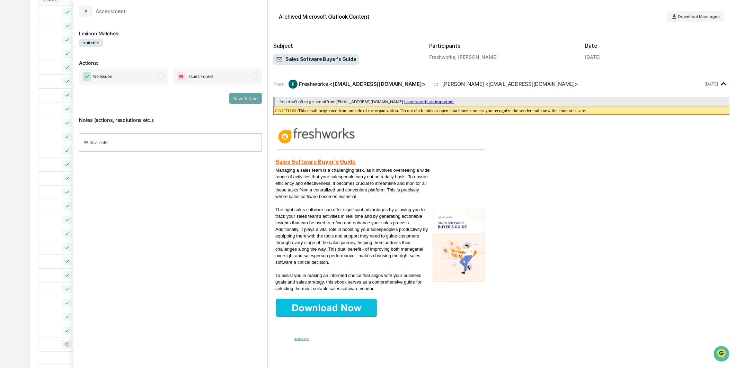
click at [141, 85] on div "No Issues Issues Found Save & Next" at bounding box center [170, 86] width 183 height 35
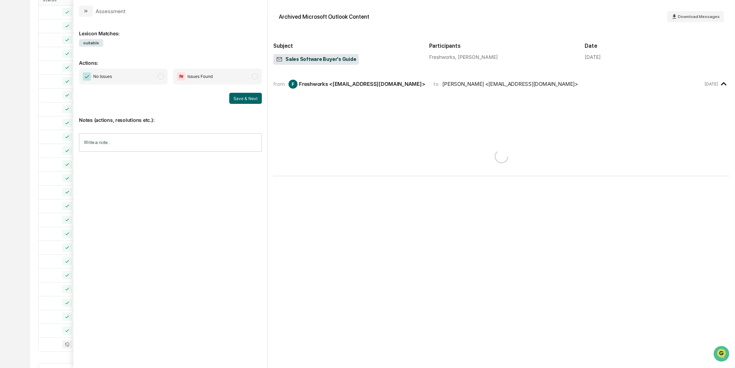
click at [158, 78] on span "modal" at bounding box center [161, 76] width 6 height 6
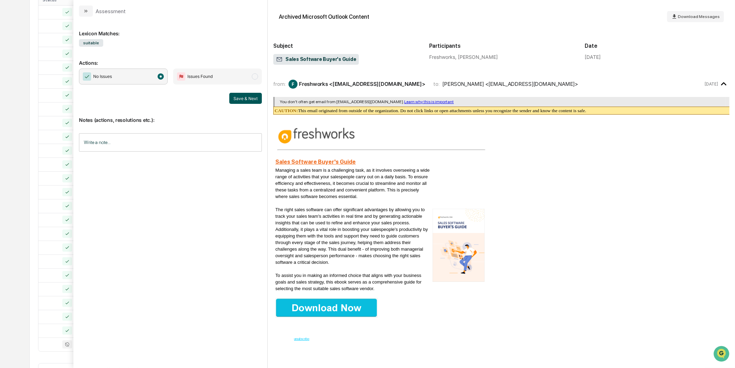
click at [253, 102] on button "Save & Next" at bounding box center [245, 98] width 33 height 11
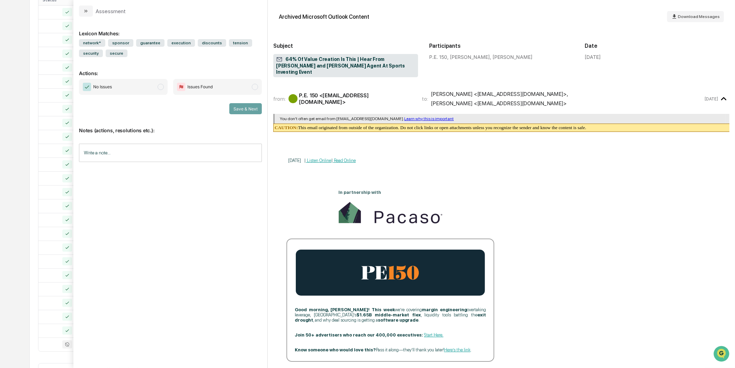
click at [158, 90] on span "No Issues" at bounding box center [123, 87] width 89 height 16
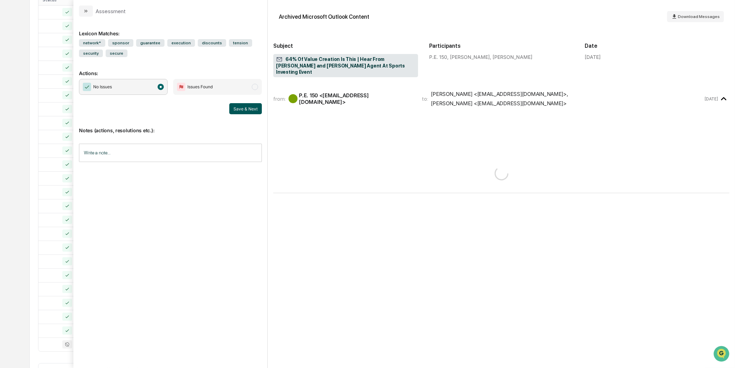
click at [248, 103] on button "Save & Next" at bounding box center [245, 108] width 33 height 11
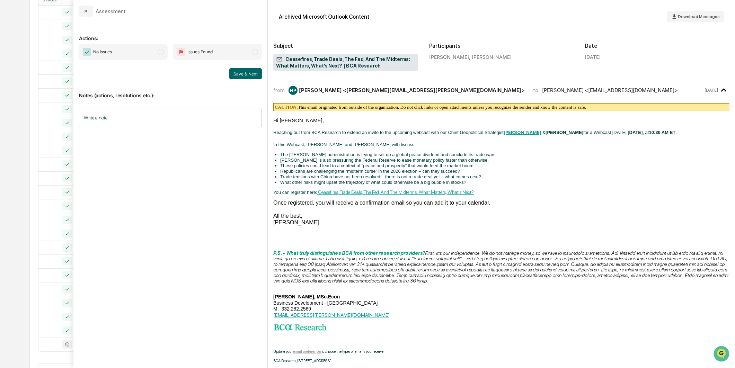
click at [162, 53] on span "modal" at bounding box center [161, 52] width 6 height 6
click at [228, 78] on div "Save & Next" at bounding box center [170, 73] width 183 height 11
click at [233, 78] on button "Save & Next" at bounding box center [245, 73] width 33 height 11
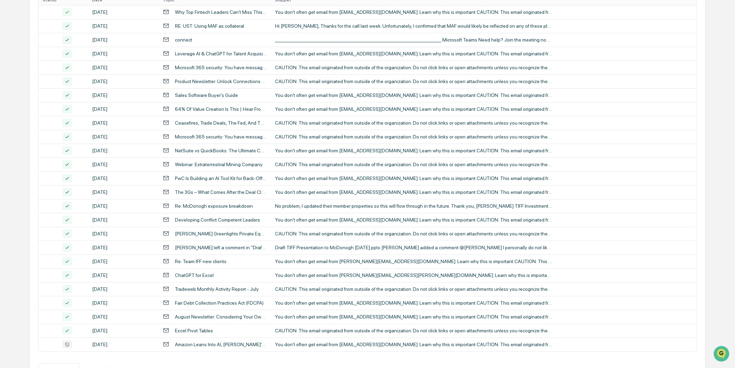
click at [19, 157] on div "Calendar Manage Tasks Reviews Approval Management Company People, Data, Setting…" at bounding box center [367, 118] width 735 height 545
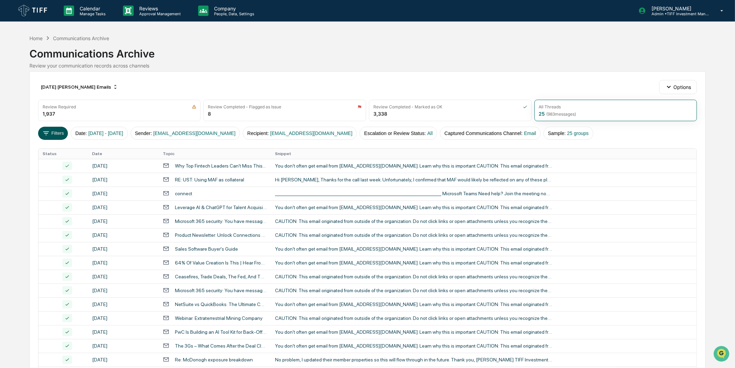
click at [54, 134] on button "Filters" at bounding box center [53, 133] width 30 height 13
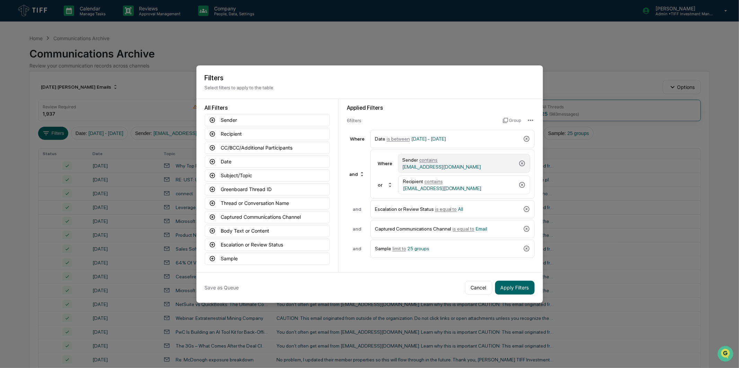
click at [486, 164] on div "Sender contains kscott@tiff.org" at bounding box center [459, 163] width 113 height 12
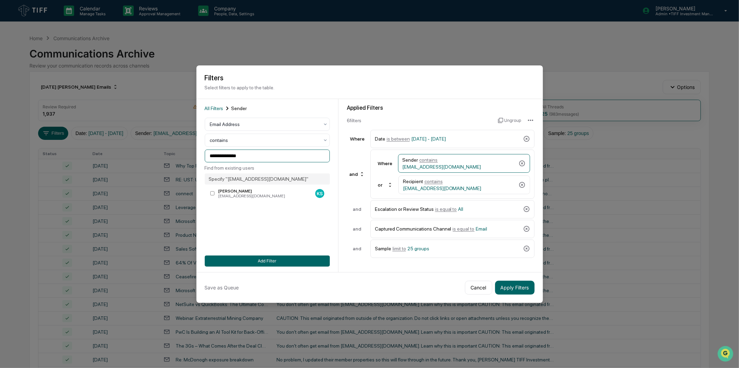
drag, startPoint x: 274, startPoint y: 155, endPoint x: 150, endPoint y: 160, distance: 124.9
click at [150, 160] on body "Calendar Manage Tasks Reviews Approval Management Company People, Data, Setting…" at bounding box center [369, 272] width 739 height 545
click at [238, 197] on div "[EMAIL_ADDRESS][DOMAIN_NAME]" at bounding box center [265, 196] width 94 height 5
type input "**********"
click at [484, 194] on div "Where Sender contains cbunzel@tiff.org or Recipient contains kscott@tiff.org" at bounding box center [452, 174] width 164 height 49
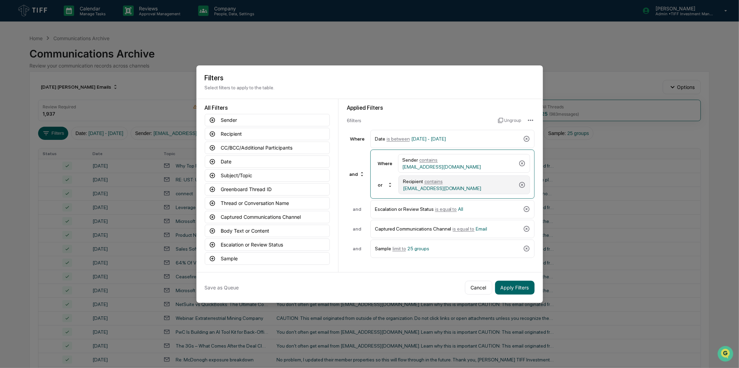
click at [468, 186] on span "[EMAIL_ADDRESS][DOMAIN_NAME]" at bounding box center [442, 189] width 79 height 6
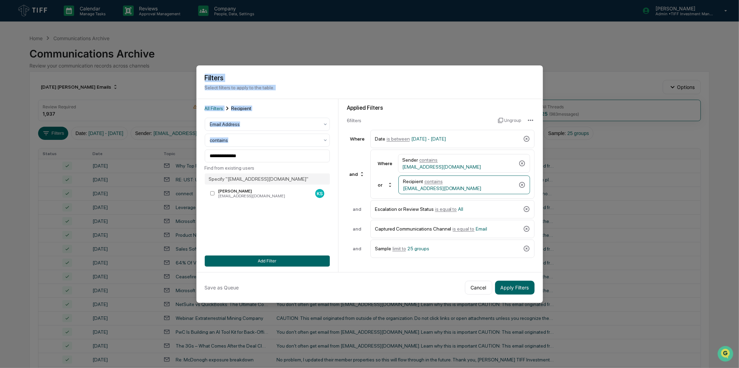
drag, startPoint x: 263, startPoint y: 148, endPoint x: 151, endPoint y: 157, distance: 111.9
click at [151, 157] on body "Calendar Manage Tasks Reviews Approval Management Company People, Data, Setting…" at bounding box center [369, 272] width 739 height 545
drag, startPoint x: 151, startPoint y: 157, endPoint x: 261, endPoint y: 159, distance: 109.5
click at [261, 159] on input "**********" at bounding box center [267, 156] width 125 height 13
drag, startPoint x: 261, startPoint y: 155, endPoint x: 169, endPoint y: 161, distance: 92.4
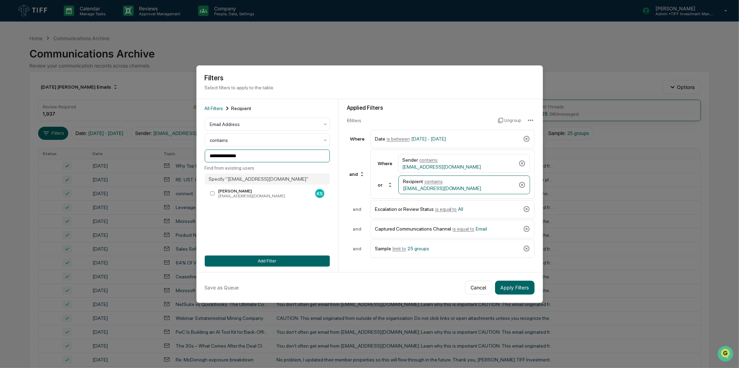
click at [169, 161] on body "Calendar Manage Tasks Reviews Approval Management Company People, Data, Setting…" at bounding box center [369, 272] width 739 height 545
click at [258, 196] on div "[EMAIL_ADDRESS][DOMAIN_NAME]" at bounding box center [265, 196] width 94 height 5
type input "**********"
click at [295, 258] on button "Add Filter" at bounding box center [267, 261] width 125 height 11
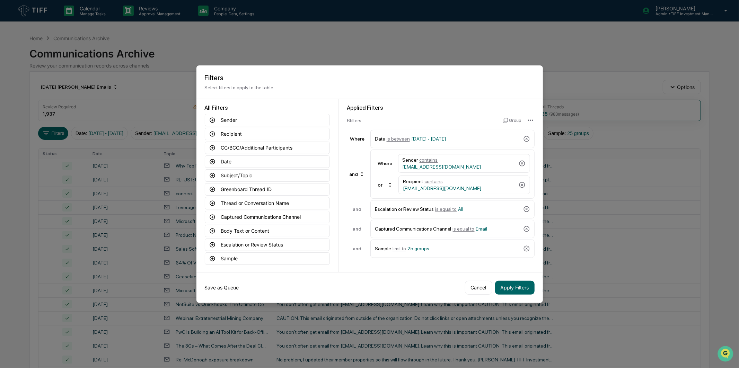
click at [222, 288] on button "Save as Queue" at bounding box center [222, 288] width 34 height 14
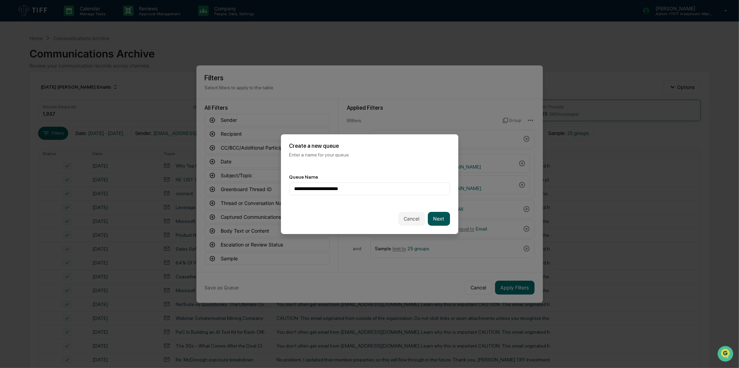
type input "**********"
click at [439, 220] on button "Next" at bounding box center [439, 219] width 22 height 14
click at [401, 196] on div "Queue Owners Select..." at bounding box center [369, 185] width 177 height 38
click at [402, 190] on div at bounding box center [367, 188] width 145 height 7
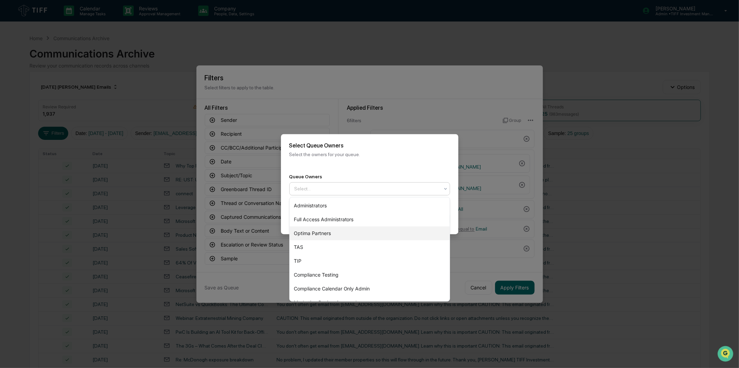
click at [380, 230] on div "Optima Partners" at bounding box center [370, 234] width 160 height 14
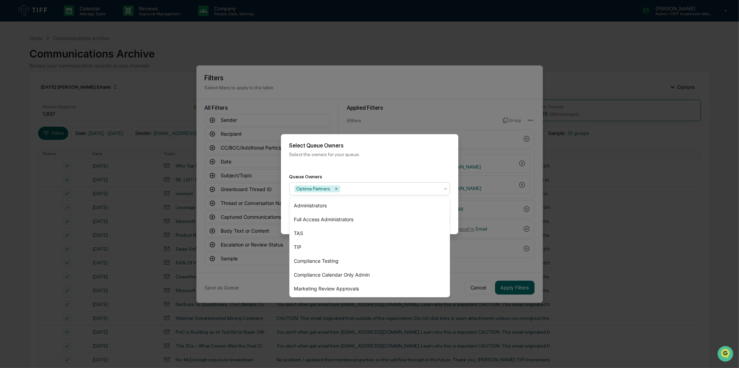
click at [404, 154] on p "Select the owners for your queue." at bounding box center [369, 155] width 161 height 6
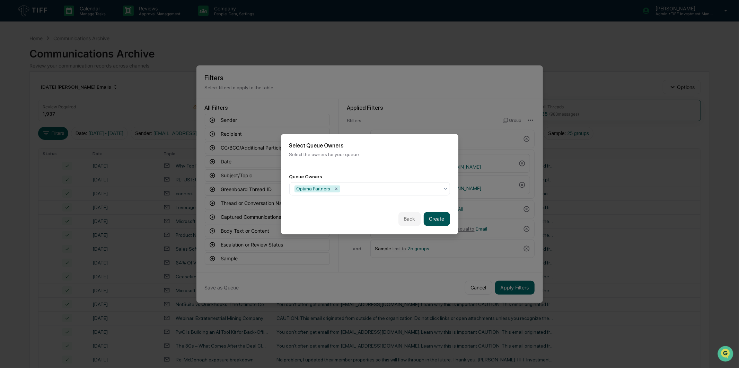
click at [438, 214] on button "Create" at bounding box center [437, 219] width 26 height 14
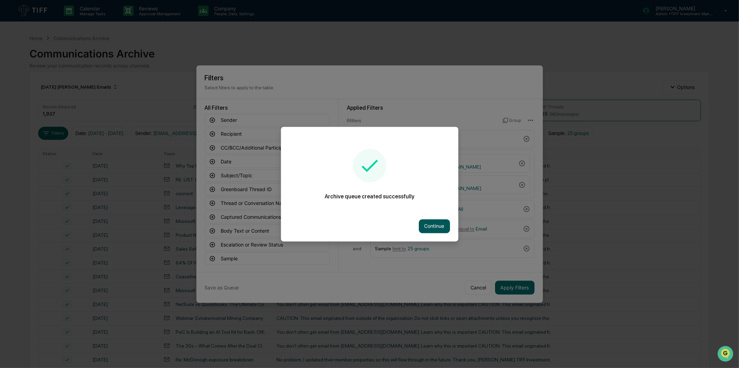
click at [442, 228] on button "Continue" at bounding box center [434, 226] width 31 height 14
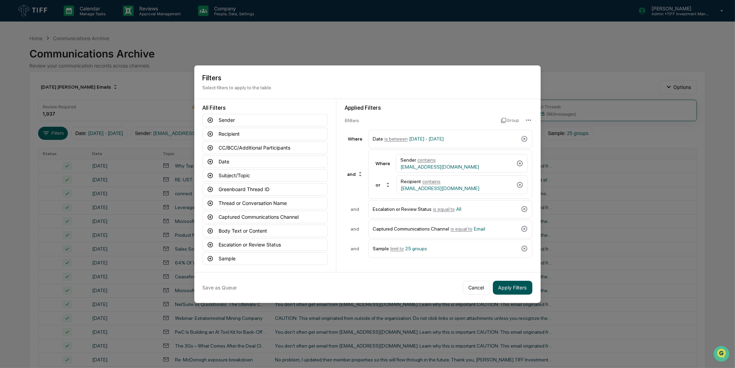
click at [500, 291] on button "Apply Filters" at bounding box center [513, 288] width 40 height 14
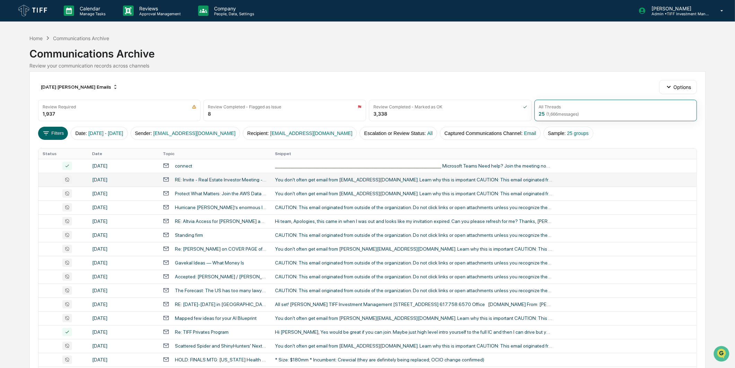
click at [297, 175] on td "You don't often get email from ap@carmocapital.com. Learn why this is important…" at bounding box center [484, 180] width 426 height 14
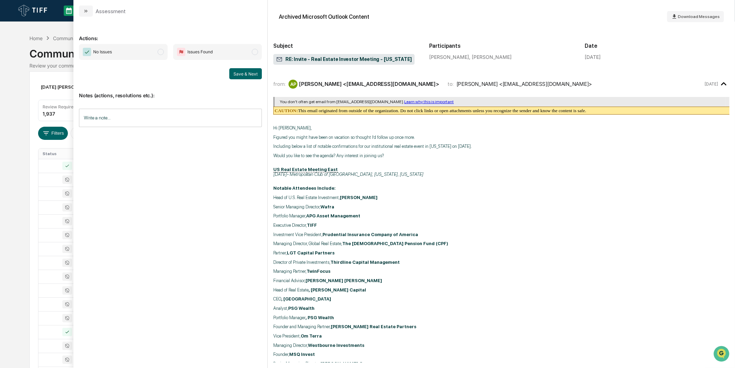
click at [162, 59] on span "No Issues" at bounding box center [123, 52] width 89 height 16
click at [247, 80] on div "Notes (actions, resolutions etc.): Write a note... Write a note..." at bounding box center [170, 107] width 183 height 56
click at [247, 74] on button "Save & Next" at bounding box center [245, 73] width 33 height 11
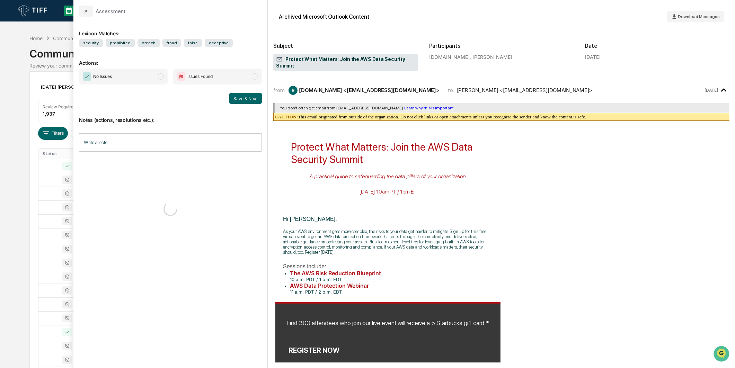
click at [142, 73] on span "No Issues" at bounding box center [123, 77] width 89 height 16
click at [252, 96] on button "Save & Next" at bounding box center [245, 98] width 33 height 11
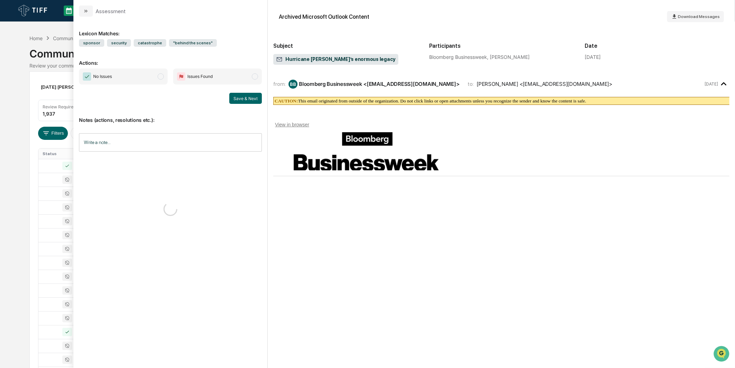
click at [163, 74] on span "modal" at bounding box center [161, 76] width 6 height 6
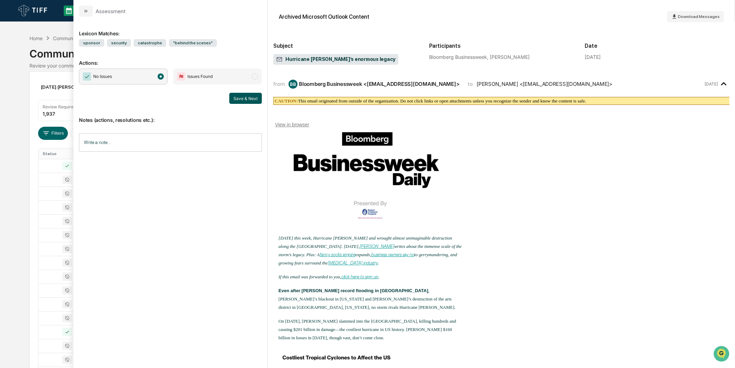
click at [243, 96] on button "Save & Next" at bounding box center [245, 98] width 33 height 11
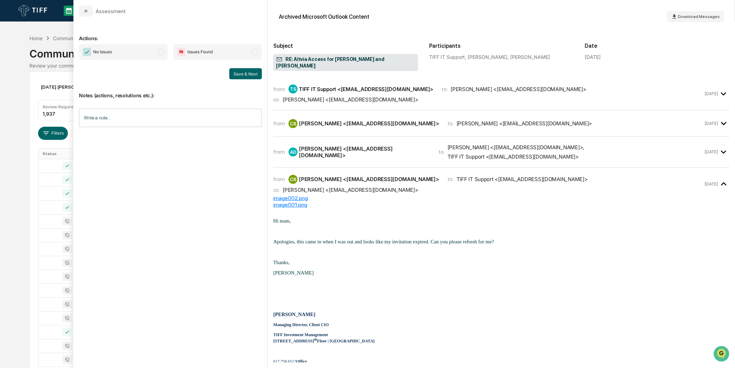
click at [165, 53] on span "No Issues" at bounding box center [123, 52] width 89 height 16
click at [256, 73] on button "Save & Next" at bounding box center [245, 73] width 33 height 11
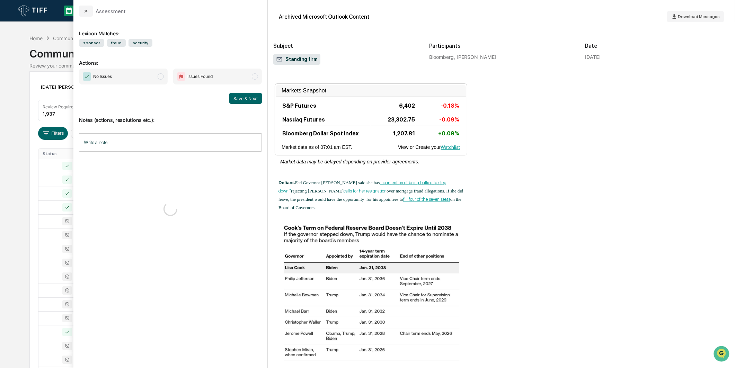
scroll to position [308, 0]
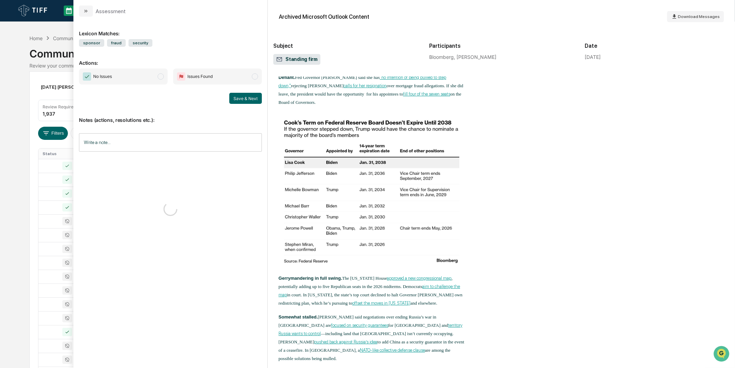
drag, startPoint x: 130, startPoint y: 77, endPoint x: 142, endPoint y: 77, distance: 12.1
click at [130, 77] on span "No Issues" at bounding box center [123, 77] width 89 height 16
click at [235, 95] on button "Save & Next" at bounding box center [245, 98] width 33 height 11
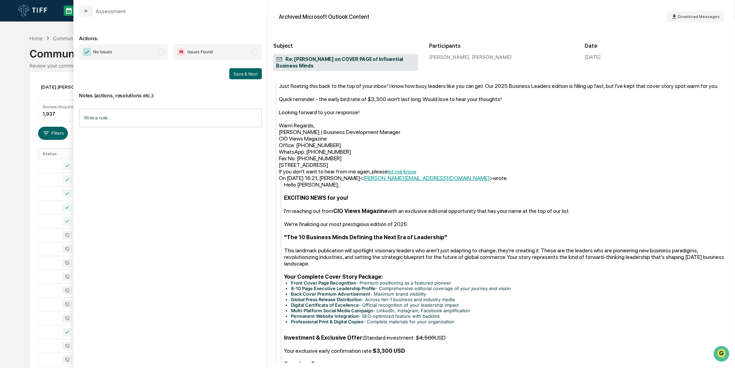
scroll to position [347, 0]
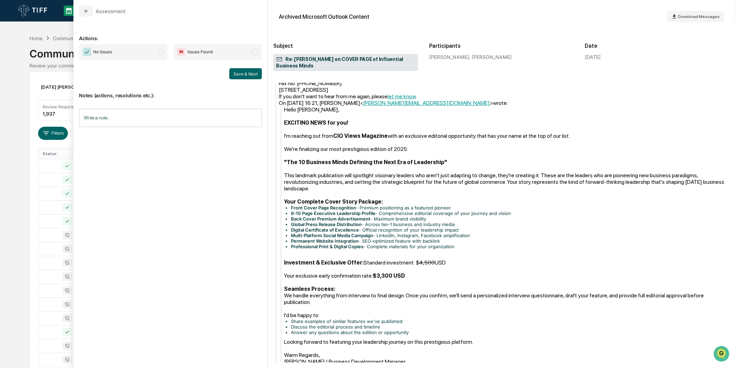
click at [156, 53] on span "No Issues" at bounding box center [123, 52] width 89 height 16
click at [244, 78] on button "Save & Next" at bounding box center [245, 73] width 33 height 11
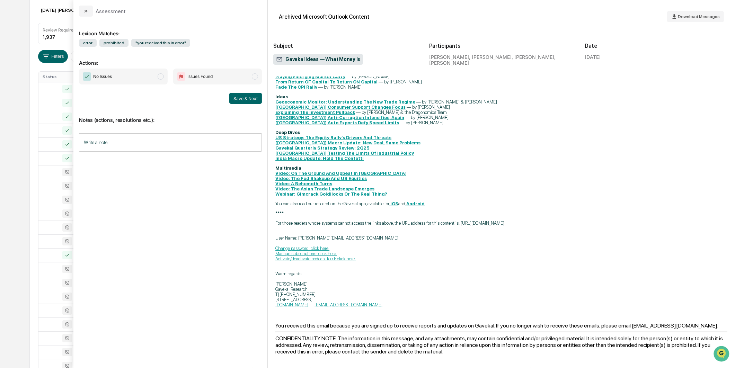
scroll to position [299, 0]
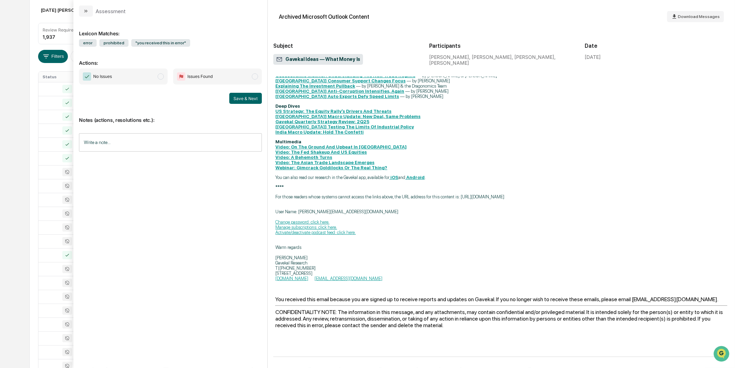
click at [149, 76] on span "No Issues" at bounding box center [123, 77] width 89 height 16
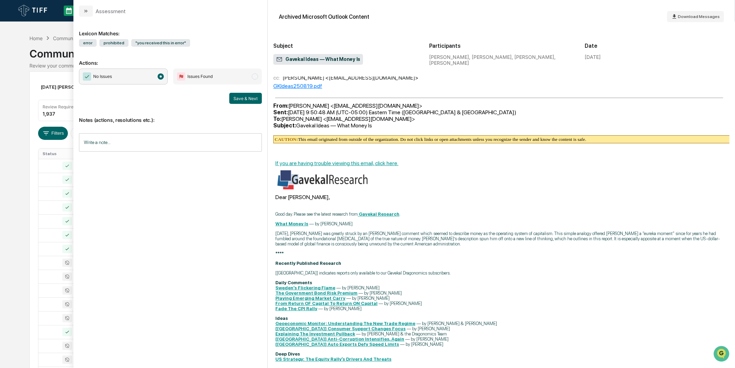
scroll to position [0, 0]
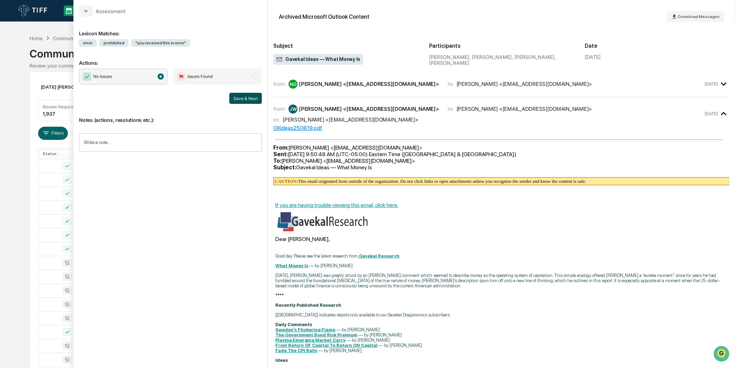
click at [246, 97] on button "Save & Next" at bounding box center [245, 98] width 33 height 11
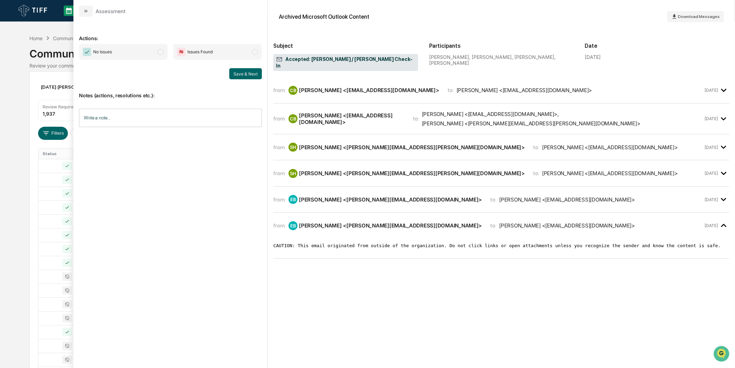
click at [143, 62] on div "No Issues Issues Found Save & Next" at bounding box center [170, 61] width 183 height 35
click at [148, 54] on span "No Issues" at bounding box center [123, 52] width 89 height 16
click at [240, 69] on button "Save & Next" at bounding box center [245, 73] width 33 height 11
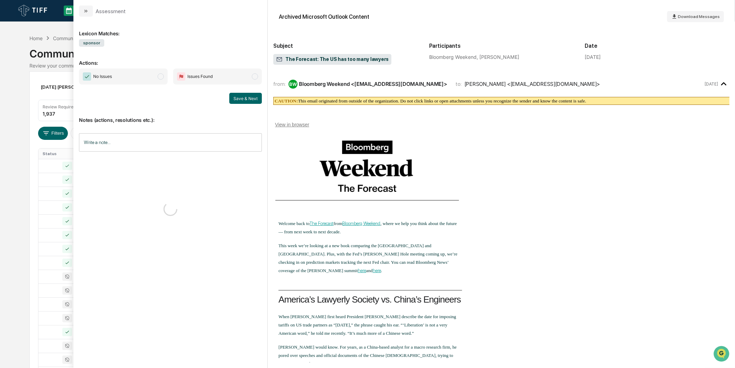
click at [154, 73] on span "No Issues" at bounding box center [123, 77] width 89 height 16
click at [239, 94] on button "Save & Next" at bounding box center [245, 98] width 33 height 11
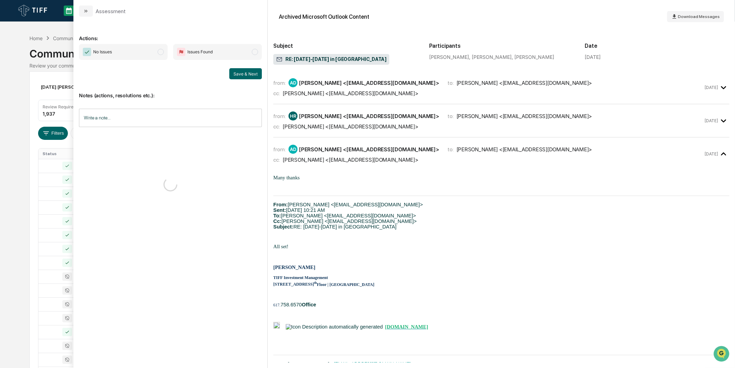
click at [157, 53] on span "No Issues" at bounding box center [123, 52] width 89 height 16
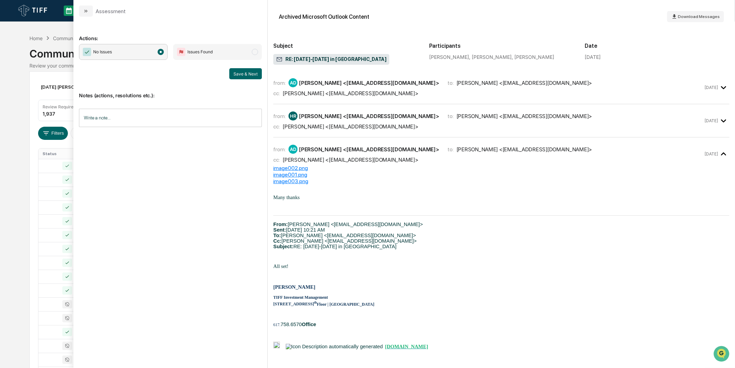
click at [239, 79] on div "Notes (actions, resolutions etc.): Write a note... Write a note..." at bounding box center [170, 107] width 183 height 56
click at [239, 78] on button "Save & Next" at bounding box center [245, 73] width 33 height 11
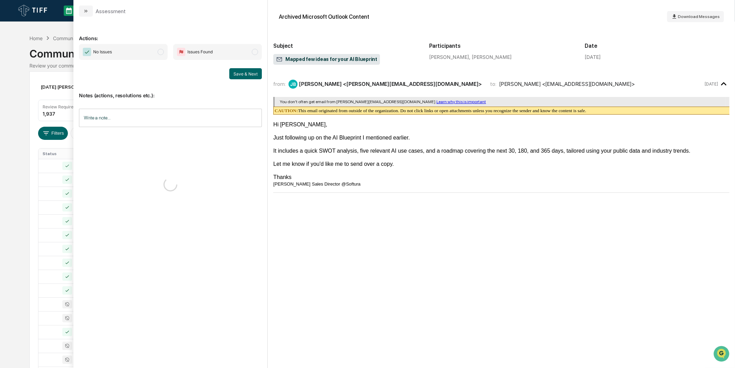
click at [157, 56] on span "No Issues" at bounding box center [123, 52] width 89 height 16
click at [236, 78] on button "Save & Next" at bounding box center [245, 73] width 33 height 11
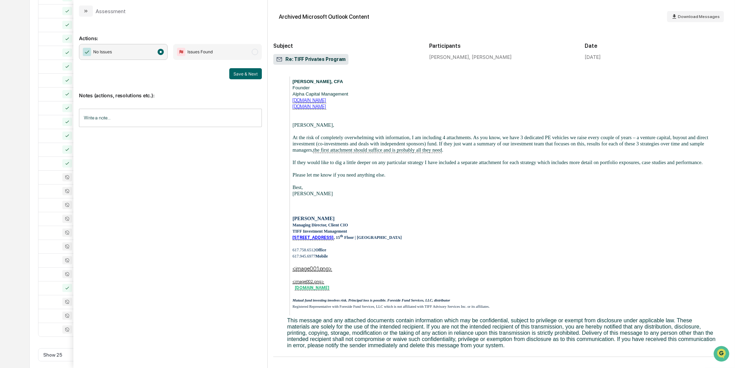
scroll to position [176, 0]
click at [246, 69] on button "Save & Next" at bounding box center [245, 73] width 33 height 11
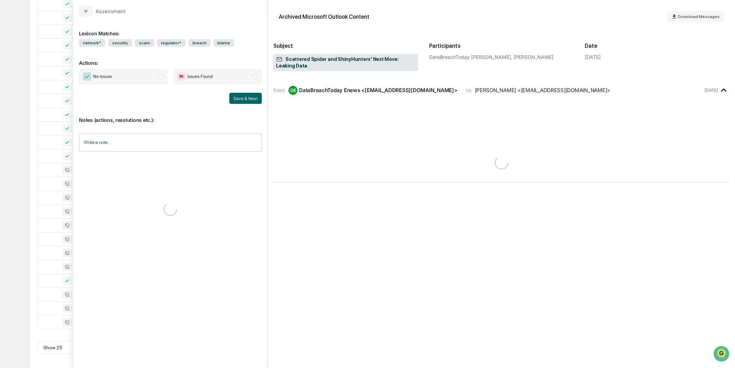
click at [150, 74] on span "No Issues" at bounding box center [123, 77] width 89 height 16
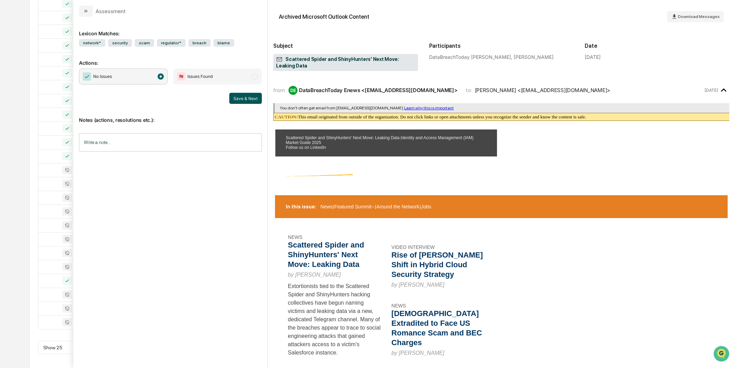
click at [236, 94] on button "Save & Next" at bounding box center [245, 98] width 33 height 11
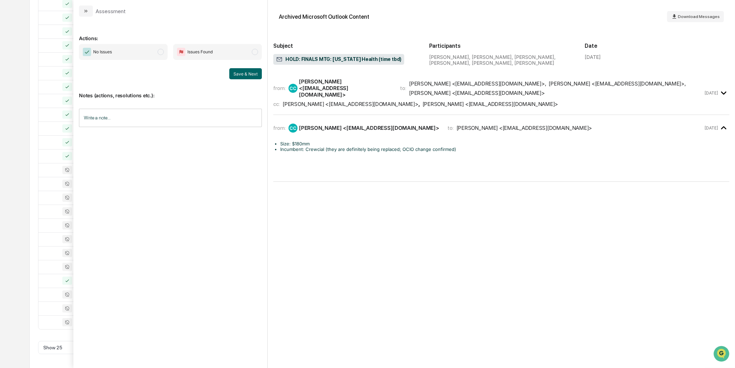
click at [150, 54] on span "No Issues" at bounding box center [123, 52] width 89 height 16
click at [240, 76] on button "Save & Next" at bounding box center [245, 73] width 33 height 11
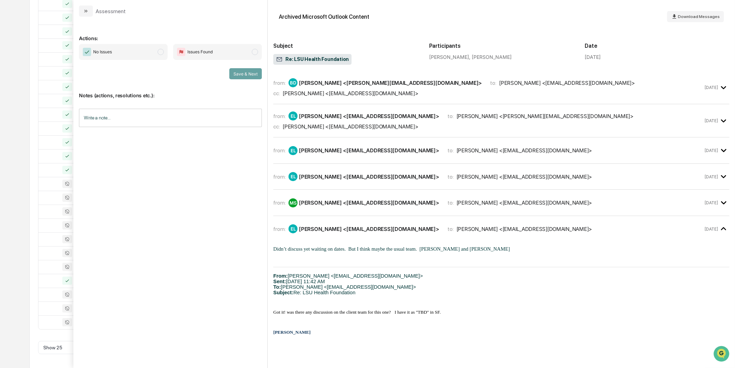
click at [150, 51] on span "No Issues" at bounding box center [123, 52] width 89 height 16
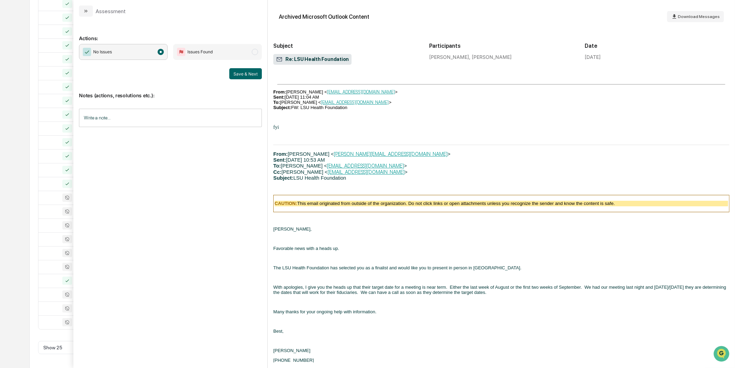
scroll to position [314, 0]
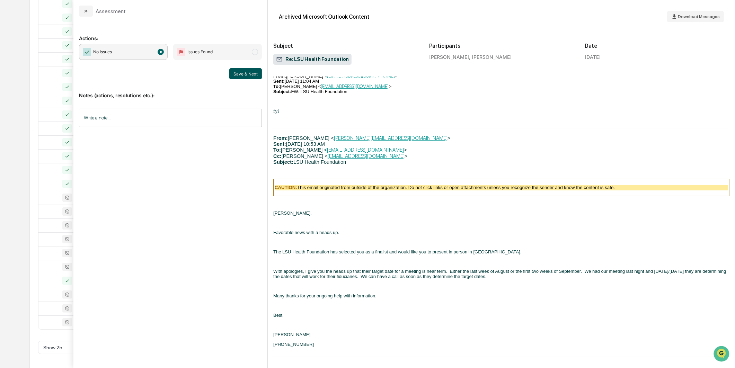
click at [249, 77] on button "Save & Next" at bounding box center [245, 73] width 33 height 11
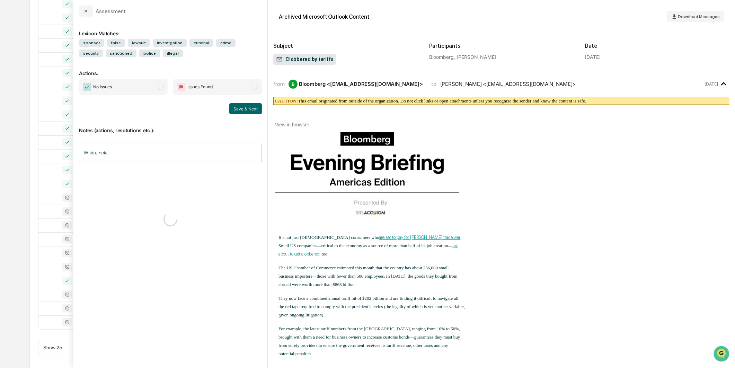
click at [147, 89] on span "No Issues" at bounding box center [123, 87] width 89 height 16
click at [234, 104] on button "Save & Next" at bounding box center [245, 108] width 33 height 11
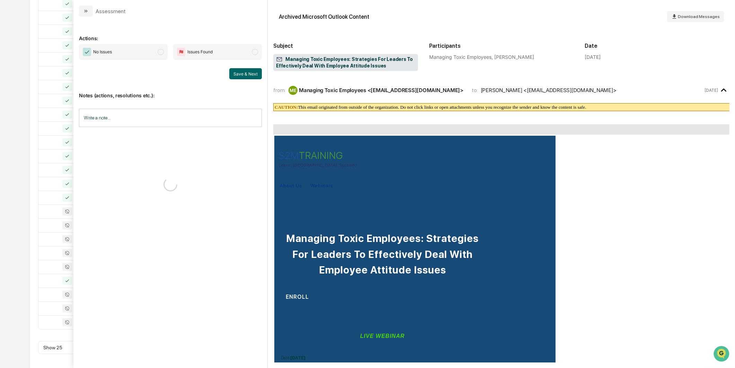
click at [144, 55] on span "No Issues" at bounding box center [123, 52] width 89 height 16
click at [241, 68] on button "Save & Next" at bounding box center [245, 73] width 33 height 11
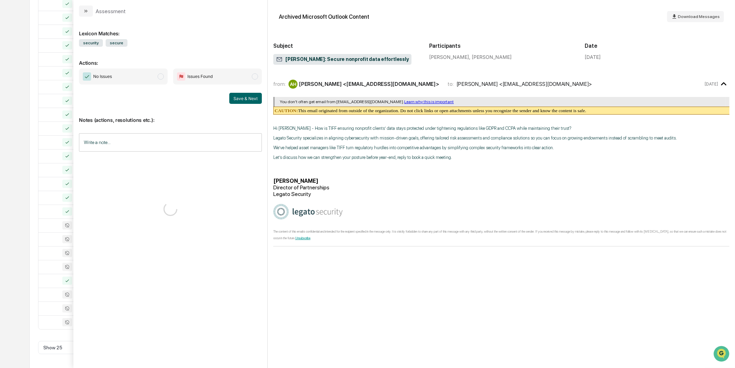
click at [148, 70] on span "No Issues" at bounding box center [123, 77] width 89 height 16
click at [247, 101] on button "Save & Next" at bounding box center [245, 98] width 33 height 11
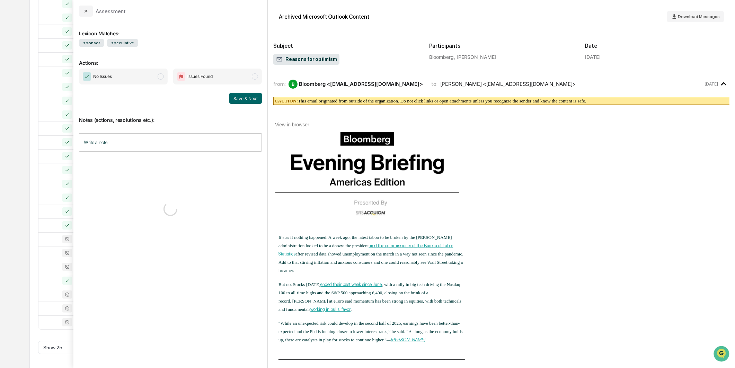
click at [149, 73] on span "No Issues" at bounding box center [123, 77] width 89 height 16
click at [236, 103] on button "Save & Next" at bounding box center [245, 98] width 33 height 11
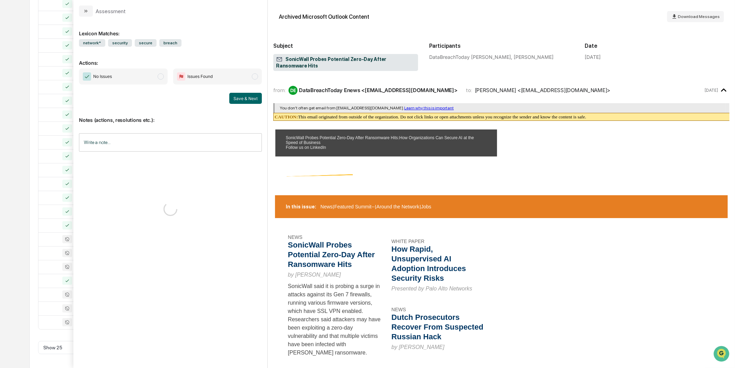
click at [150, 80] on span "No Issues" at bounding box center [123, 77] width 89 height 16
click at [249, 101] on button "Save & Next" at bounding box center [245, 98] width 33 height 11
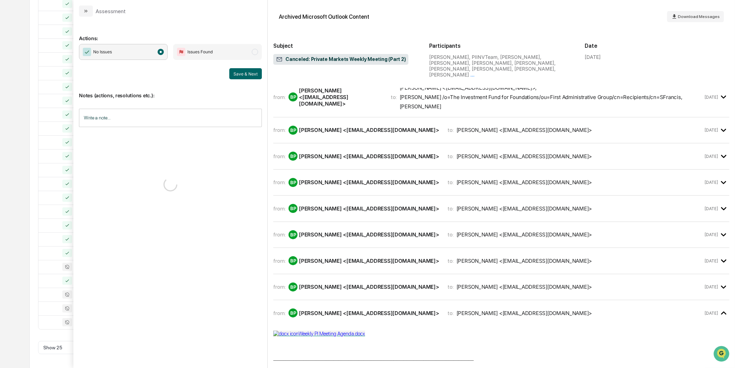
scroll to position [300, 0]
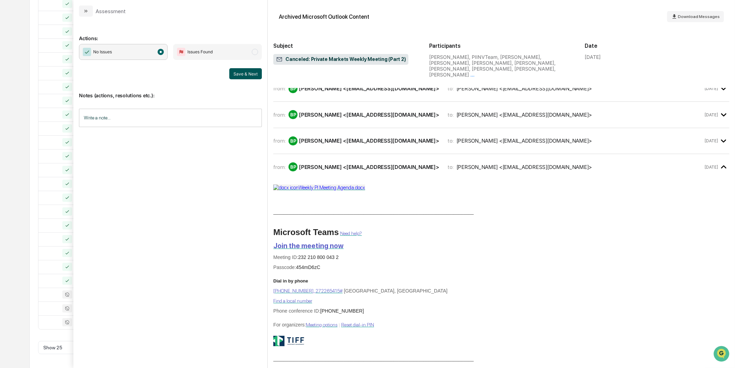
click at [245, 73] on button "Save & Next" at bounding box center [245, 73] width 33 height 11
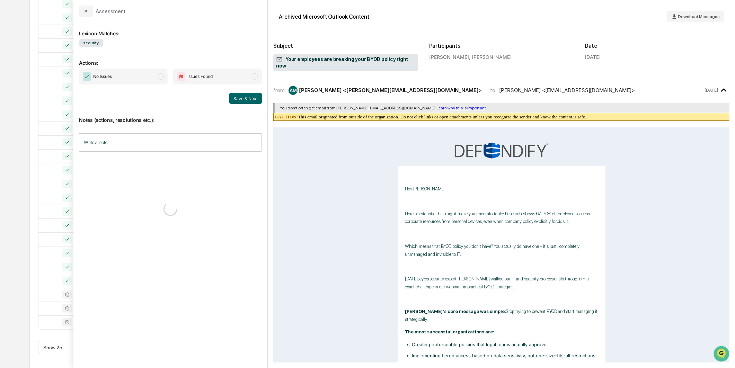
click at [147, 78] on span "No Issues" at bounding box center [123, 77] width 89 height 16
click at [237, 100] on button "Save & Next" at bounding box center [245, 98] width 33 height 11
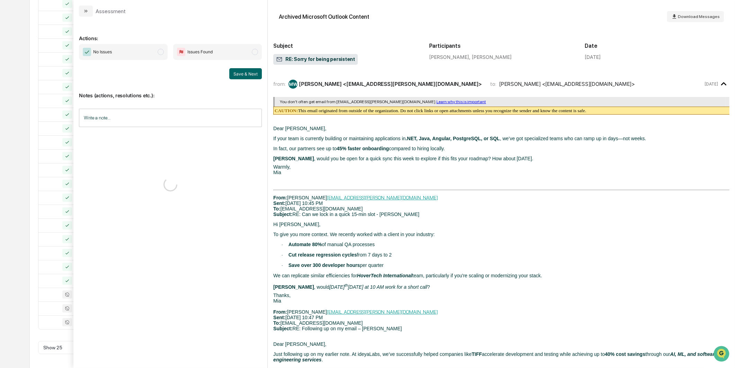
click at [161, 54] on span "modal" at bounding box center [161, 52] width 6 height 6
click at [244, 85] on p "Notes (actions, resolutions etc.):" at bounding box center [170, 91] width 183 height 14
click at [248, 76] on button "Save & Next" at bounding box center [245, 73] width 33 height 11
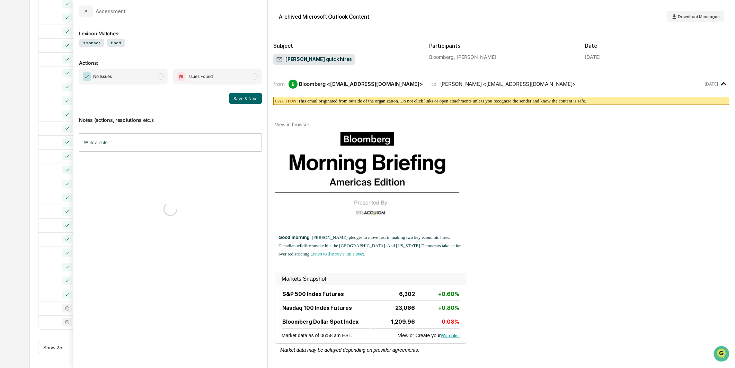
click at [146, 81] on span "No Issues" at bounding box center [123, 77] width 89 height 16
click at [239, 99] on button "Save & Next" at bounding box center [245, 98] width 33 height 11
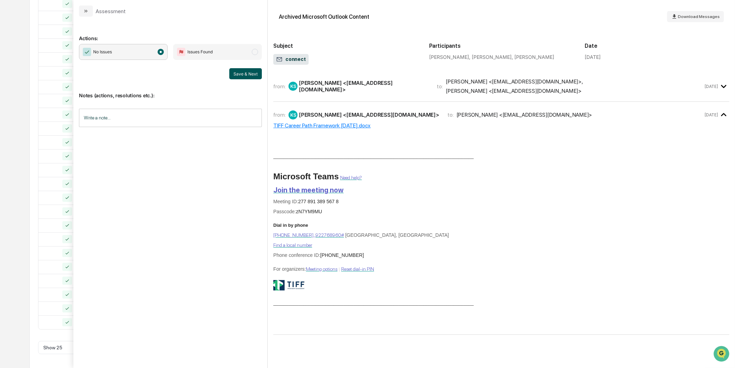
click at [258, 74] on button "Save & Next" at bounding box center [245, 73] width 33 height 11
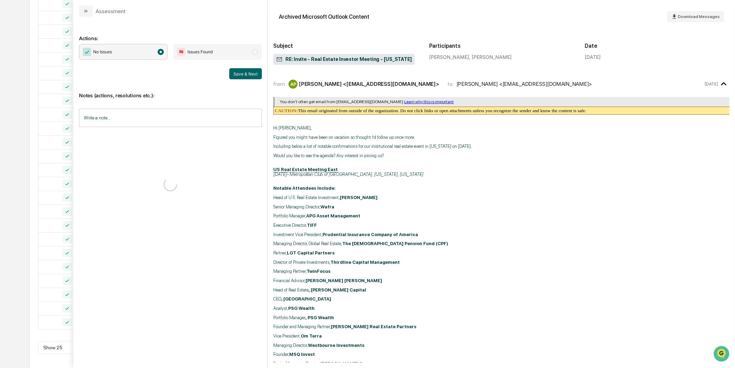
click at [17, 147] on div "Calendar Manage Tasks Reviews Approval Management Company People, Data, Setting…" at bounding box center [367, 96] width 735 height 545
